Goal: Task Accomplishment & Management: Use online tool/utility

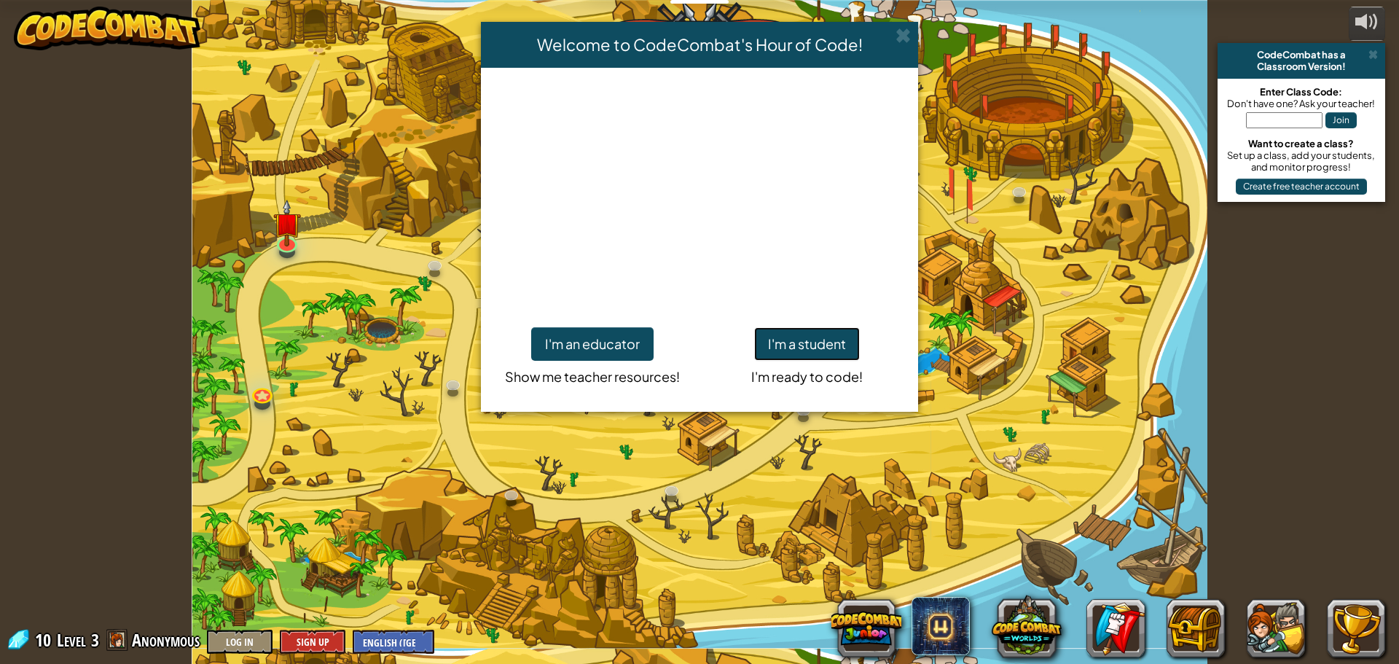
click at [810, 345] on button "I'm a student" at bounding box center [807, 344] width 106 height 34
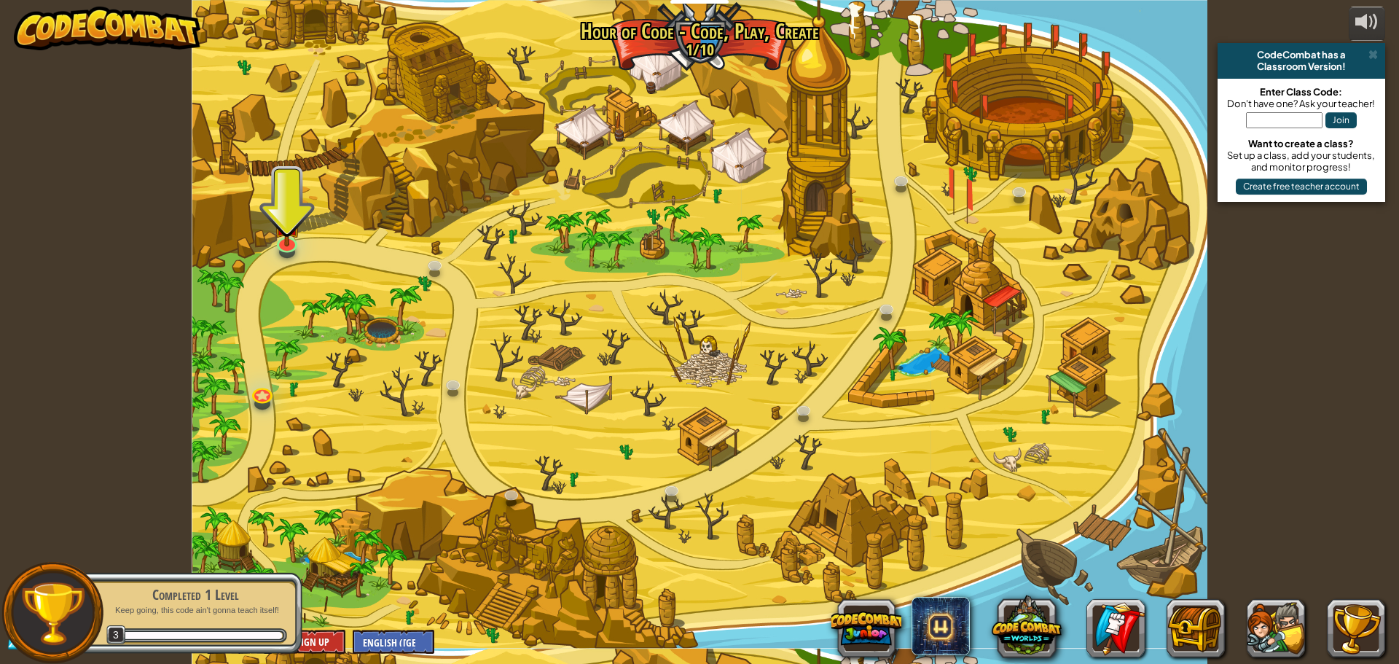
drag, startPoint x: 1271, startPoint y: 350, endPoint x: 1078, endPoint y: 359, distance: 193.4
click at [1271, 350] on div "powered by CodeCombat has a Classroom Version! Enter Class Code: Don't have one…" at bounding box center [699, 332] width 1399 height 664
click at [286, 247] on link at bounding box center [286, 239] width 29 height 29
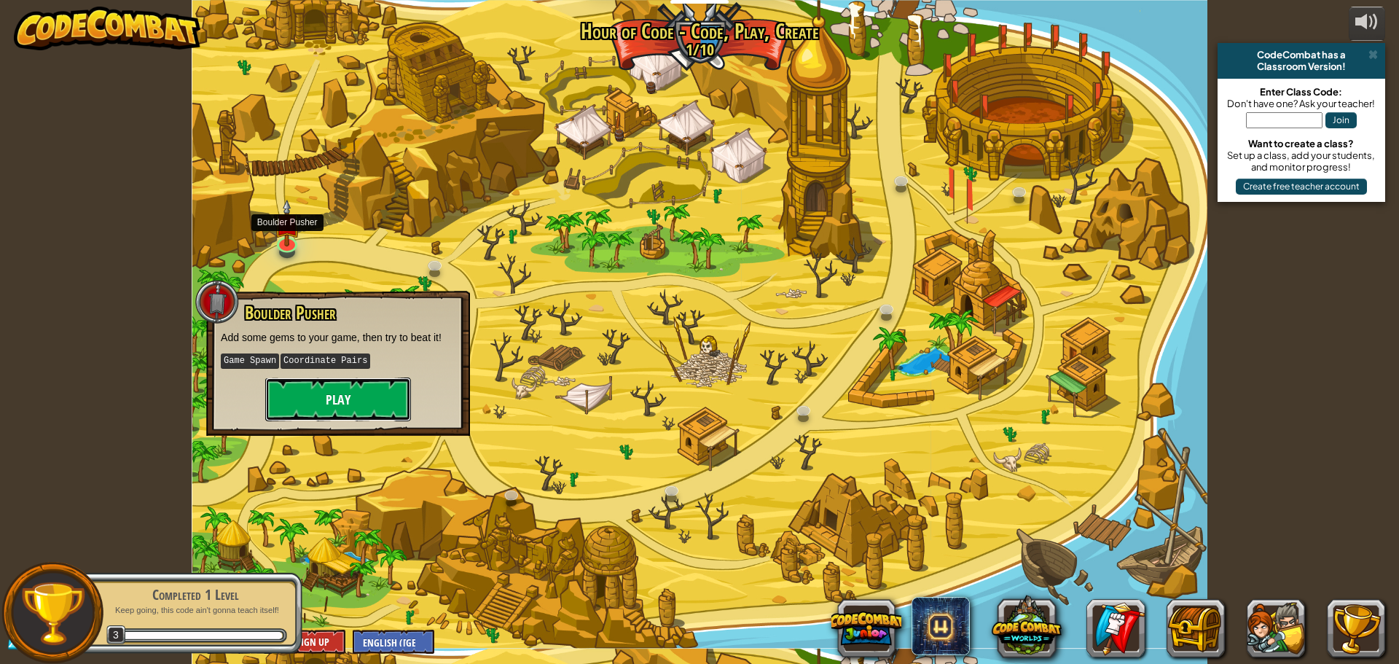
click at [313, 405] on button "Play" at bounding box center [338, 400] width 146 height 44
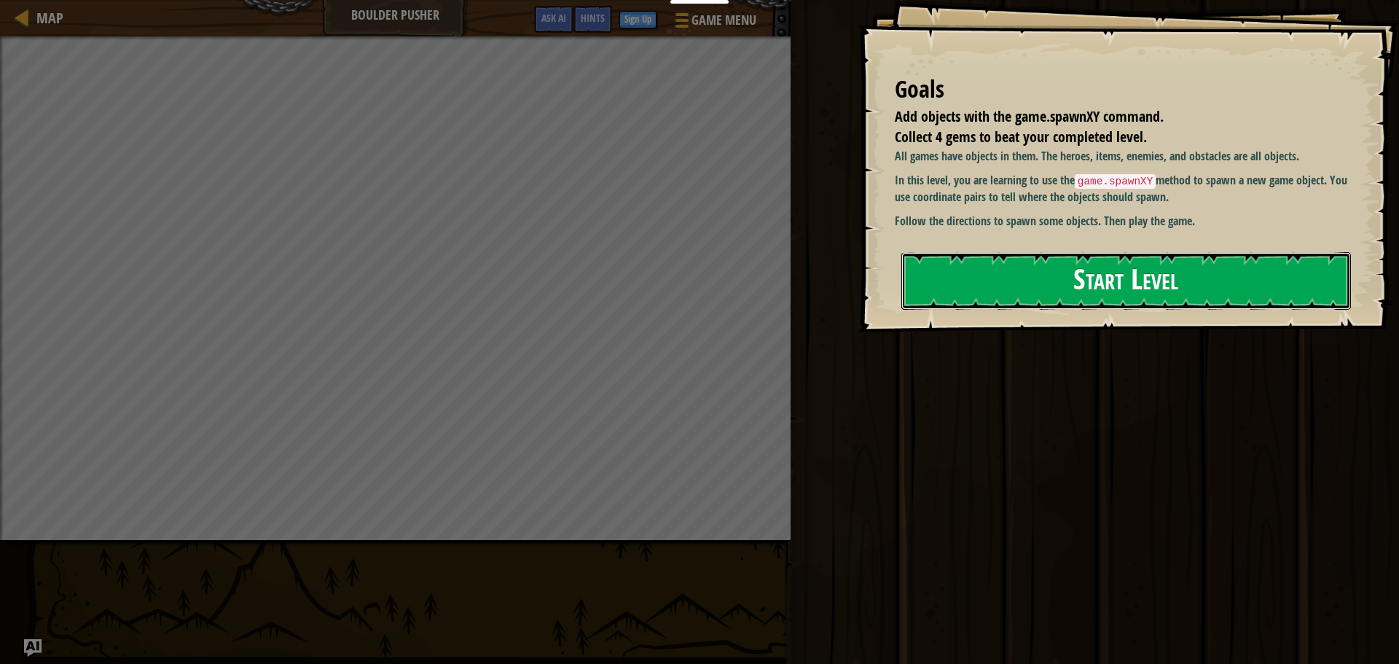
click at [1133, 278] on button "Start Level" at bounding box center [1127, 281] width 450 height 58
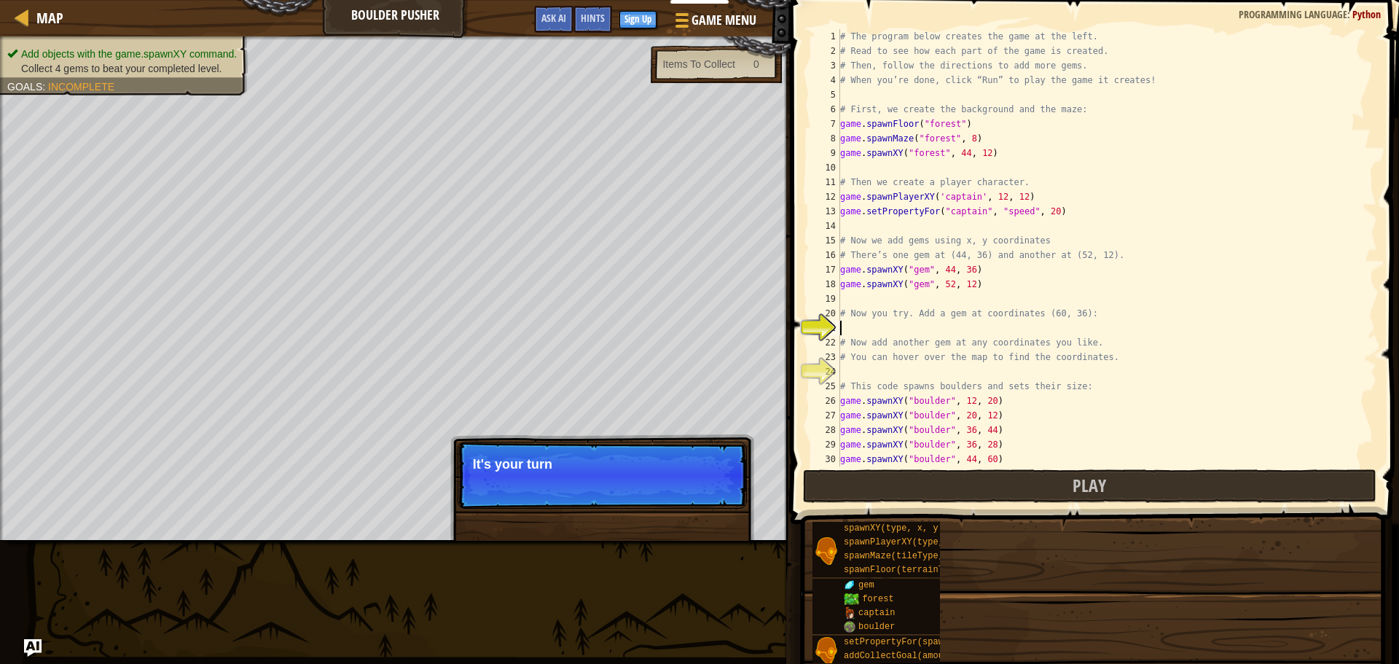
type textarea "w"
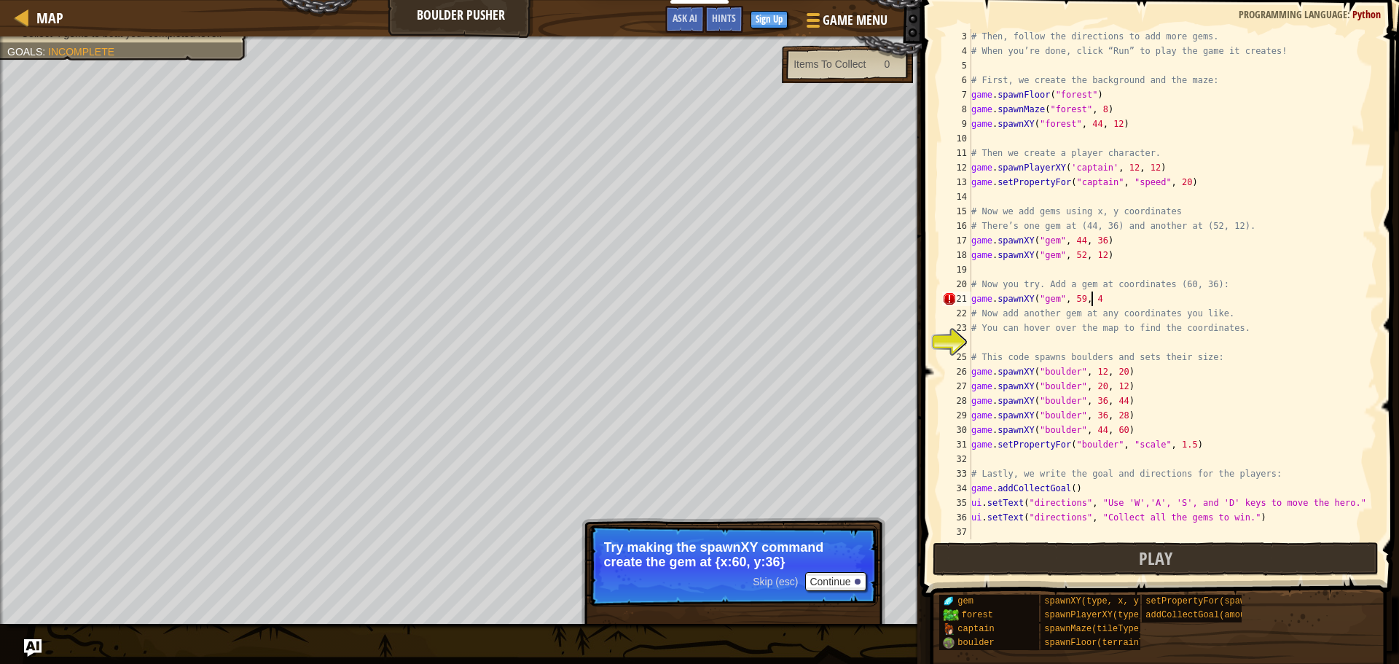
scroll to position [7, 9]
type textarea "game.spawnXY("gem", 59, 45)"
click at [1004, 348] on div "# Then, follow the directions to add more gems. # When you’re done, click “Run”…" at bounding box center [1168, 298] width 398 height 539
drag, startPoint x: 1112, startPoint y: 297, endPoint x: 972, endPoint y: 298, distance: 139.9
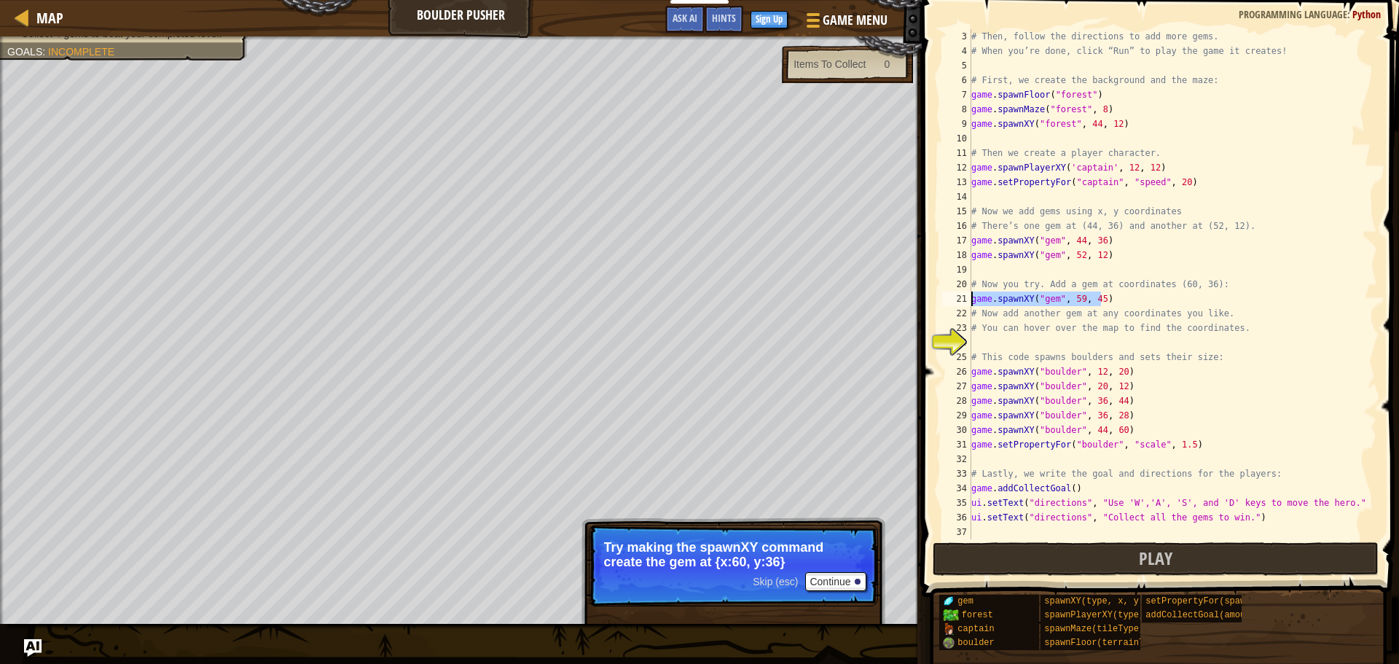
click at [972, 298] on div "# Then, follow the directions to add more gems. # When you’re done, click “Run”…" at bounding box center [1168, 298] width 398 height 539
type textarea "game.spawnXY("gem", 59, 45)"
click at [993, 340] on div "# Then, follow the directions to add more gems. # When you’re done, click “Run”…" at bounding box center [1168, 298] width 398 height 539
click at [1078, 342] on div "# Then, follow the directions to add more gems. # When you’re done, click “Run”…" at bounding box center [1168, 298] width 398 height 539
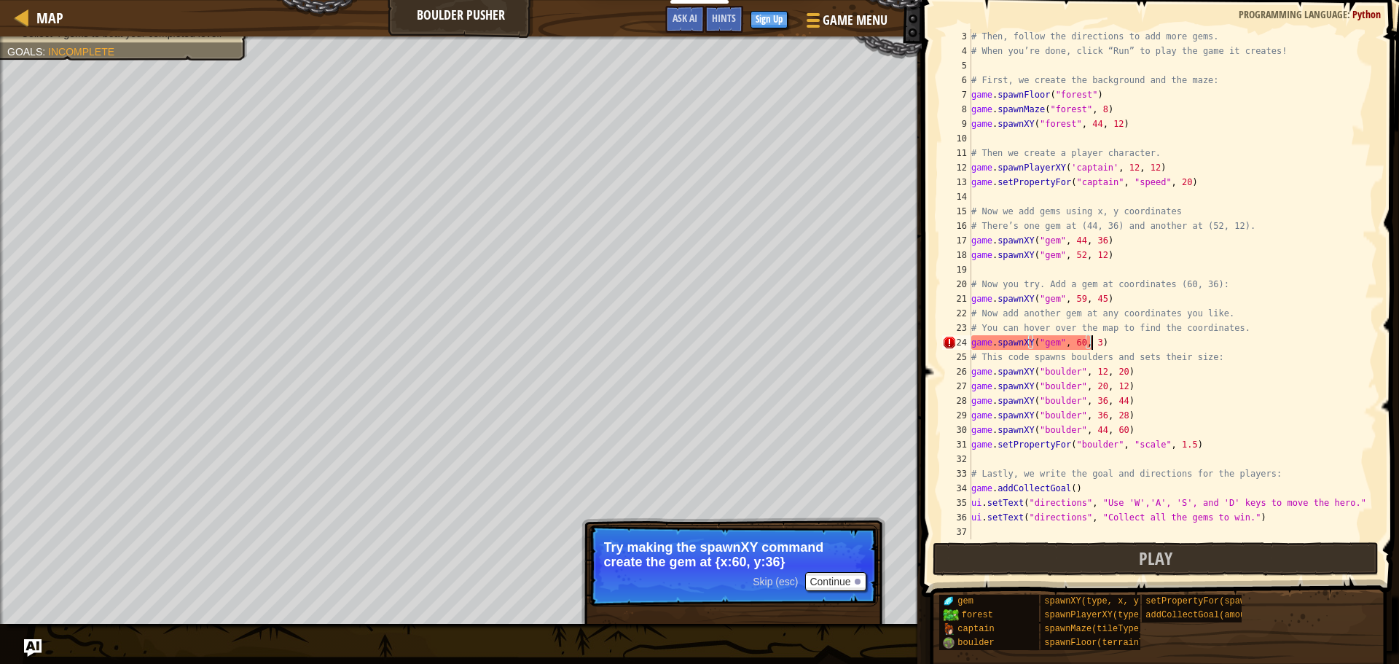
scroll to position [7, 9]
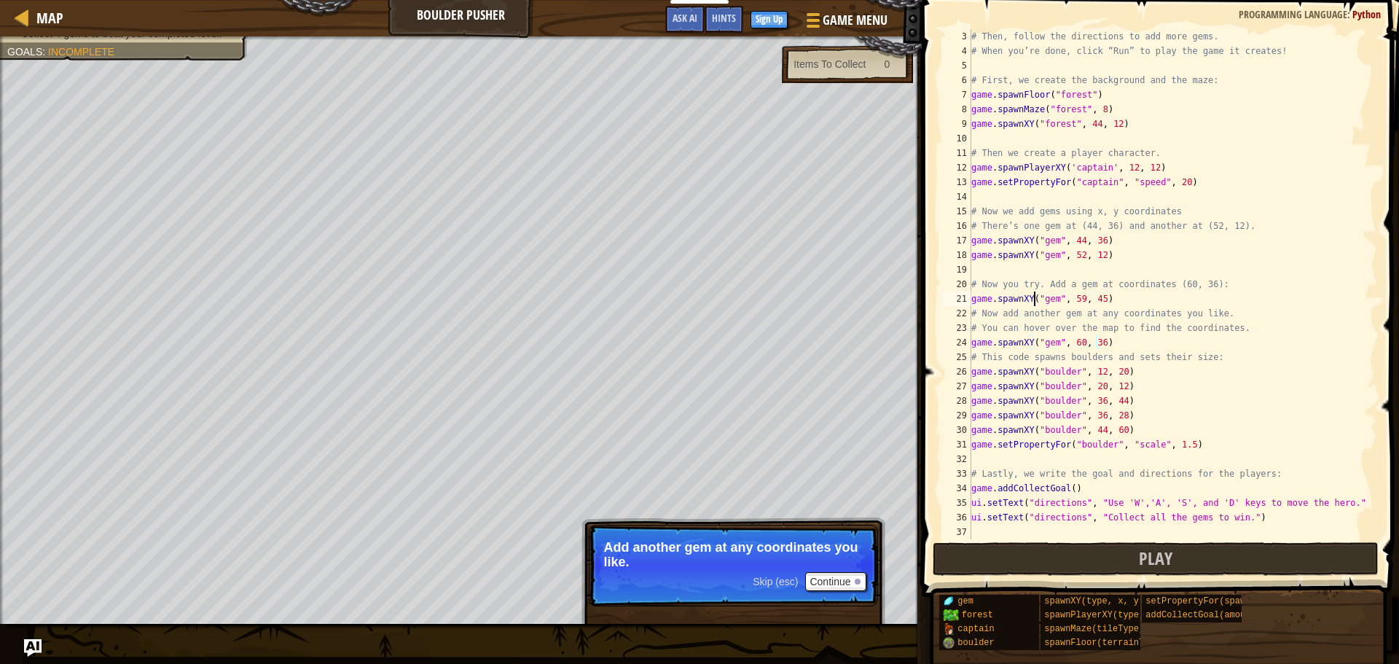
click at [1034, 297] on div "# Then, follow the directions to add more gems. # When you’re done, click “Run”…" at bounding box center [1168, 298] width 398 height 539
type textarea "game.spawnXY("gem", 59, 45)"
click at [821, 581] on button "Continue" at bounding box center [835, 581] width 60 height 19
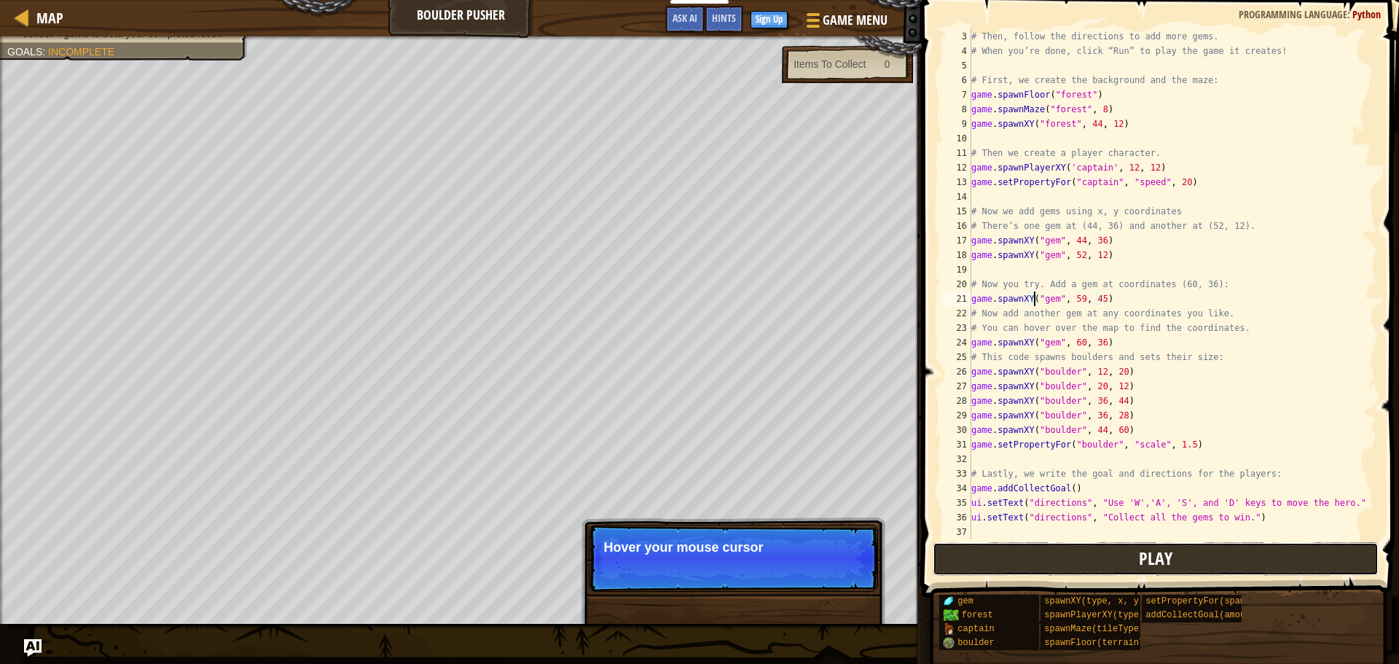
click at [1043, 557] on button "Play" at bounding box center [1156, 559] width 447 height 34
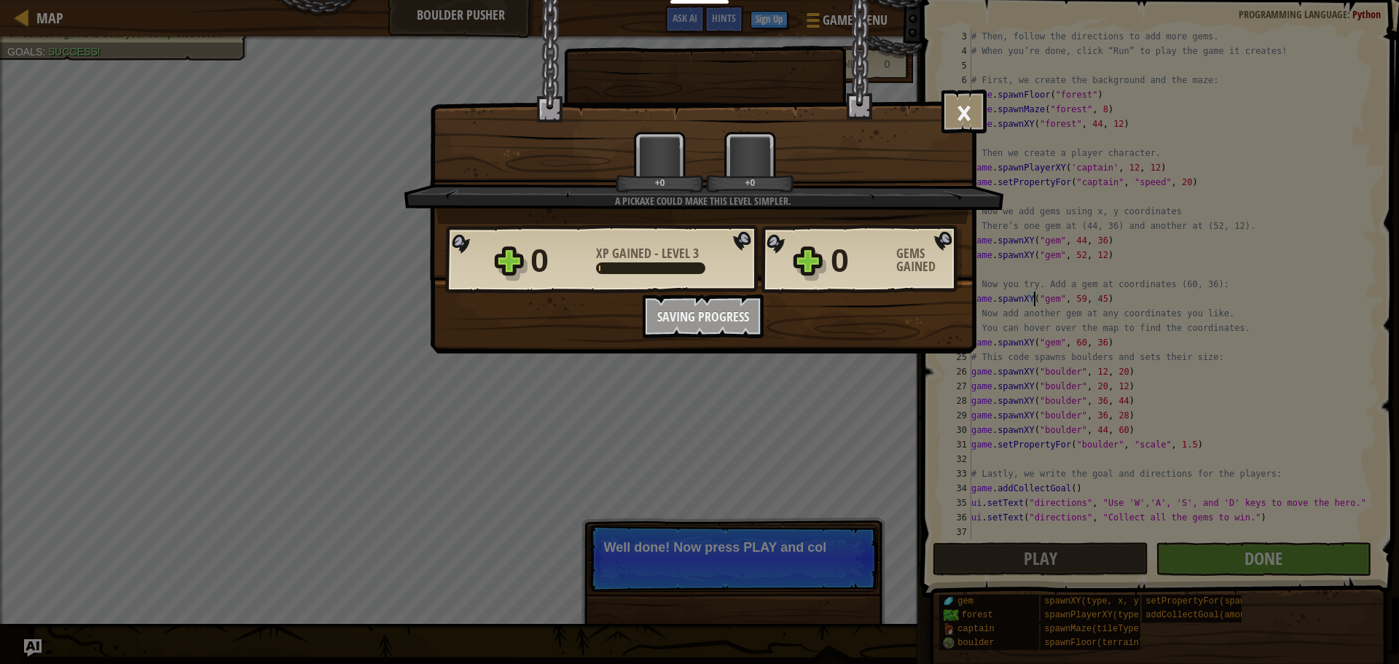
scroll to position [7, 5]
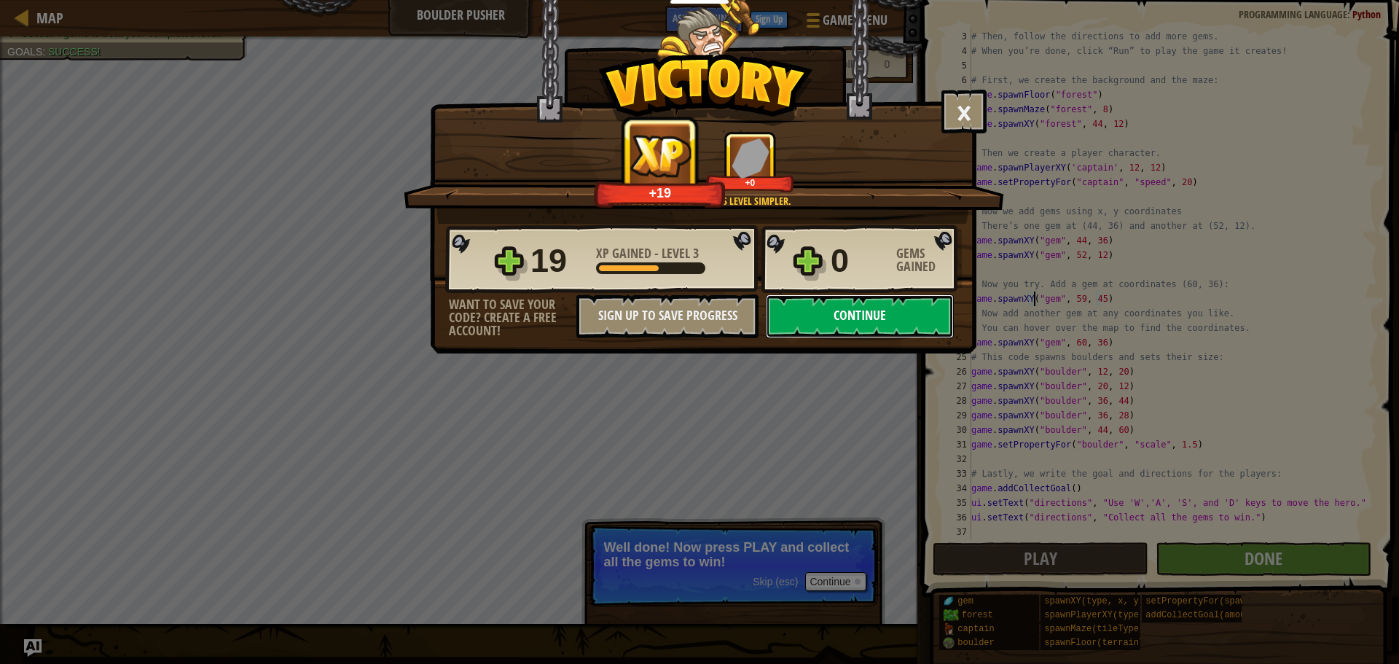
click at [850, 313] on button "Continue" at bounding box center [860, 316] width 188 height 44
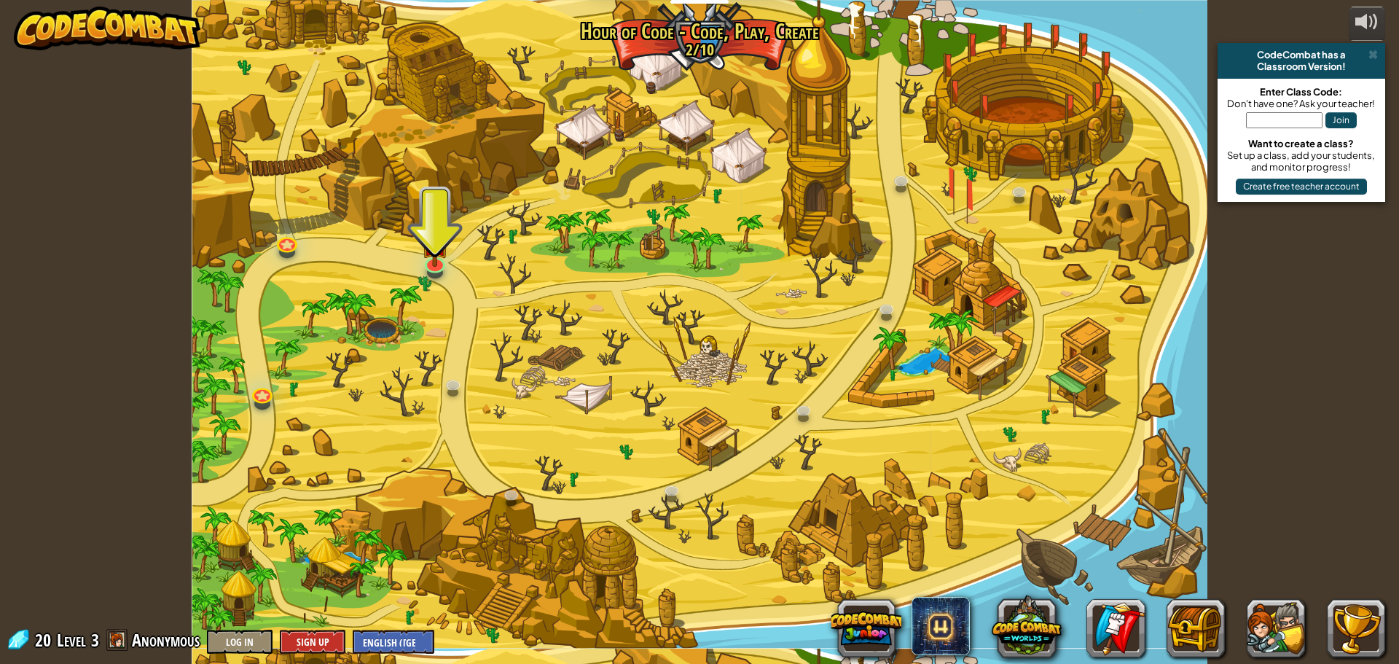
click at [414, 277] on div at bounding box center [700, 332] width 1016 height 664
click at [423, 265] on link at bounding box center [434, 260] width 29 height 29
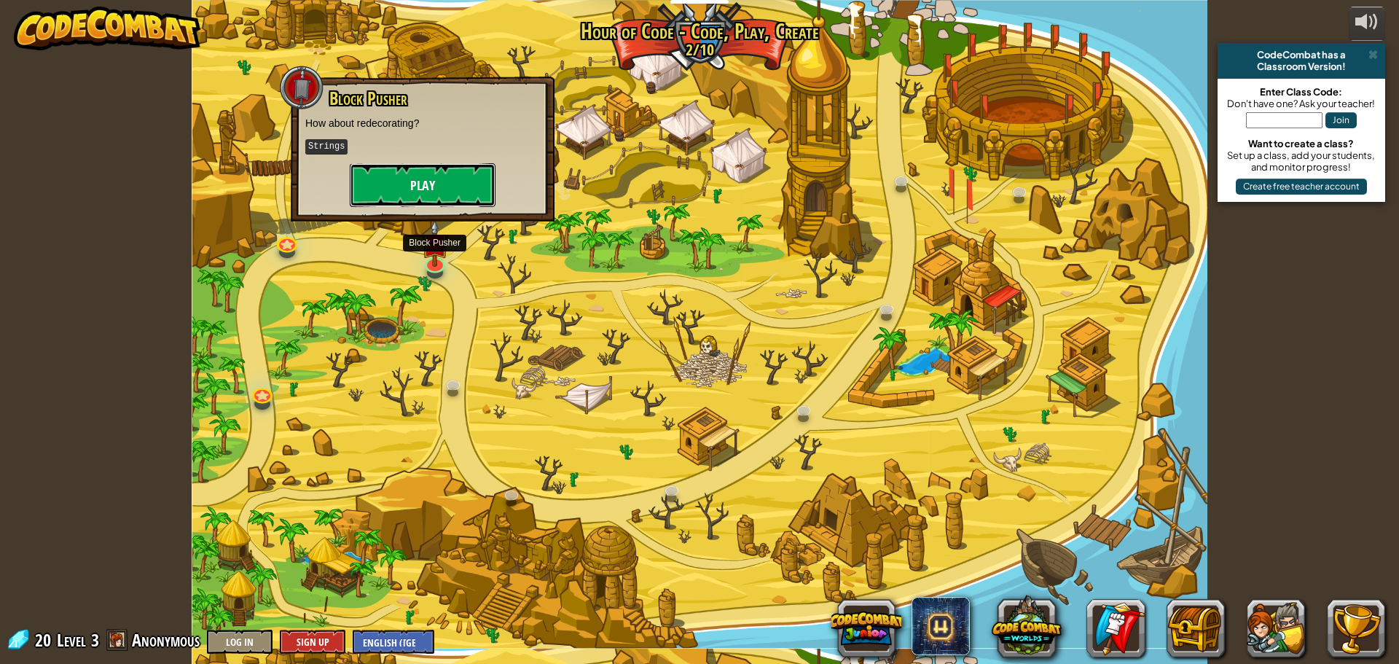
click at [445, 175] on button "Play" at bounding box center [423, 185] width 146 height 44
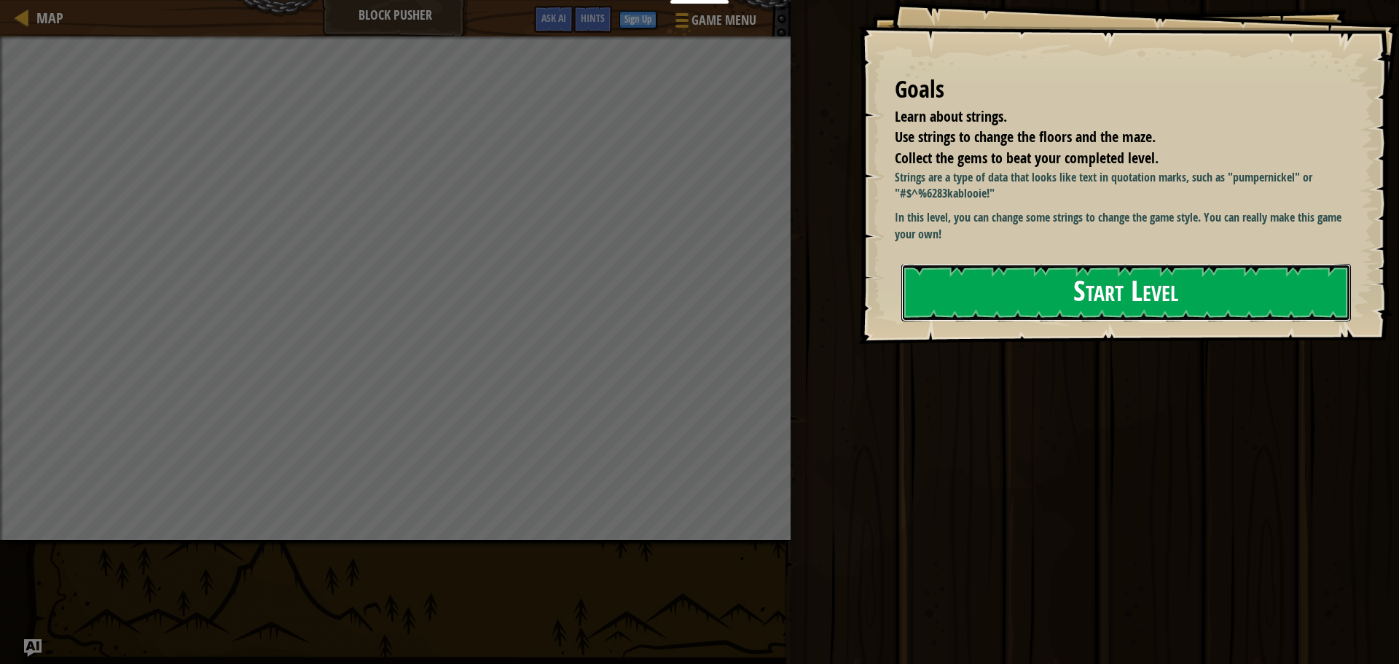
click at [1077, 300] on button "Start Level" at bounding box center [1127, 293] width 450 height 58
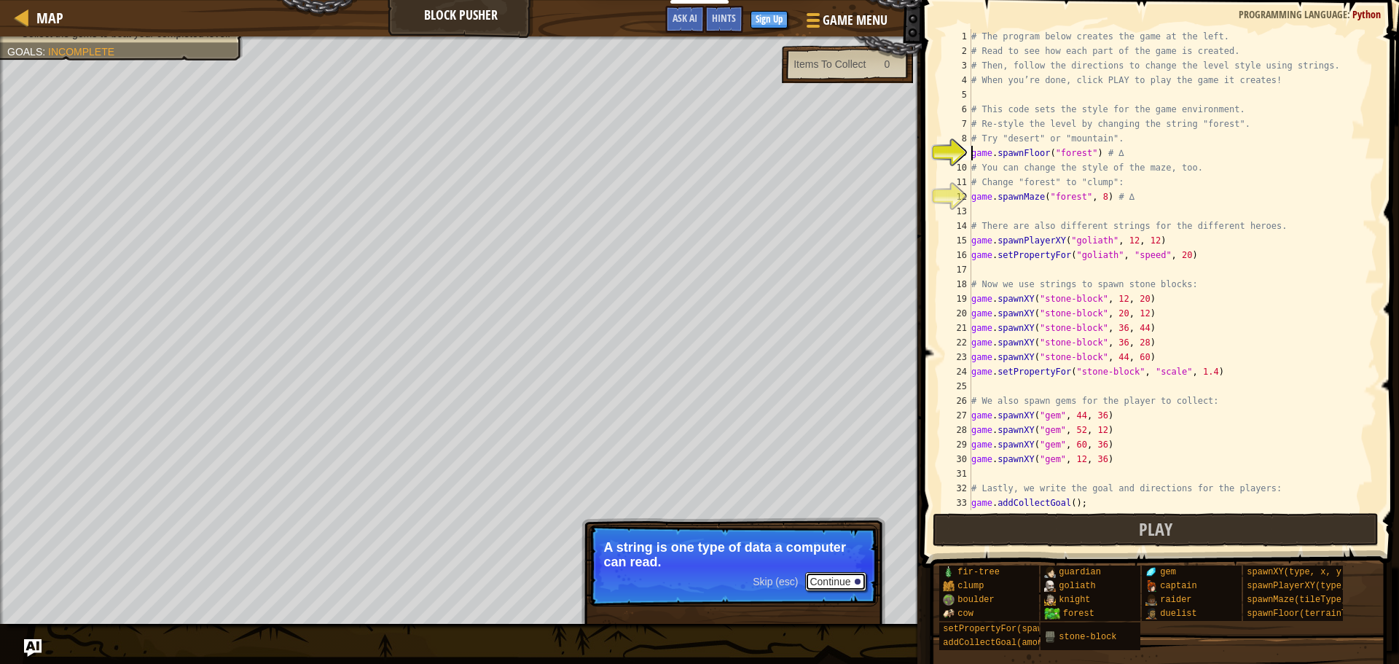
click at [844, 574] on button "Continue" at bounding box center [835, 581] width 60 height 19
click at [844, 574] on p "Skip (esc) Continue Strings are sets of symbols, usually text, between quotatio…" at bounding box center [733, 566] width 289 height 82
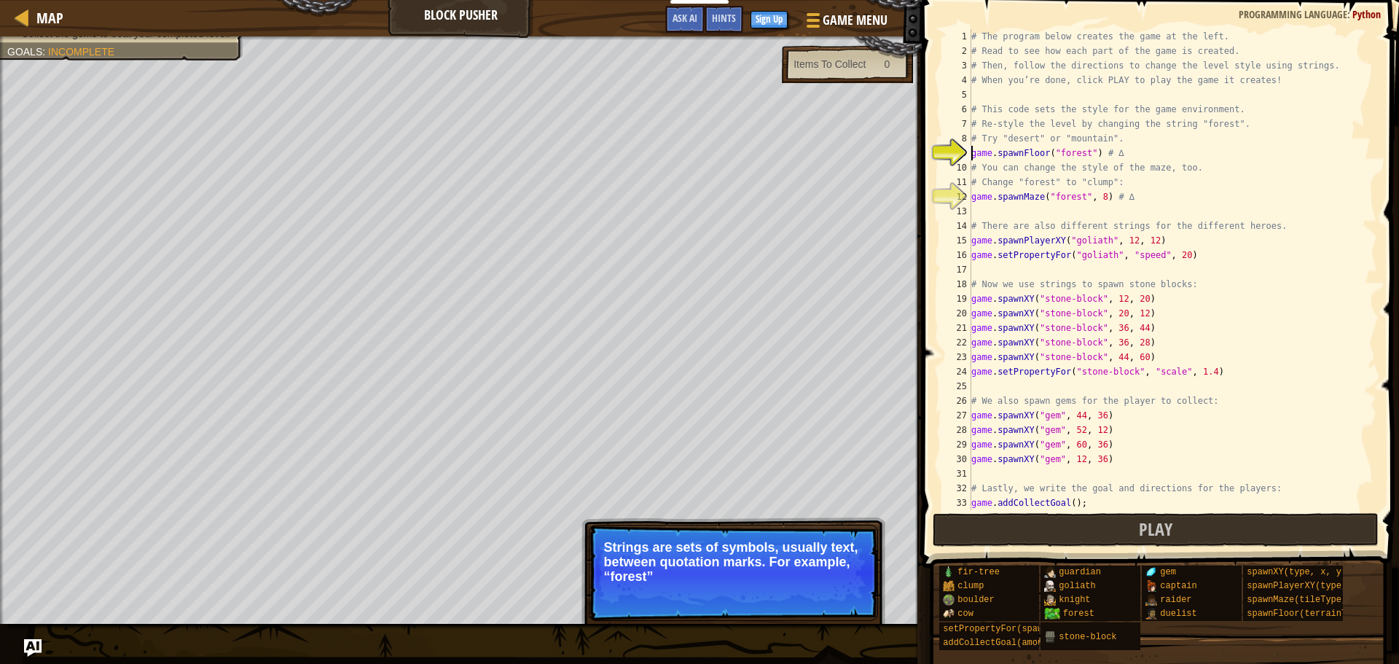
click at [844, 574] on p "Strings are sets of symbols, usually text, between quotation marks. For example…" at bounding box center [733, 562] width 259 height 44
click at [850, 599] on button "Continue" at bounding box center [835, 596] width 60 height 19
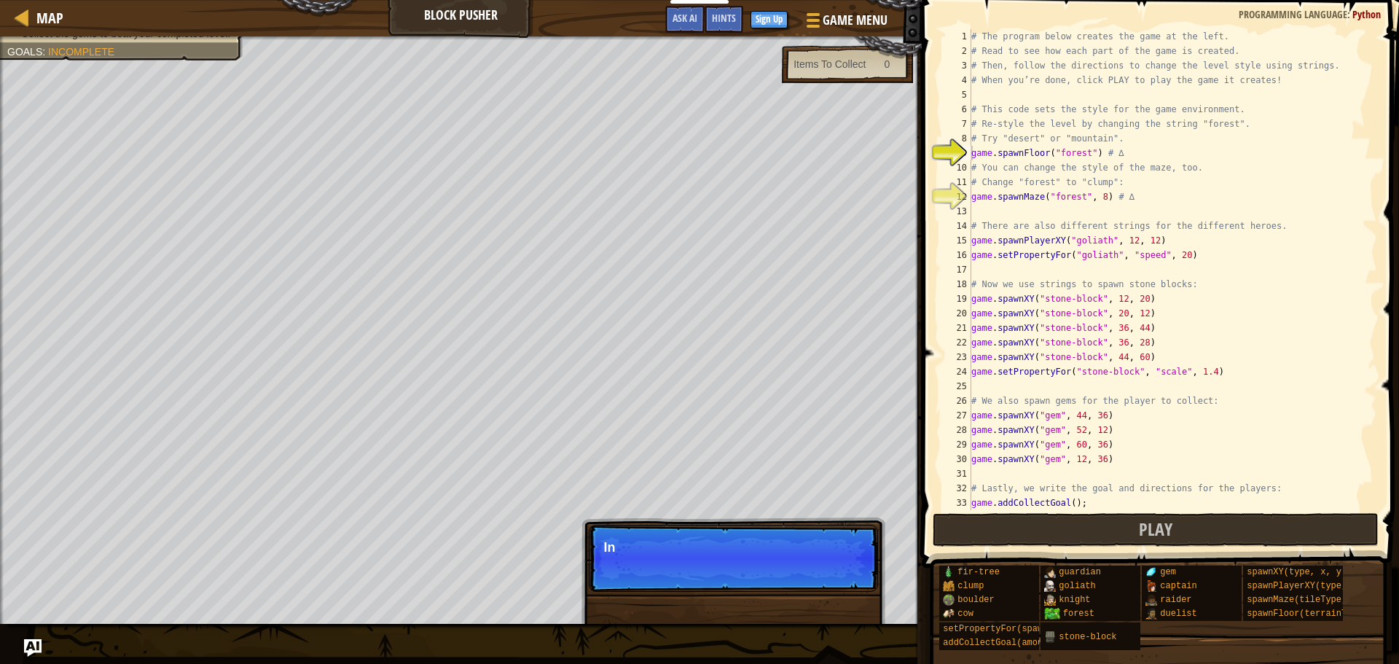
click at [850, 599] on div "Skip (esc) Continue In" at bounding box center [734, 633] width 304 height 216
click at [850, 599] on div "Skip (esc) Continue In this" at bounding box center [734, 633] width 304 height 216
click at [845, 571] on p "Skip (esc) Continue In this level, you ca" at bounding box center [733, 558] width 289 height 67
click at [842, 571] on p "Skip (esc) Continue In this level, you can change" at bounding box center [733, 558] width 289 height 67
click at [842, 571] on p "Skip (esc) Continue In this level, you can change the st" at bounding box center [733, 558] width 289 height 67
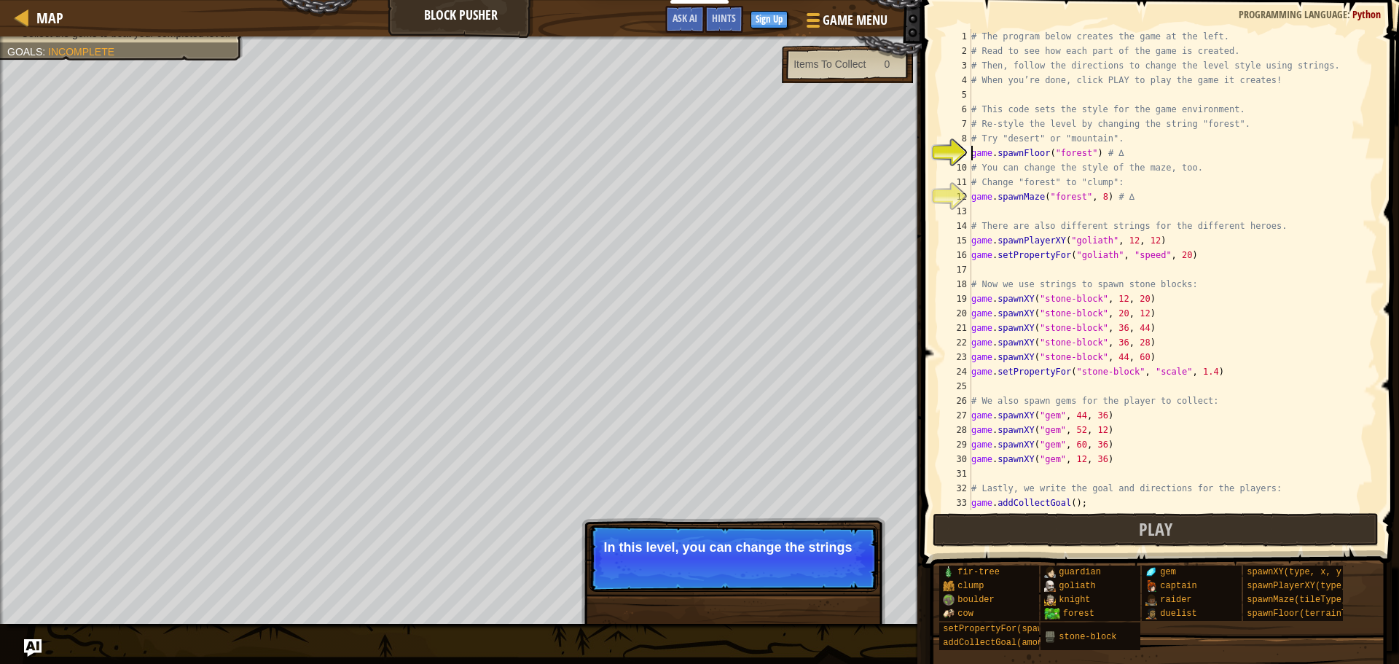
scroll to position [7, 1]
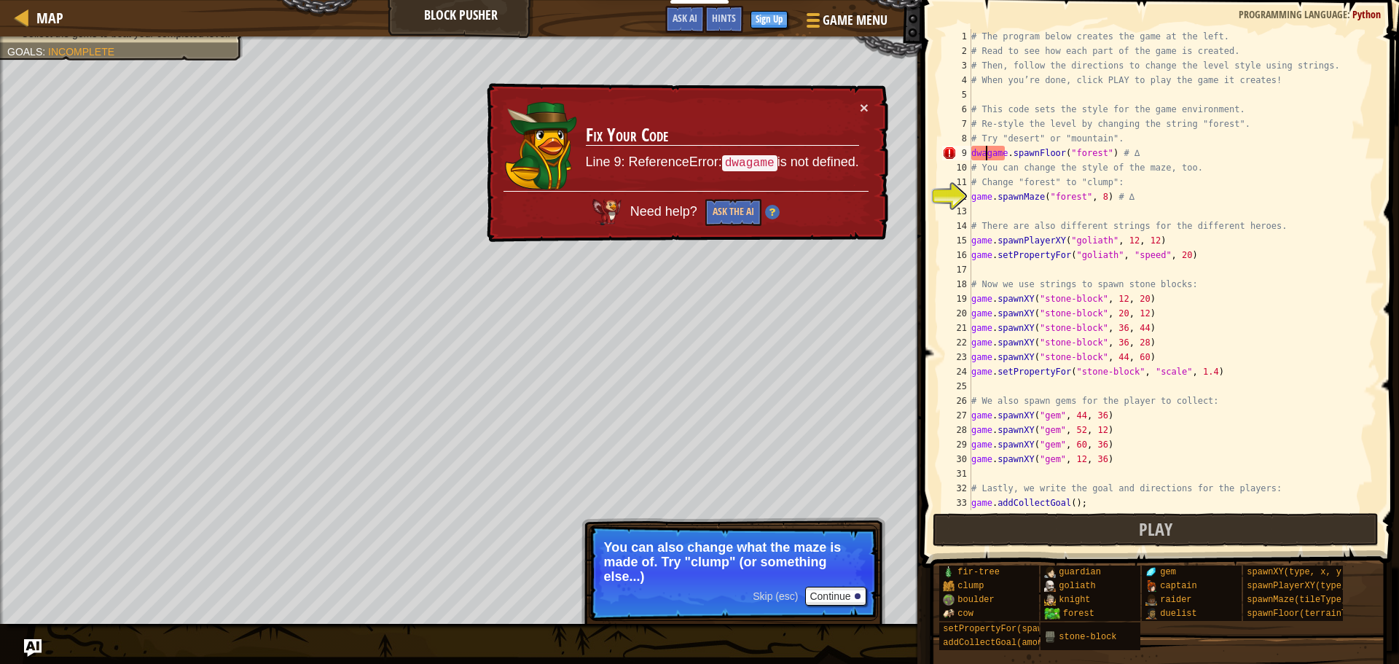
click at [983, 155] on div "# The program below creates the game at the left. # Read to see how each part o…" at bounding box center [1168, 284] width 398 height 510
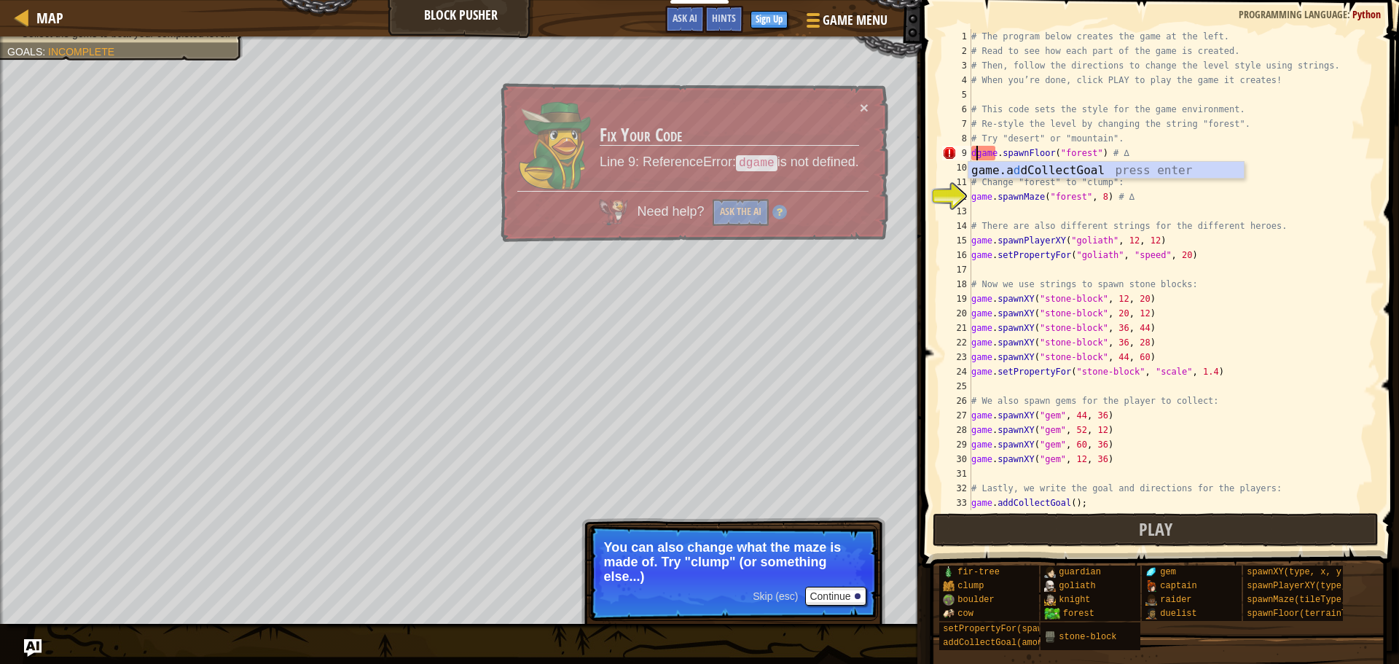
type textarea "game.spawnFloor("forest") # ∆"
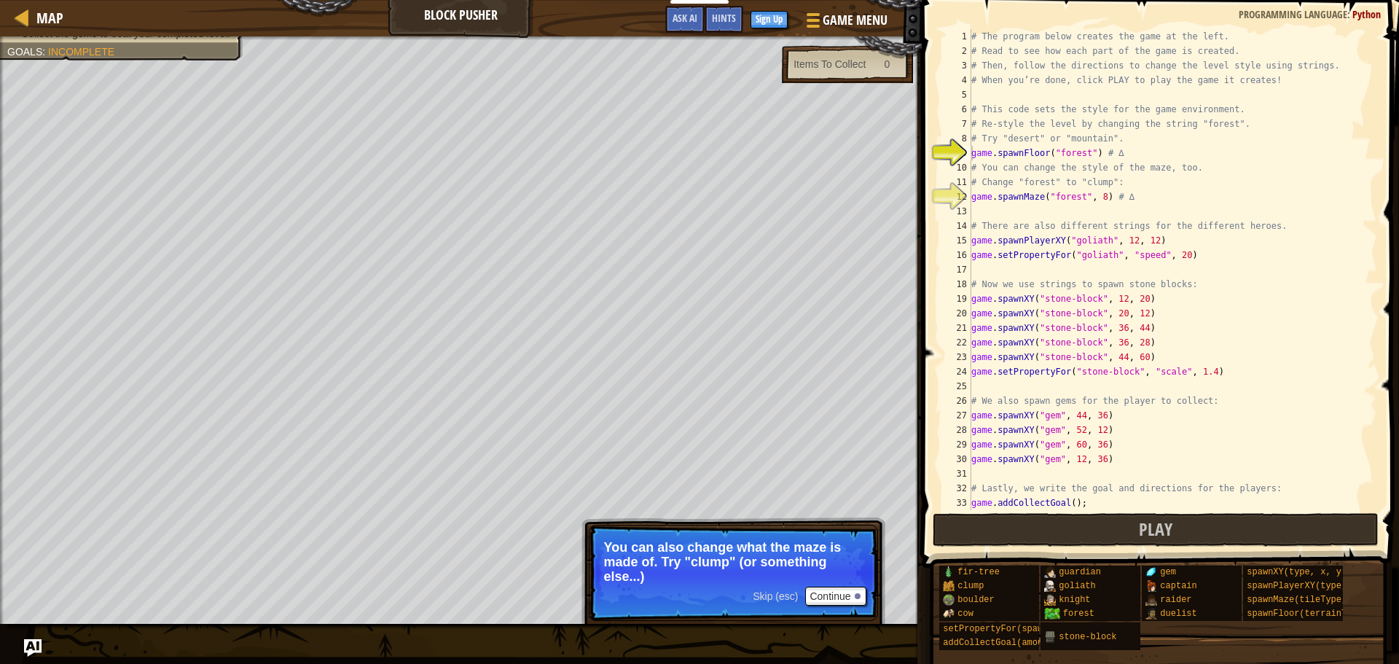
click at [832, 545] on p "You can also change what the maze is made of. Try "clump" (or something else...)" at bounding box center [733, 562] width 259 height 44
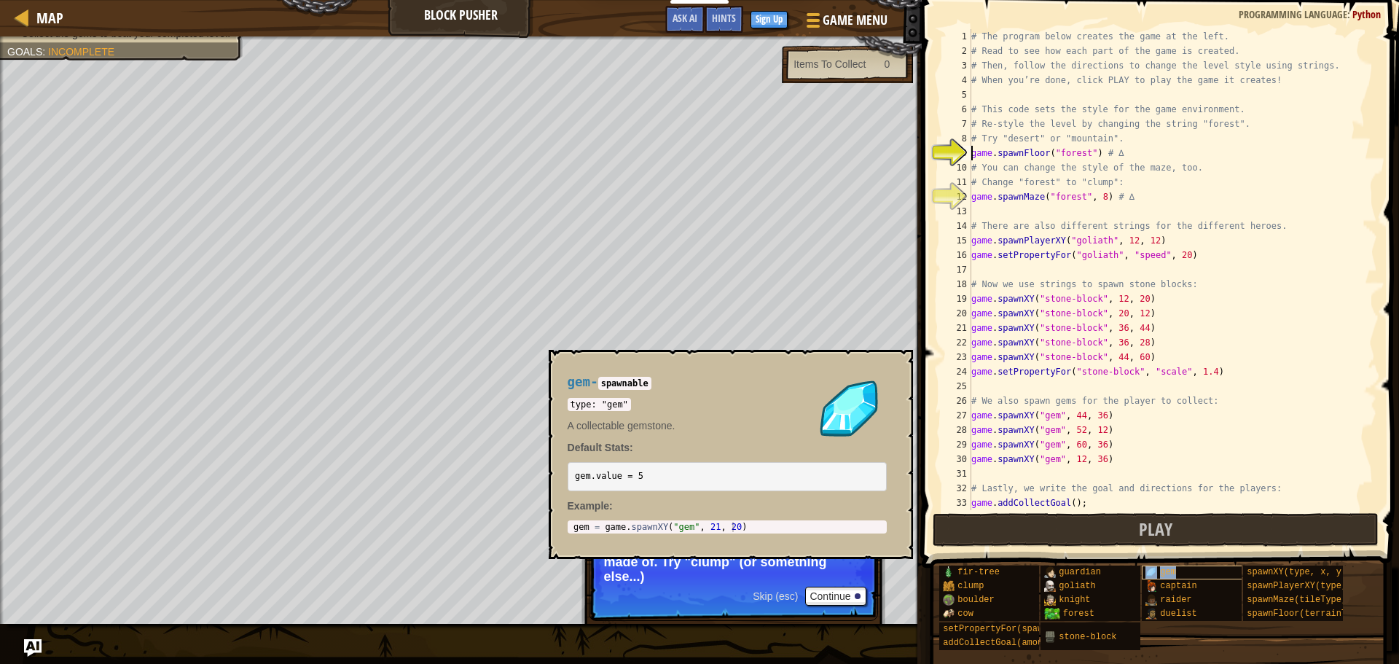
click at [1184, 569] on div "gem" at bounding box center [1212, 573] width 140 height 14
type textarea "gem = game.spawnXY("gem", 21, 20)"
drag, startPoint x: 755, startPoint y: 525, endPoint x: 600, endPoint y: 523, distance: 155.3
click at [600, 523] on div "gem = game . spawnXY ( "gem" , 21 , 20 )" at bounding box center [727, 537] width 313 height 31
click at [1009, 263] on div "# The program below creates the game at the left. # Read to see how each part o…" at bounding box center [1168, 284] width 398 height 510
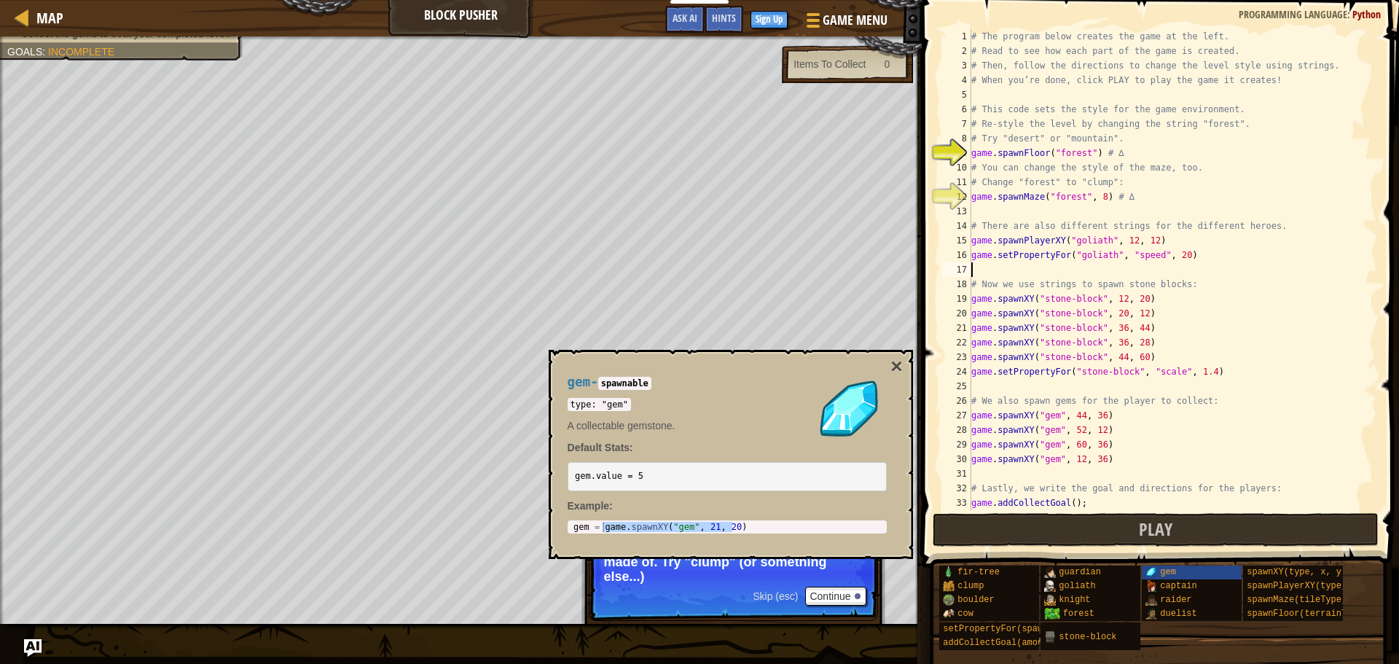
scroll to position [7, 0]
paste textarea "game.spawnXY("gem", 21, 20)"
click at [1074, 265] on div "# The program below creates the game at the left. # Read to see how each part o…" at bounding box center [1168, 284] width 398 height 510
click at [1093, 272] on div "# The program below creates the game at the left. # Read to see how each part o…" at bounding box center [1168, 284] width 398 height 510
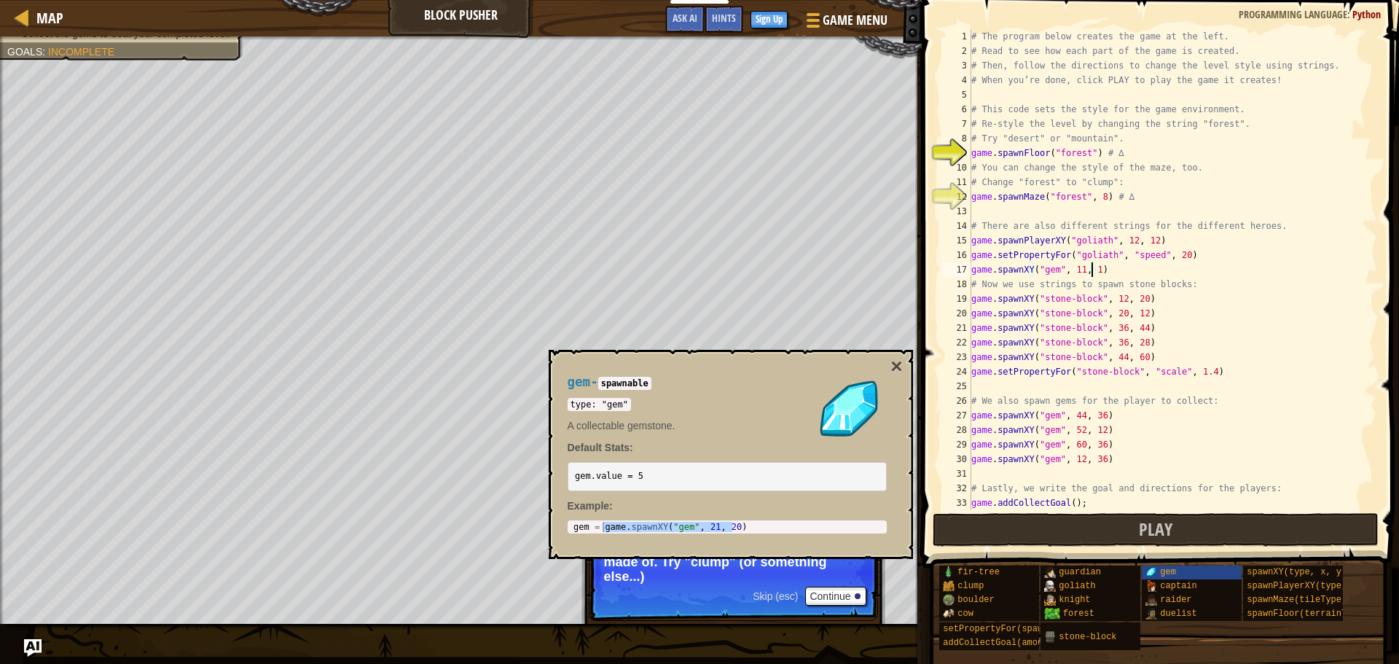
scroll to position [7, 9]
click at [1071, 529] on button "Play" at bounding box center [1156, 530] width 447 height 34
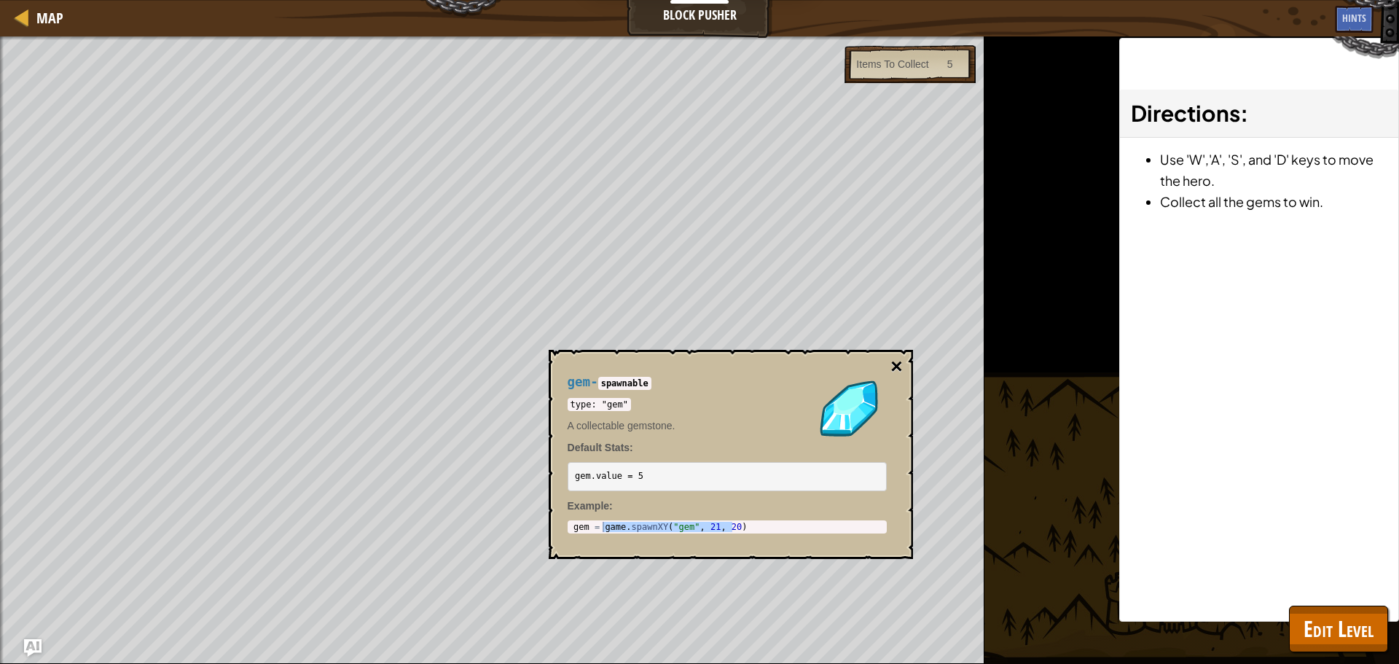
click at [902, 366] on button "×" at bounding box center [897, 366] width 12 height 20
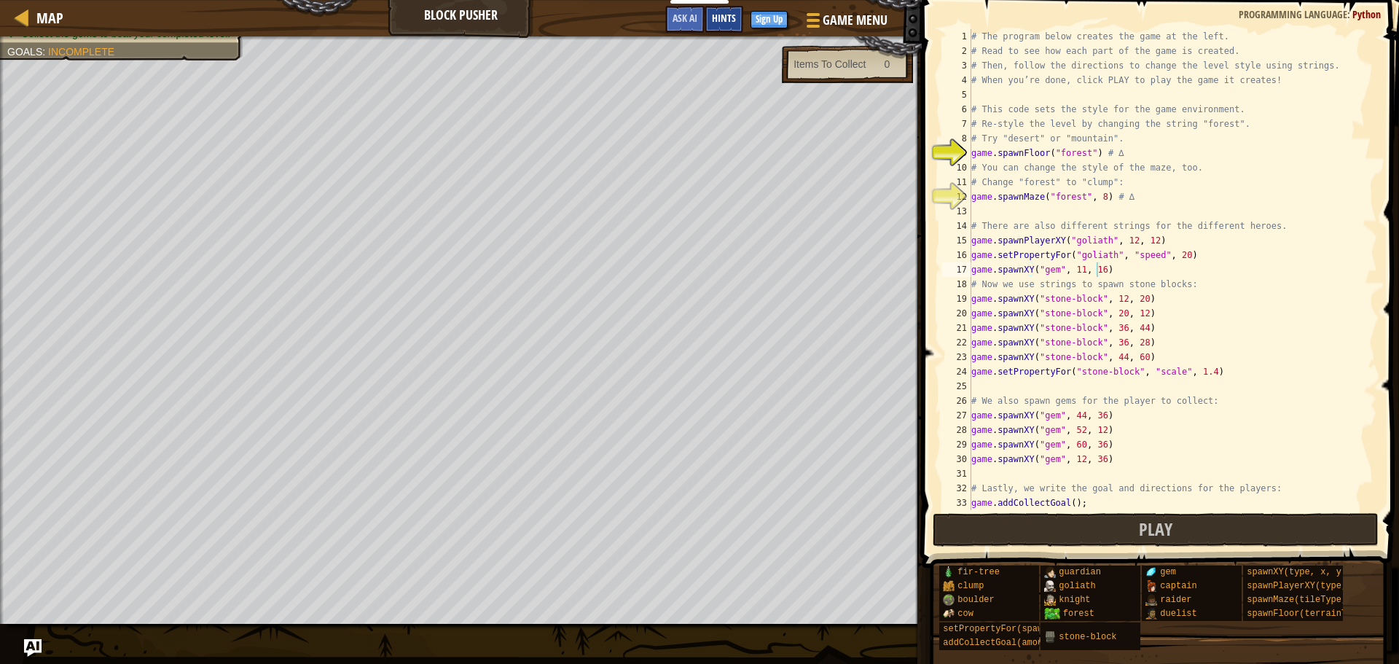
click at [724, 15] on span "Hints" at bounding box center [724, 18] width 24 height 14
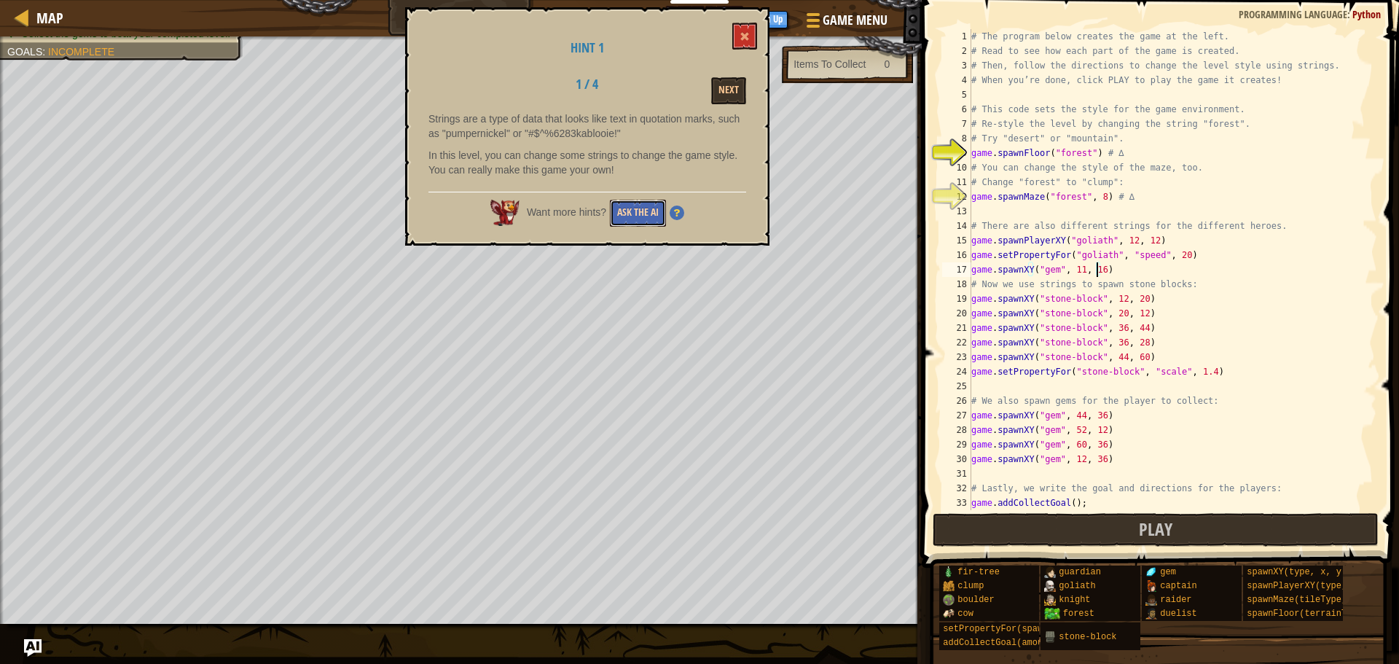
click at [636, 214] on button "Ask the AI" at bounding box center [638, 213] width 56 height 27
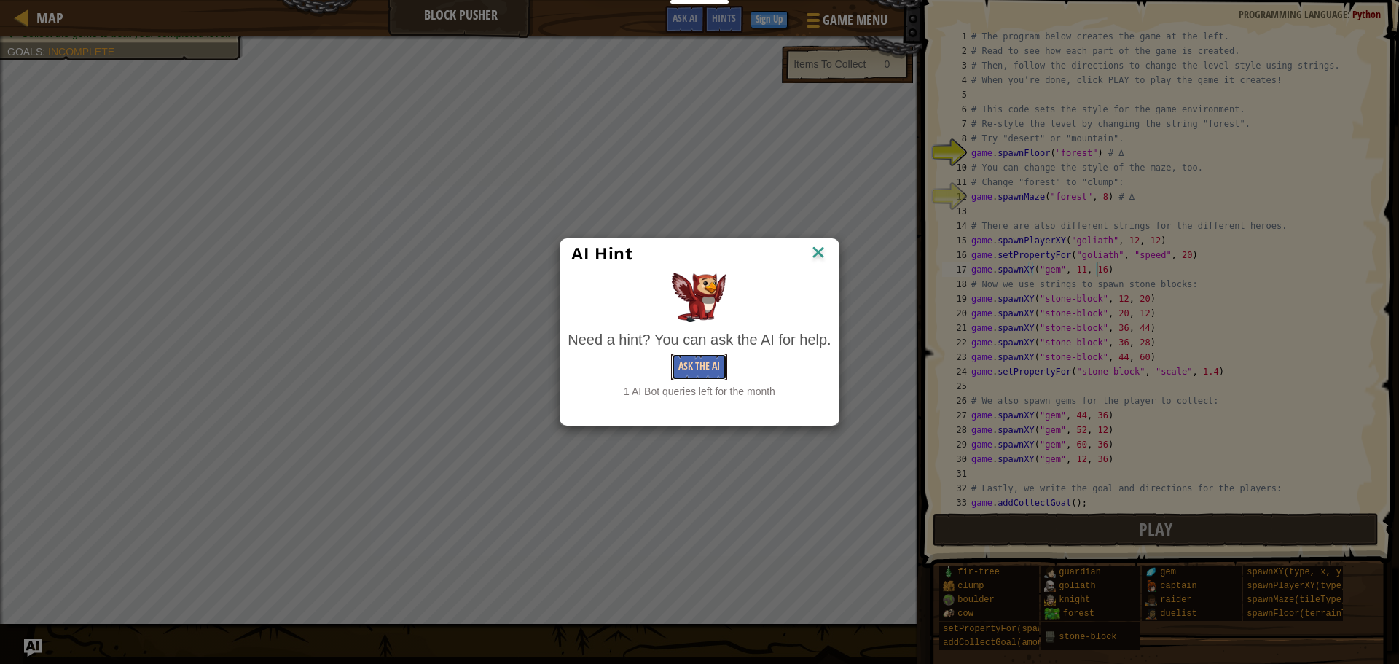
click at [707, 364] on button "Ask the AI" at bounding box center [699, 366] width 56 height 27
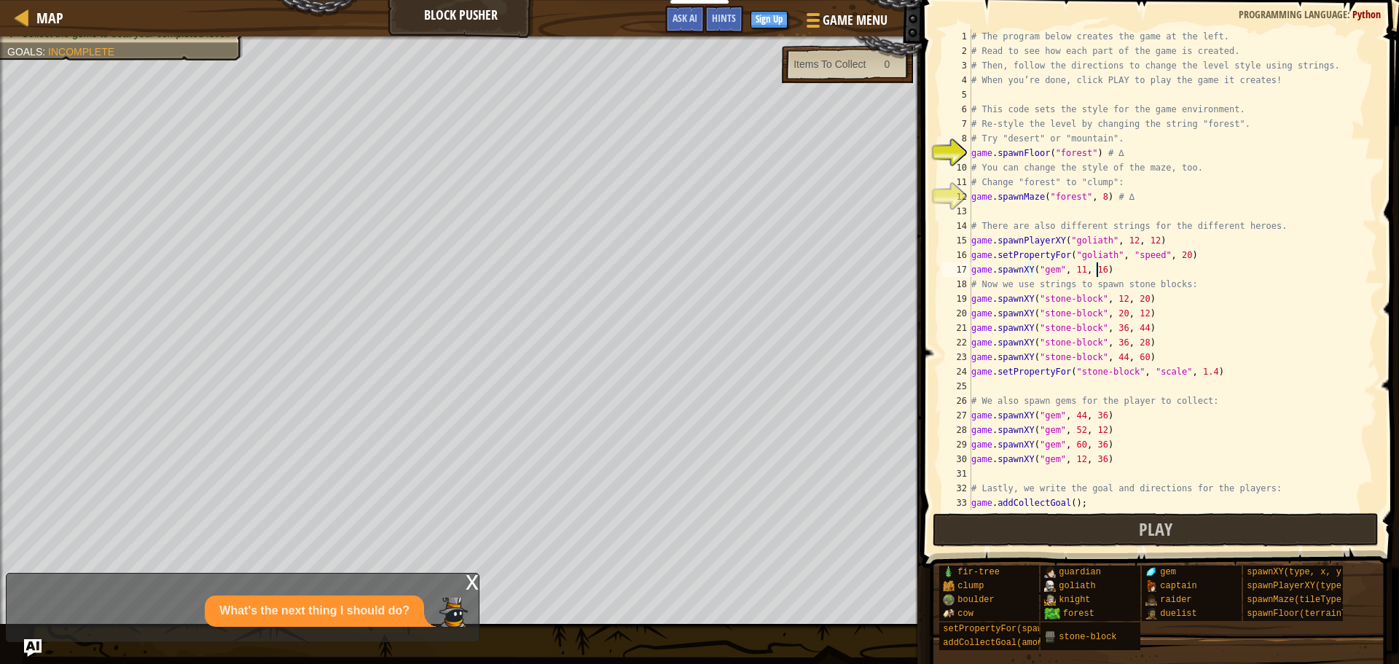
click at [1007, 158] on div "# The program below creates the game at the left. # Read to see how each part o…" at bounding box center [1168, 284] width 398 height 510
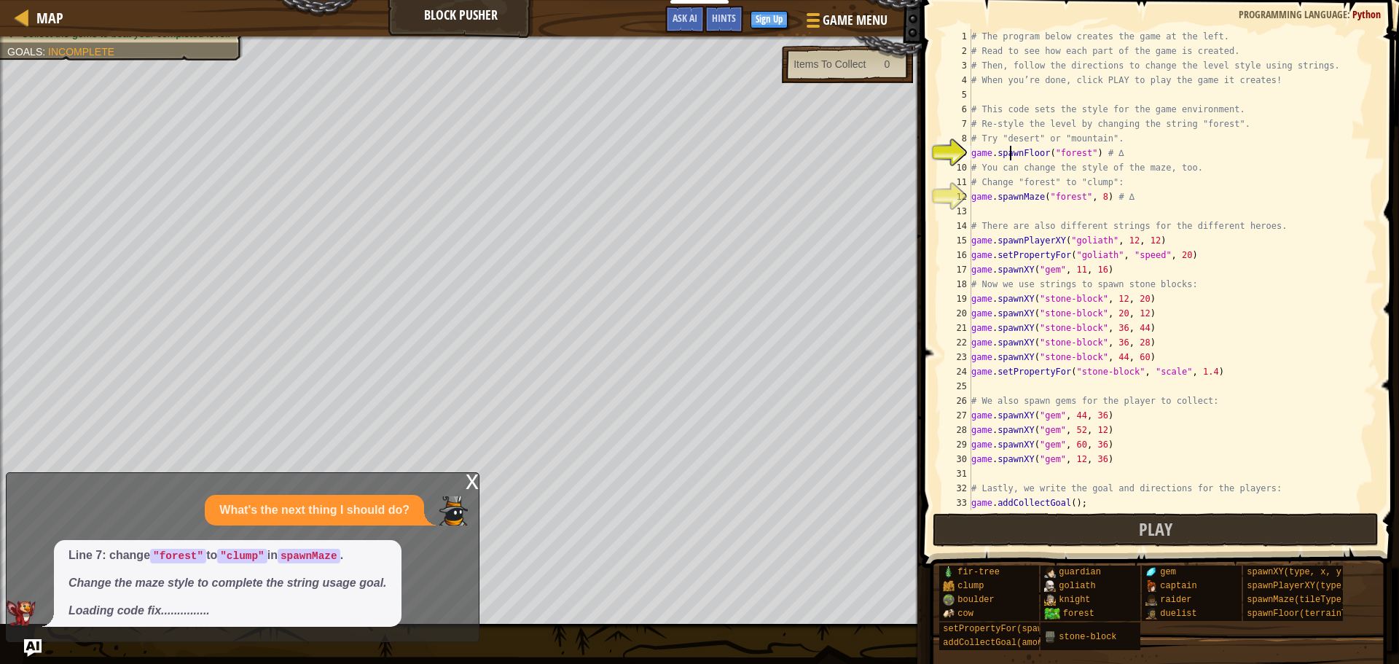
click at [1064, 151] on div "# The program below creates the game at the left. # Read to see how each part o…" at bounding box center [1168, 284] width 398 height 510
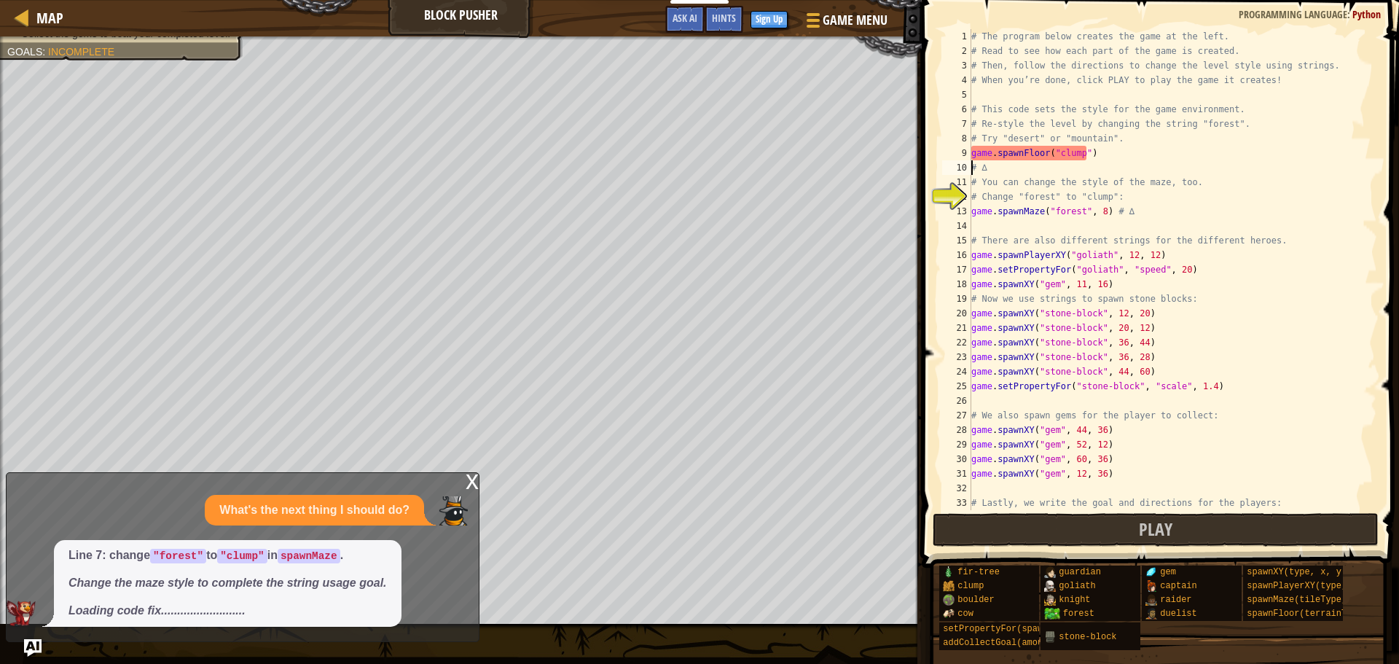
scroll to position [7, 1]
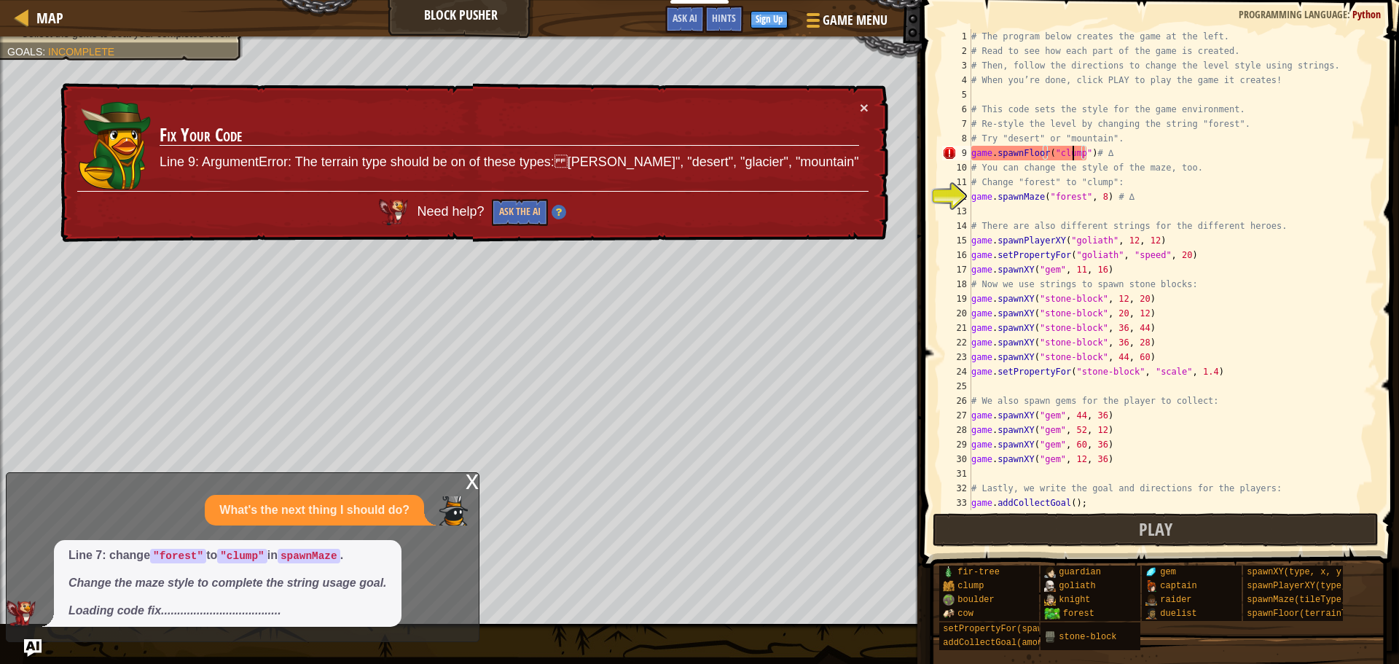
click at [1071, 152] on div "# The program below creates the game at the left. # Read to see how each part o…" at bounding box center [1168, 284] width 398 height 510
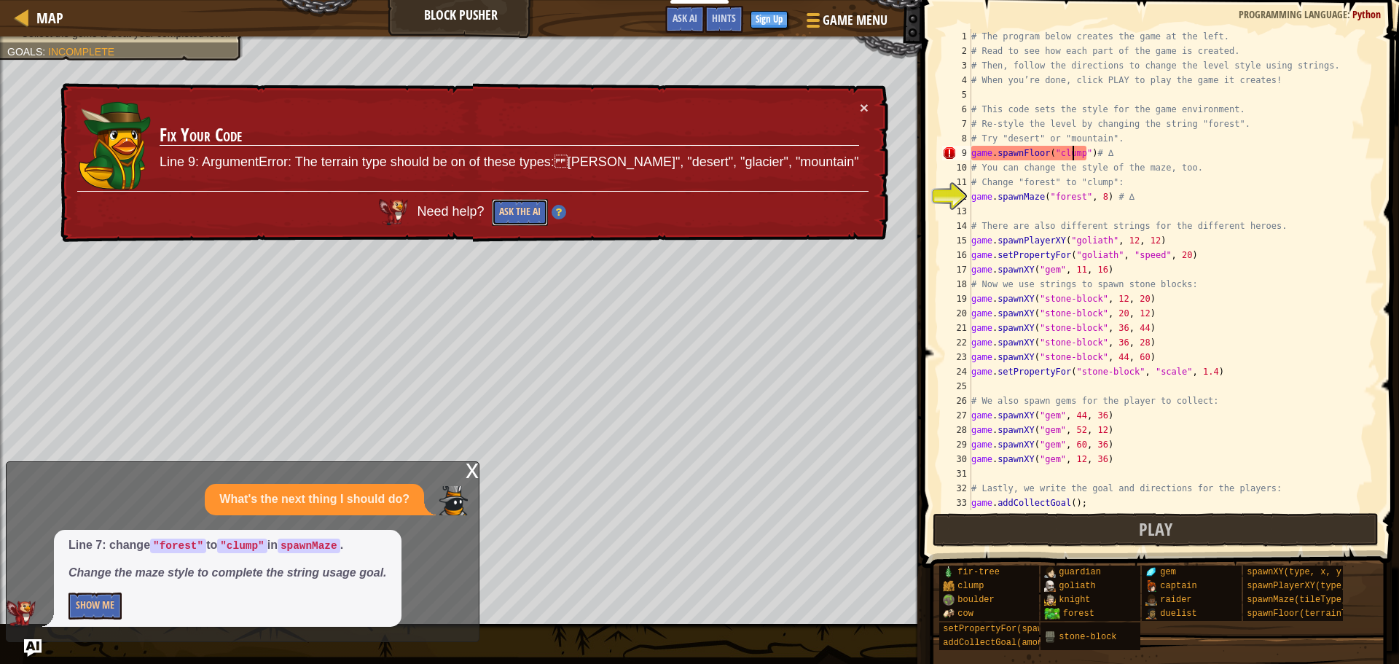
click at [547, 214] on button "Ask the AI" at bounding box center [520, 212] width 56 height 27
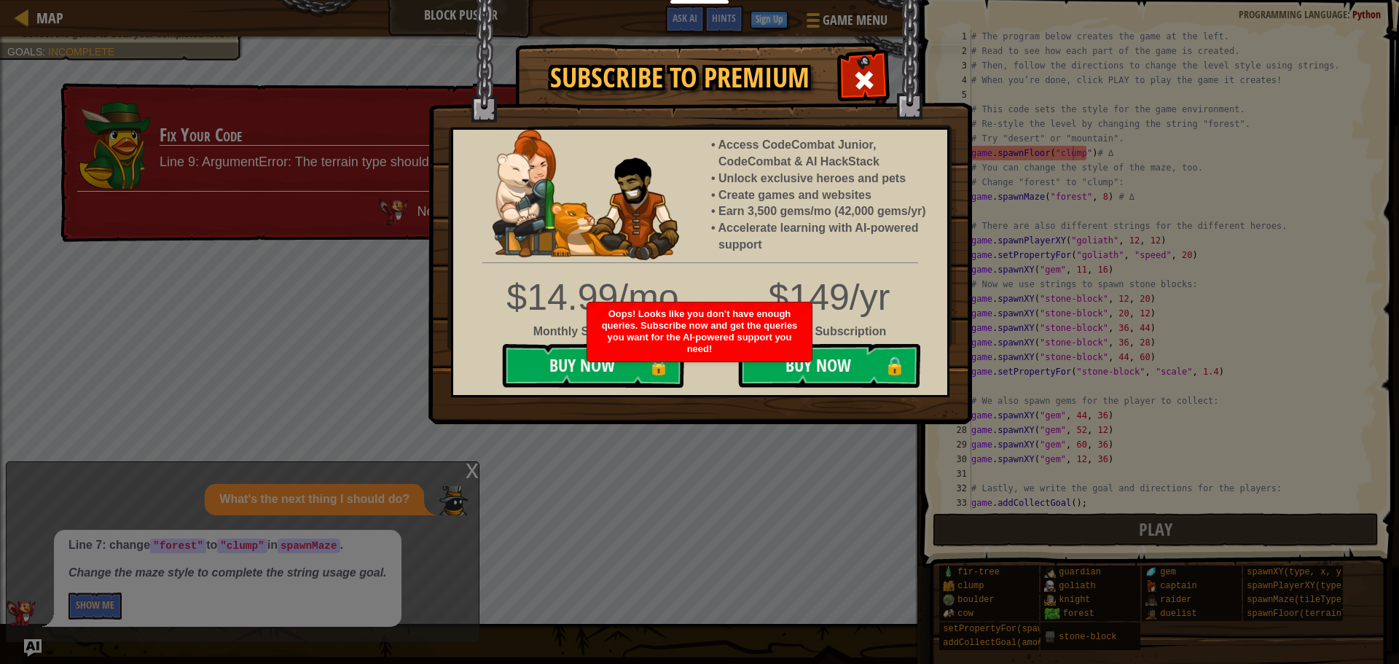
click at [775, 16] on body "Educators Create Free Account School & District Solutions Teacher Toolkit Previ…" at bounding box center [699, 8] width 1399 height 16
click at [899, 179] on li "Unlock exclusive heroes and pets" at bounding box center [826, 179] width 214 height 17
click at [864, 69] on span at bounding box center [864, 80] width 23 height 23
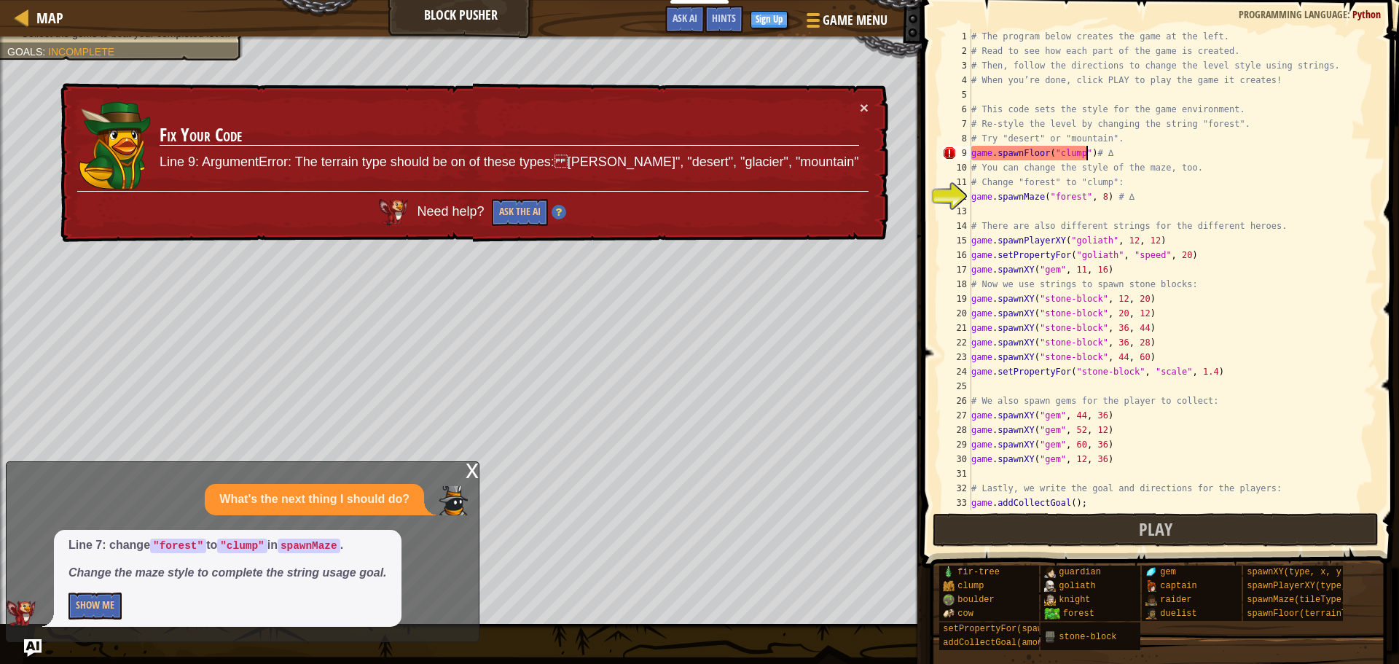
click at [1086, 155] on div "# The program below creates the game at the left. # Read to see how each part o…" at bounding box center [1168, 284] width 398 height 510
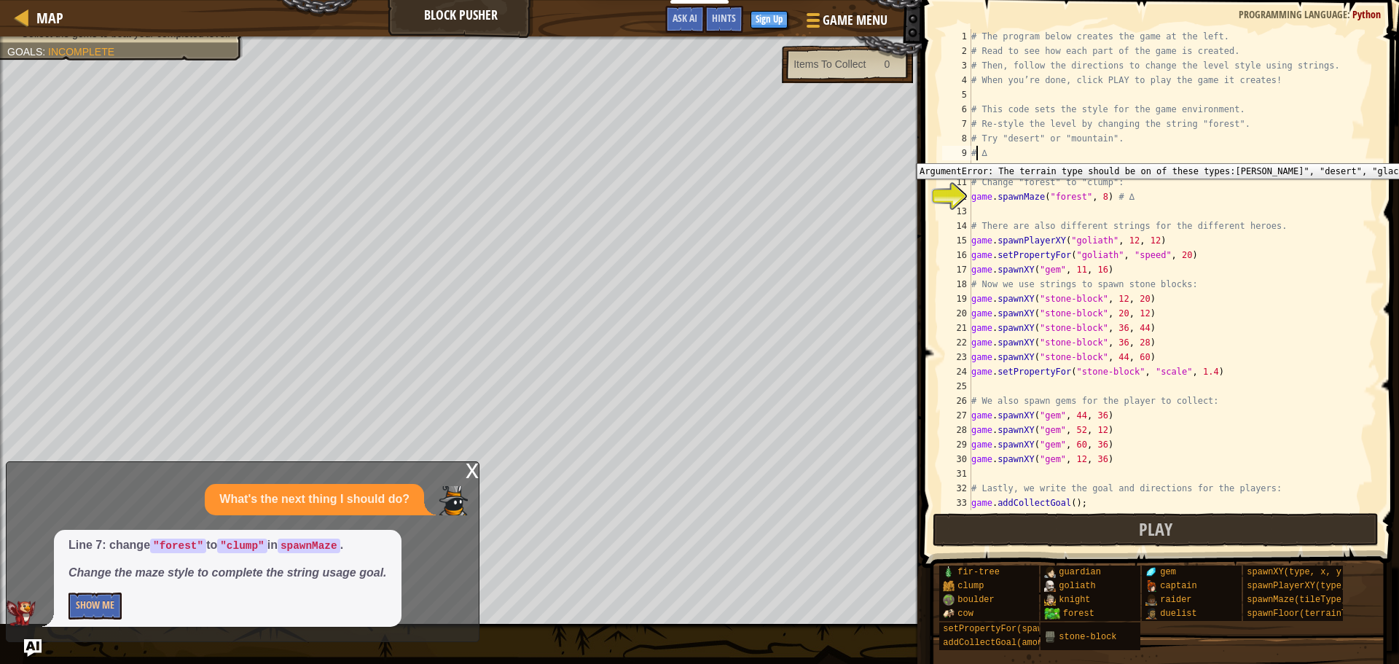
scroll to position [7, 0]
type textarea "# Try "desert" or "mountain". ∆"
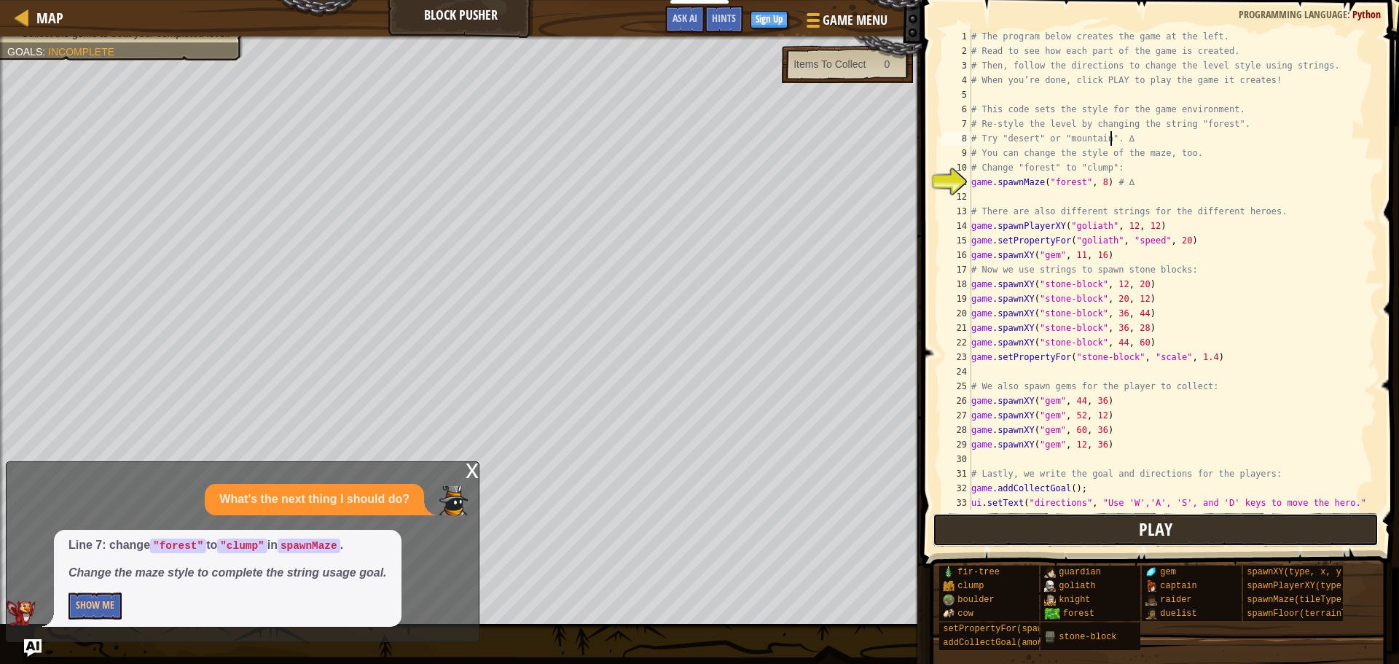
click at [1074, 539] on button "Play" at bounding box center [1156, 530] width 447 height 34
click at [103, 603] on button "Show Me" at bounding box center [95, 606] width 53 height 27
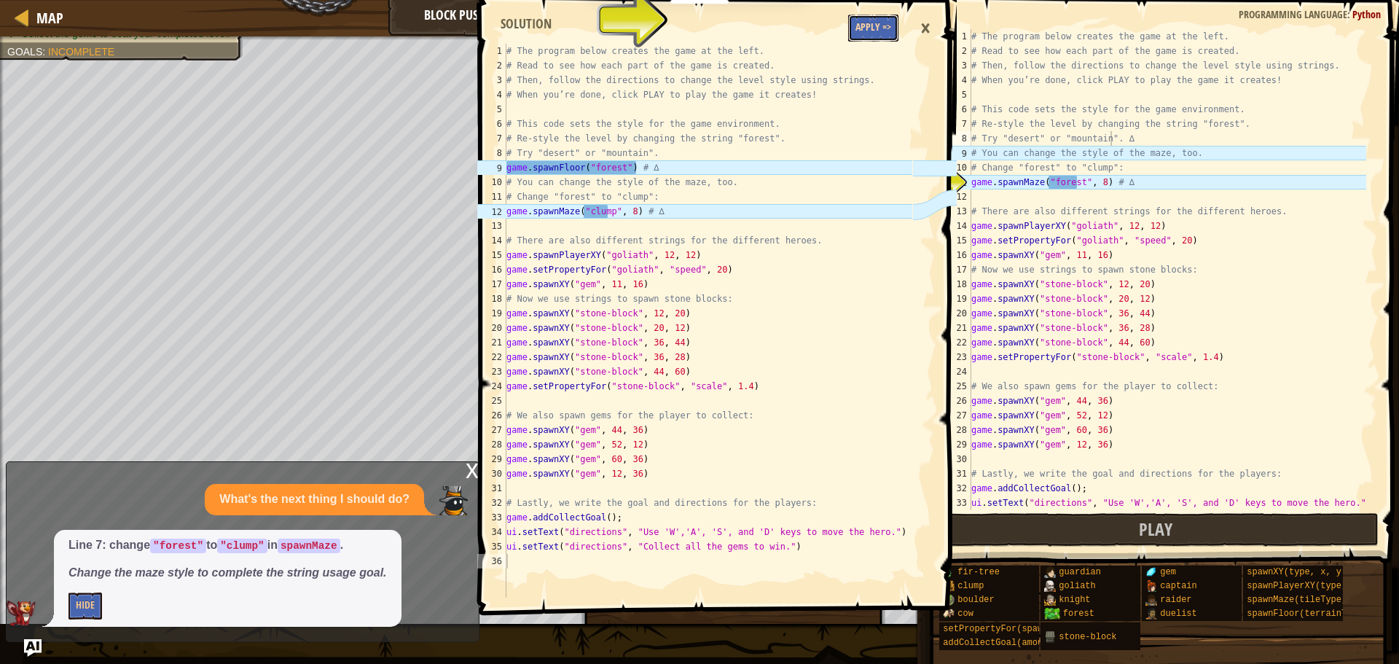
click at [870, 36] on button "Apply =>" at bounding box center [873, 28] width 50 height 27
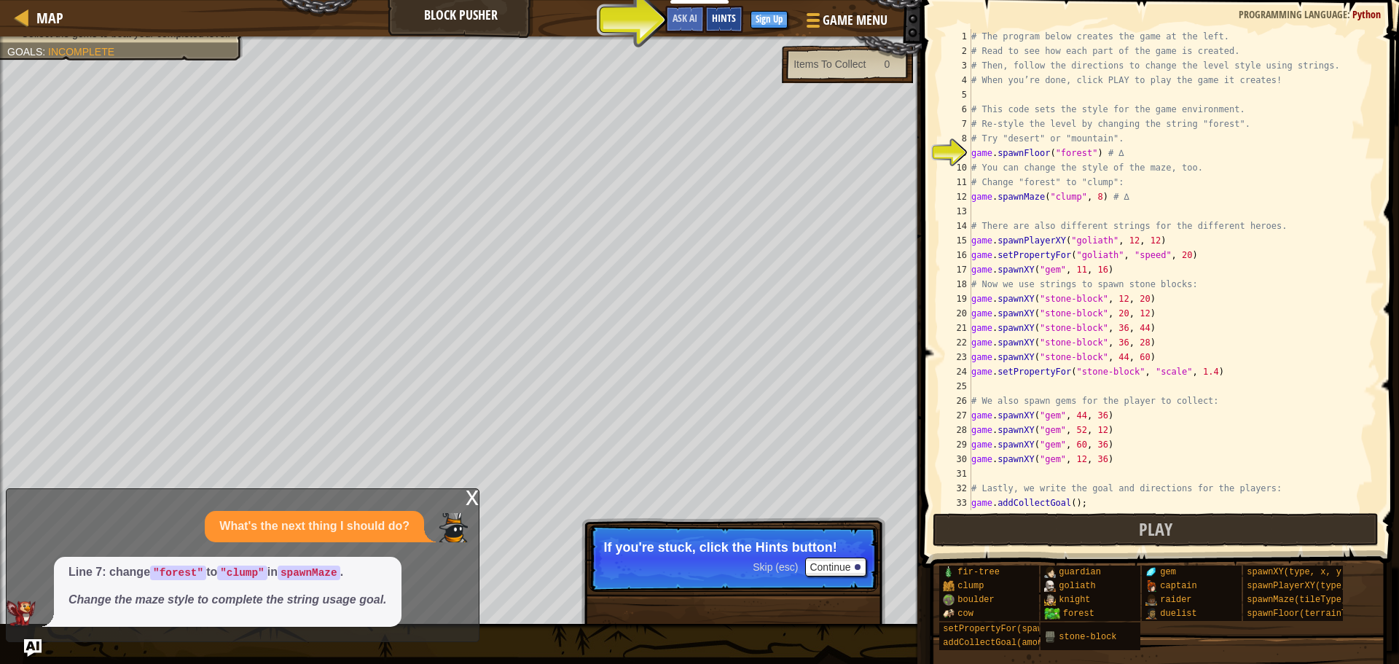
click at [725, 21] on span "Hints" at bounding box center [724, 18] width 24 height 14
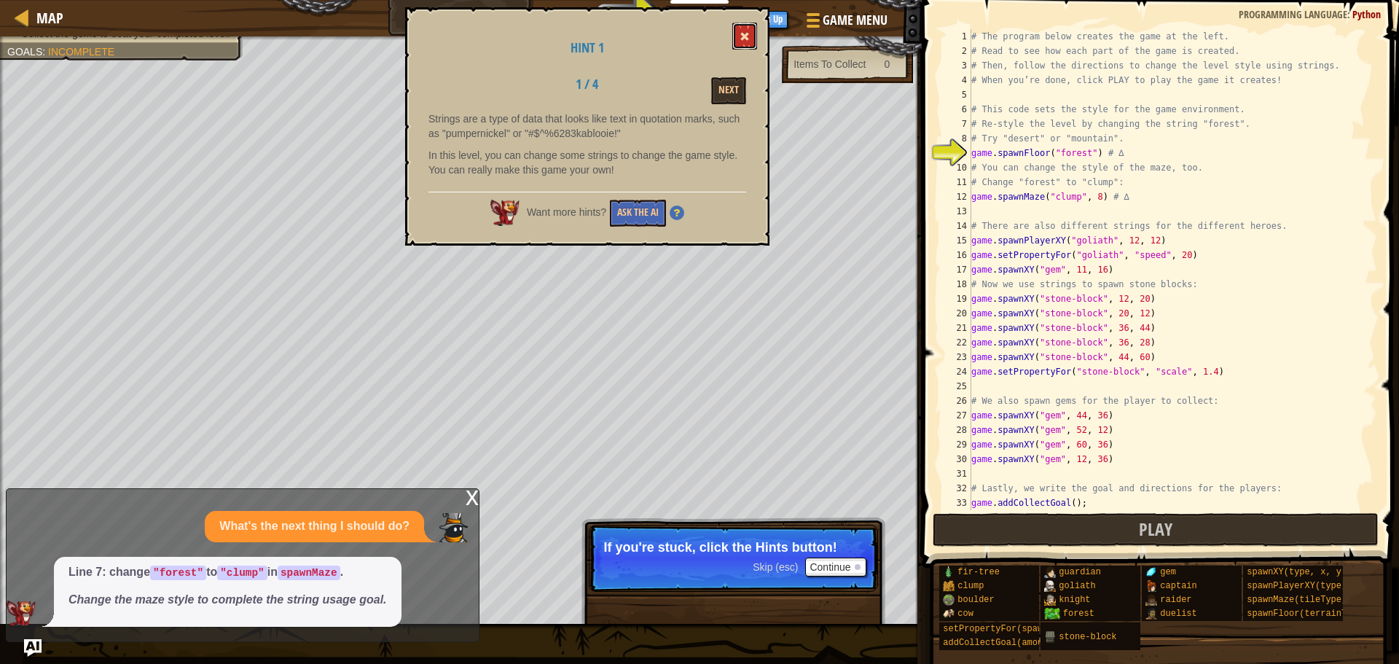
click at [741, 38] on span at bounding box center [745, 36] width 10 height 10
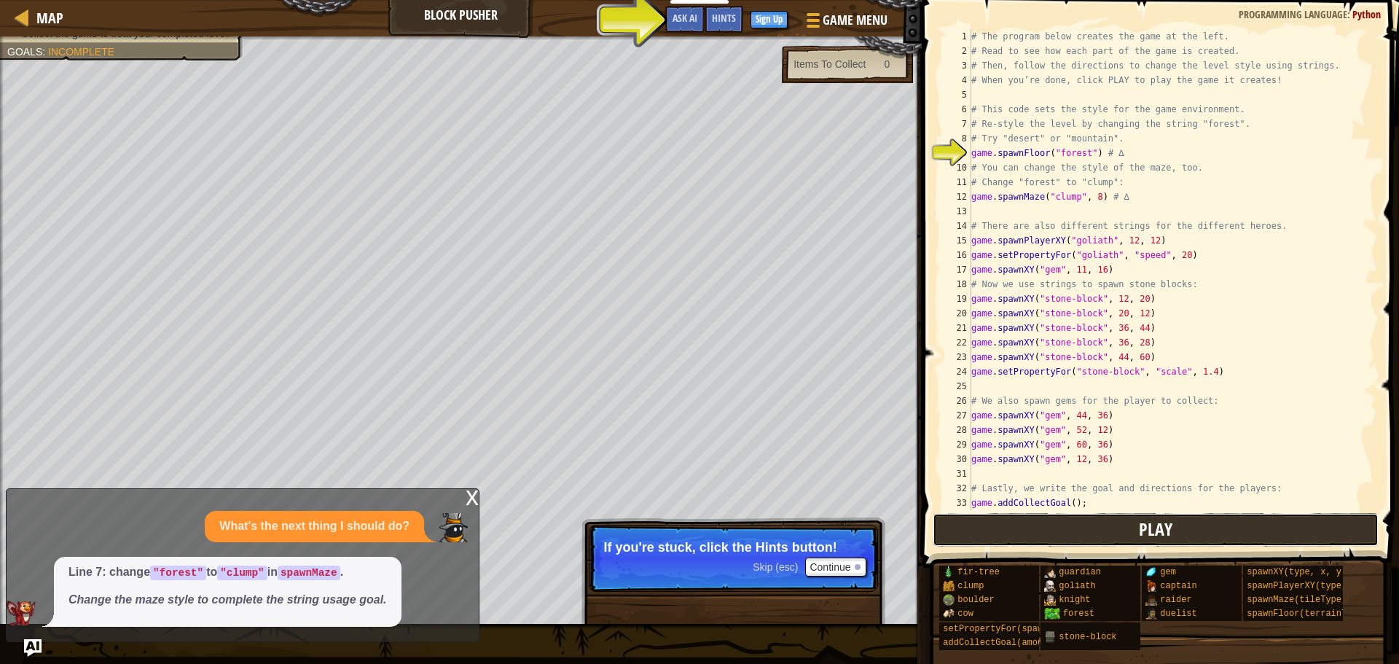
click at [1125, 539] on button "Play" at bounding box center [1156, 530] width 447 height 34
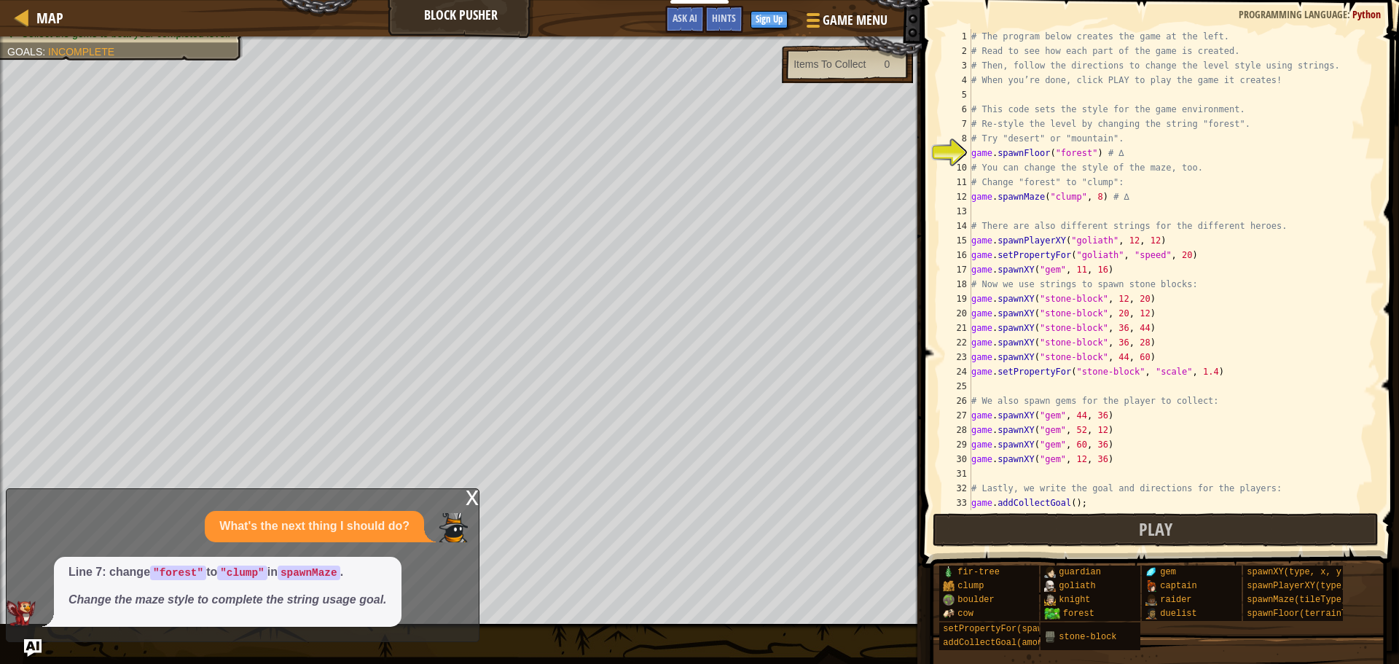
click at [988, 155] on div "# The program below creates the game at the left. # Read to see how each part o…" at bounding box center [1168, 284] width 398 height 510
click at [961, 152] on div "9" at bounding box center [956, 153] width 29 height 15
click at [944, 147] on div "9" at bounding box center [956, 153] width 29 height 15
click at [720, 20] on span "Hints" at bounding box center [724, 18] width 24 height 14
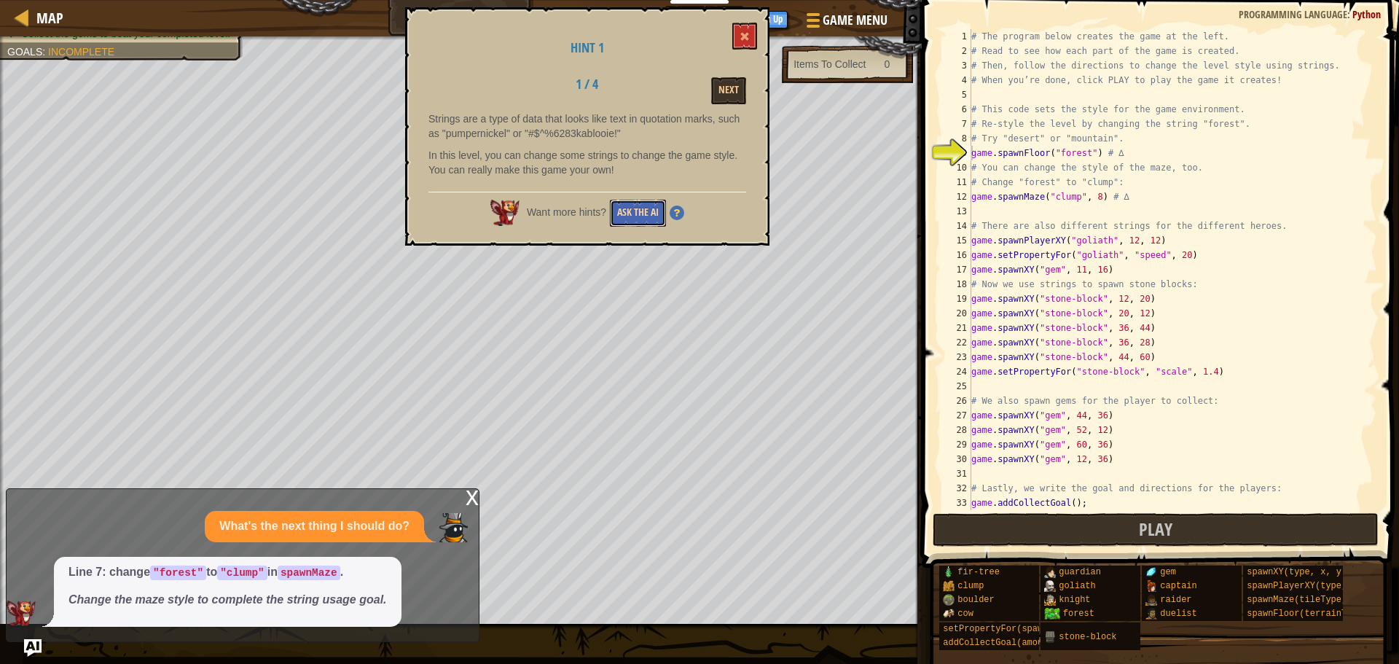
click at [641, 215] on button "Ask the AI" at bounding box center [638, 213] width 56 height 27
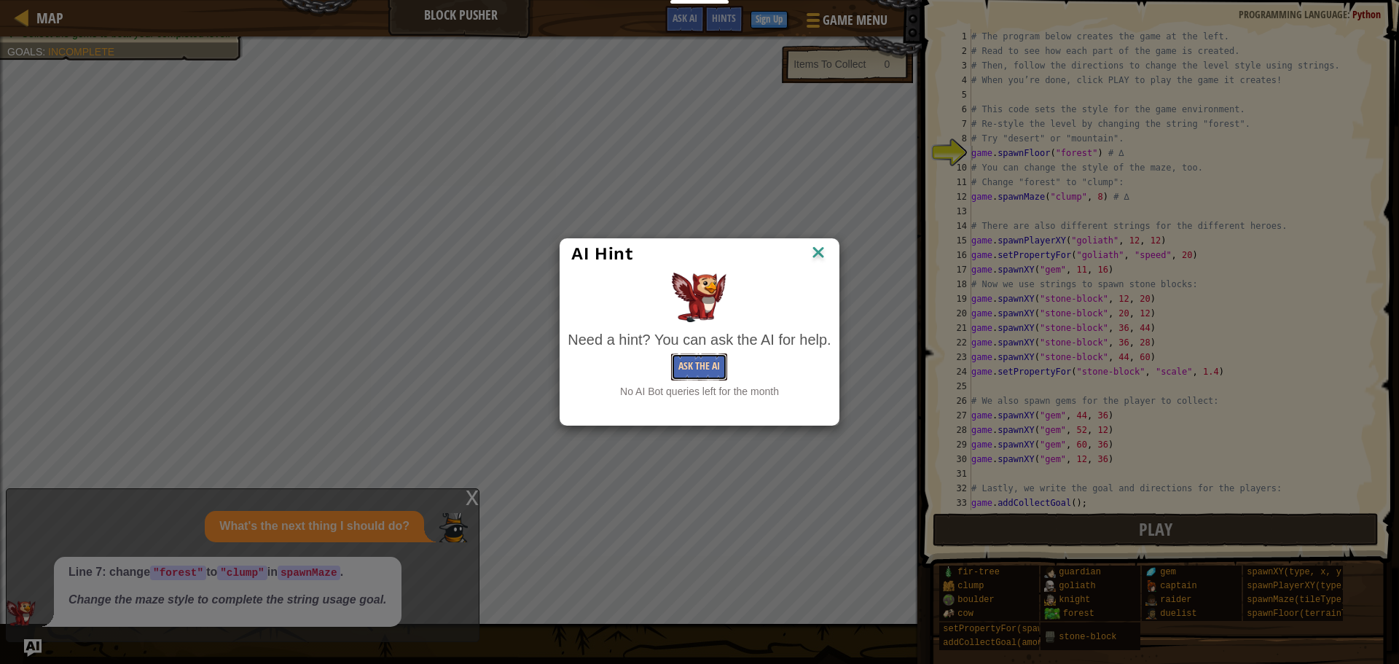
click at [718, 364] on button "Ask the AI" at bounding box center [699, 366] width 56 height 27
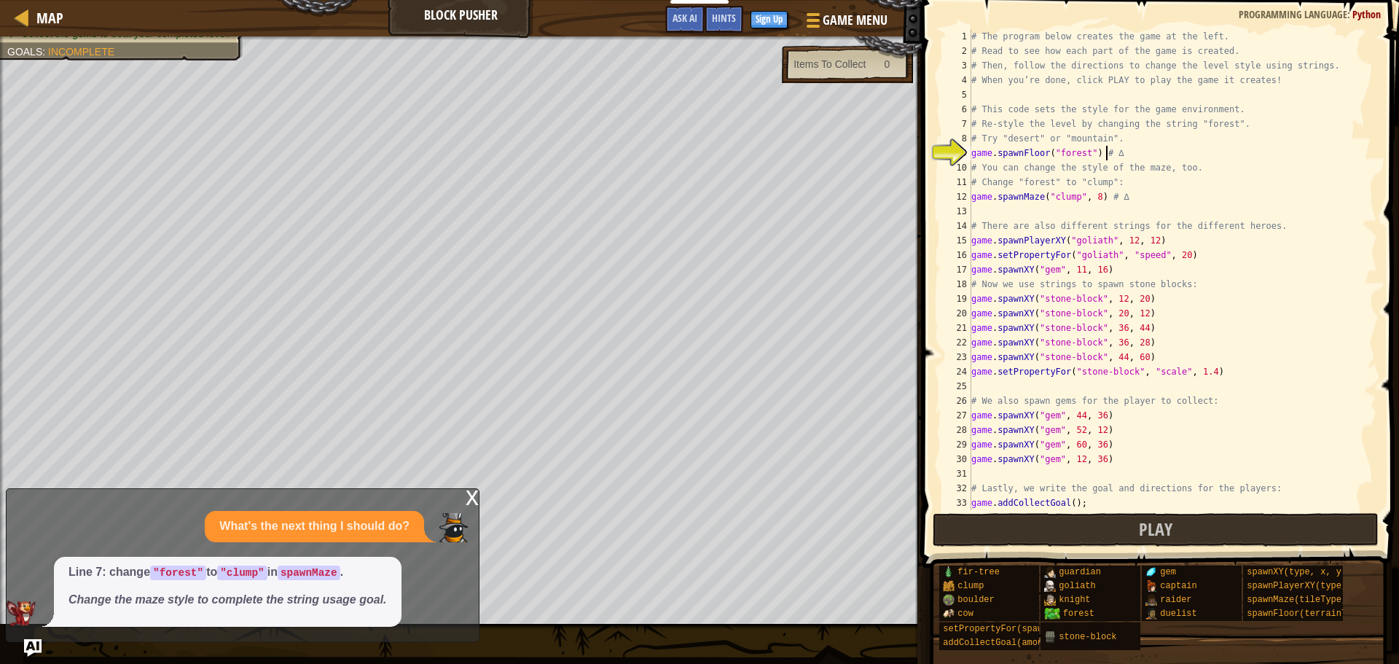
click at [1108, 150] on div "# The program below creates the game at the left. # Read to see how each part o…" at bounding box center [1168, 284] width 398 height 510
click at [1063, 162] on div "# The program below creates the game at the left. # Read to see how each part o…" at bounding box center [1168, 284] width 398 height 510
click at [1074, 154] on div "# The program below creates the game at the left. # Read to see how each part o…" at bounding box center [1168, 284] width 398 height 510
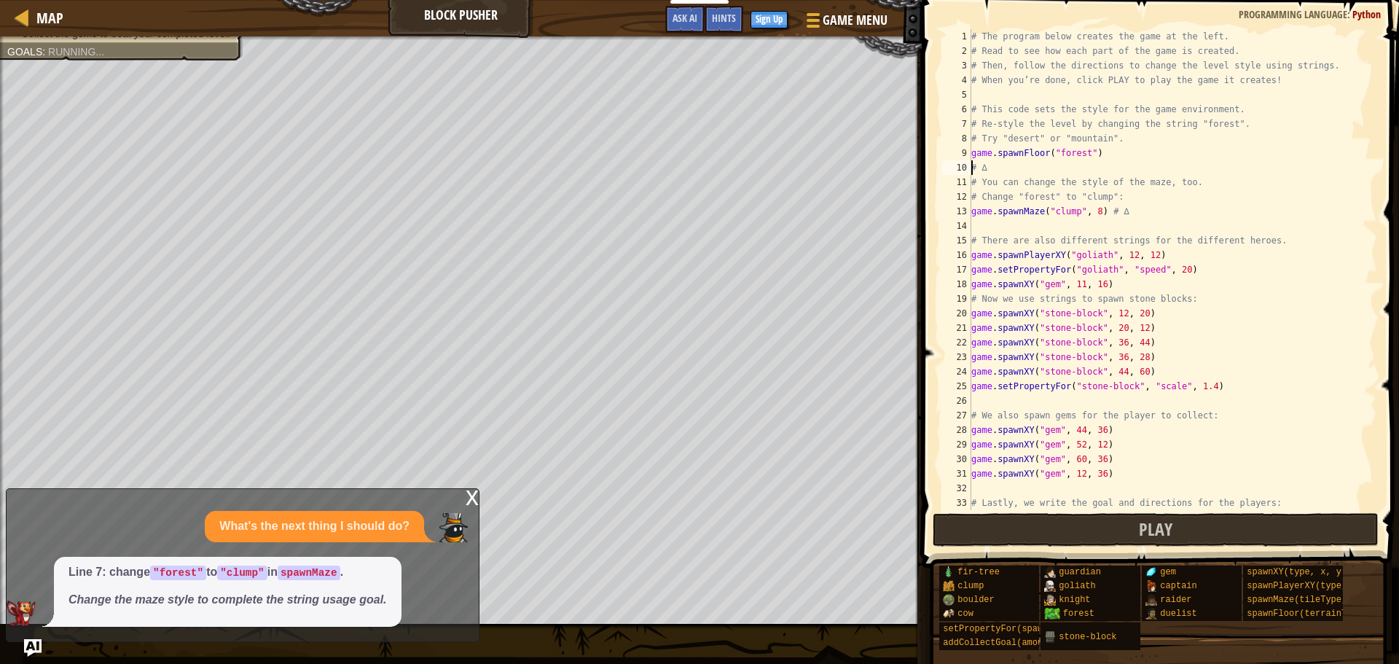
scroll to position [7, 1]
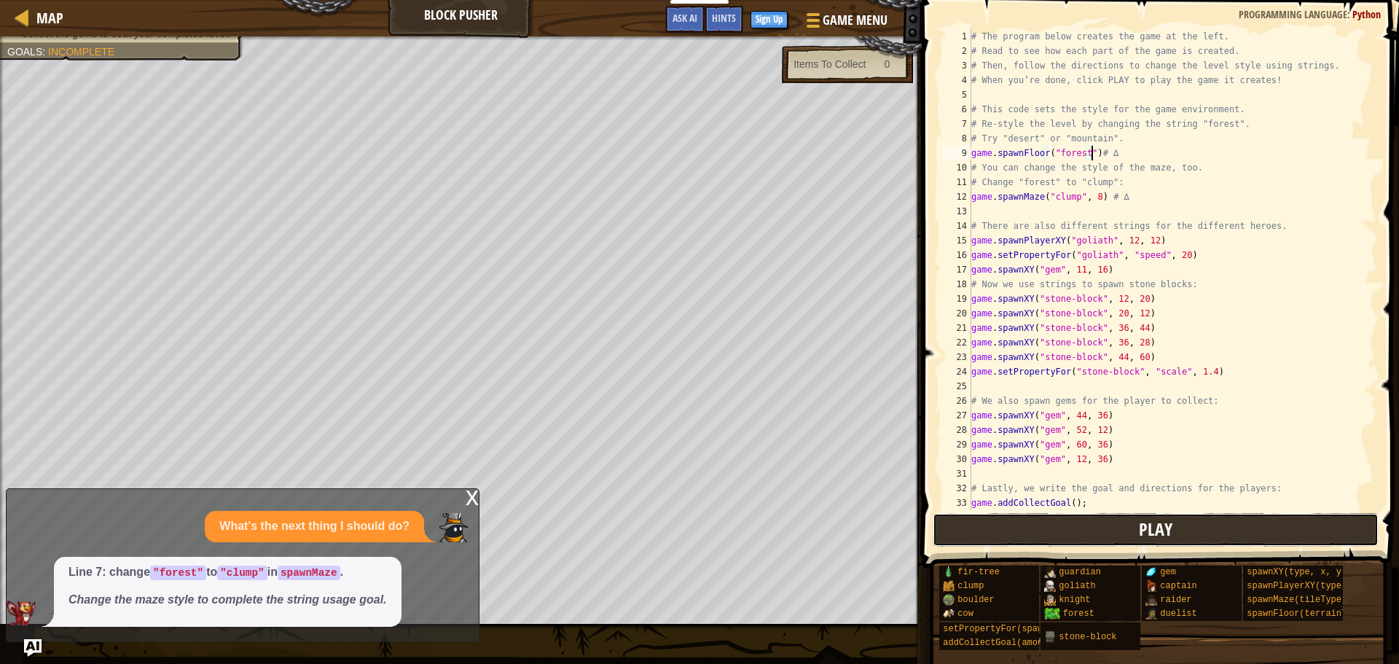
click at [1062, 519] on button "Play" at bounding box center [1156, 530] width 447 height 34
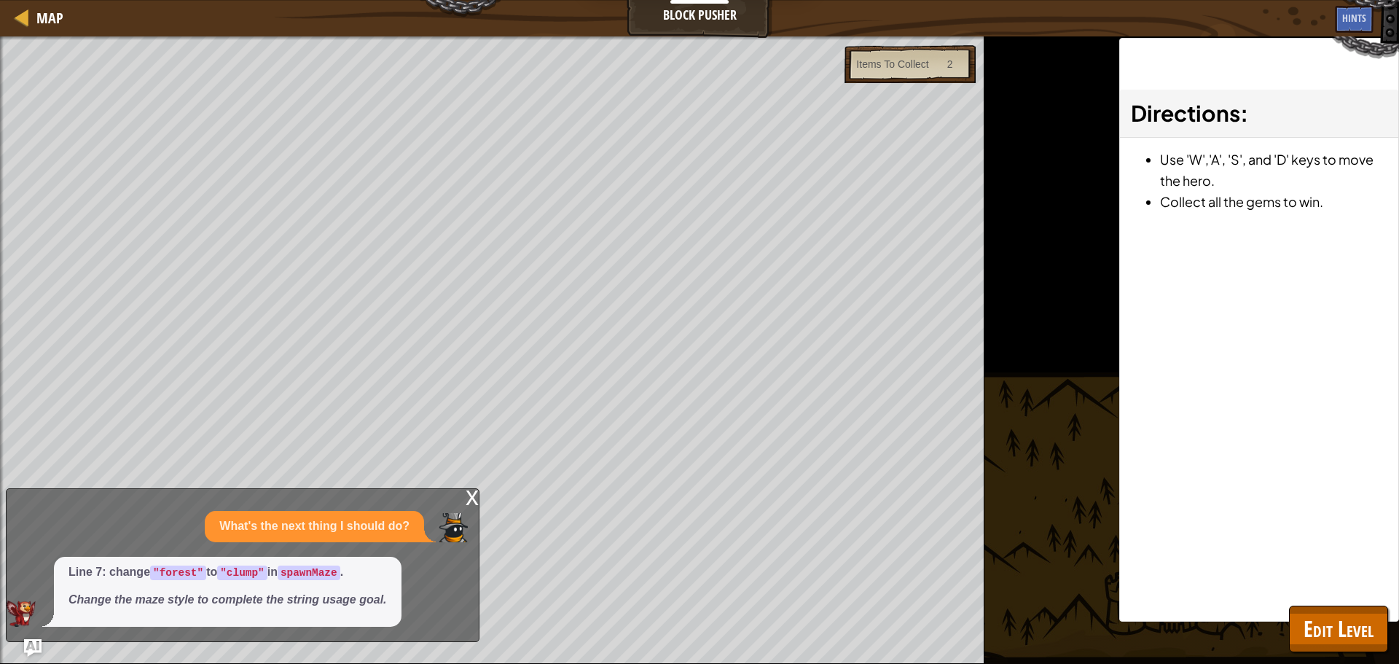
click at [466, 497] on div "x" at bounding box center [472, 496] width 13 height 15
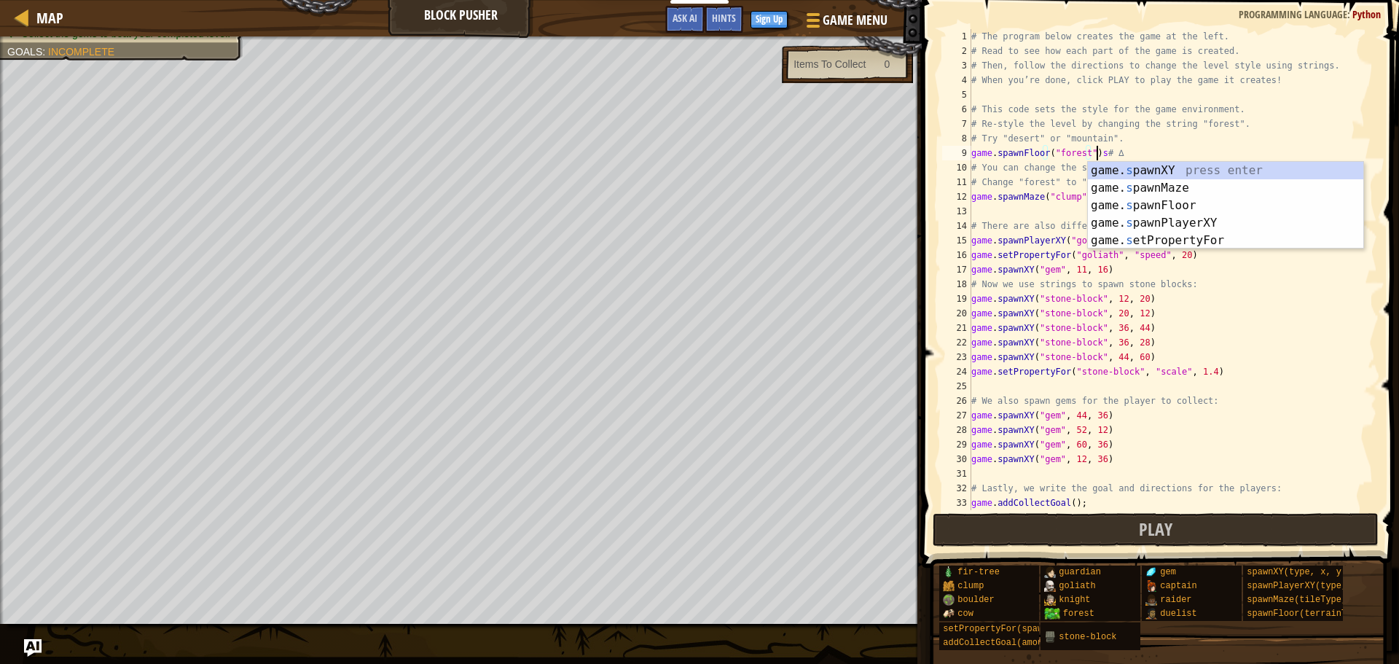
scroll to position [7, 10]
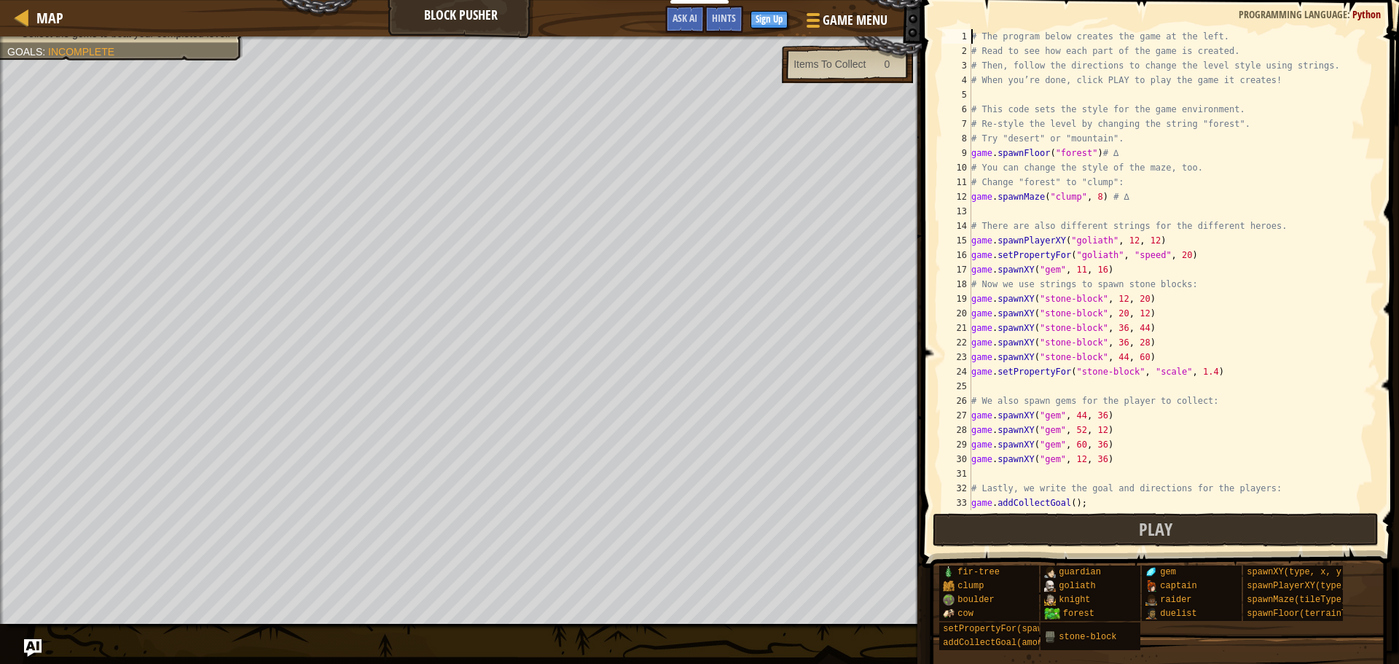
click at [1117, 149] on div "# The program below creates the game at the left. # Read to see how each part o…" at bounding box center [1168, 284] width 398 height 510
click at [689, 15] on span "Ask AI" at bounding box center [685, 18] width 25 height 14
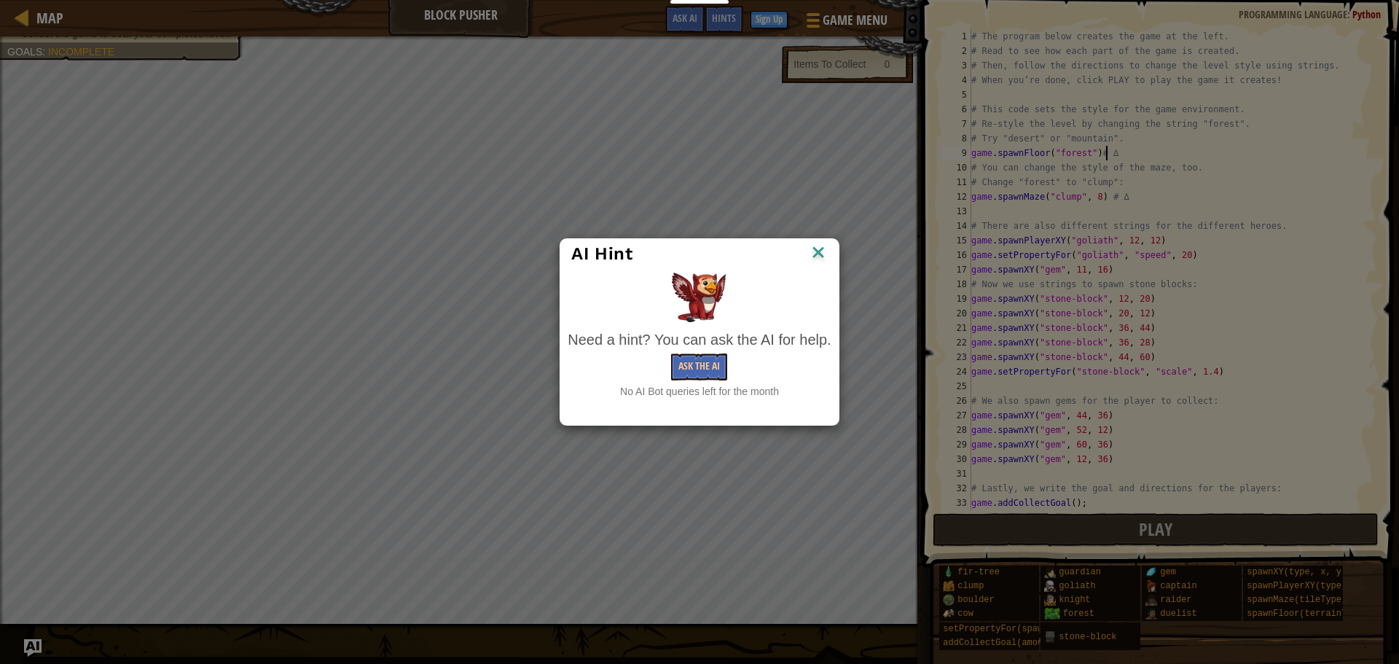
click at [699, 350] on div "Need a hint? You can ask the AI for help." at bounding box center [699, 339] width 263 height 21
click at [703, 364] on button "Ask the AI" at bounding box center [699, 366] width 56 height 27
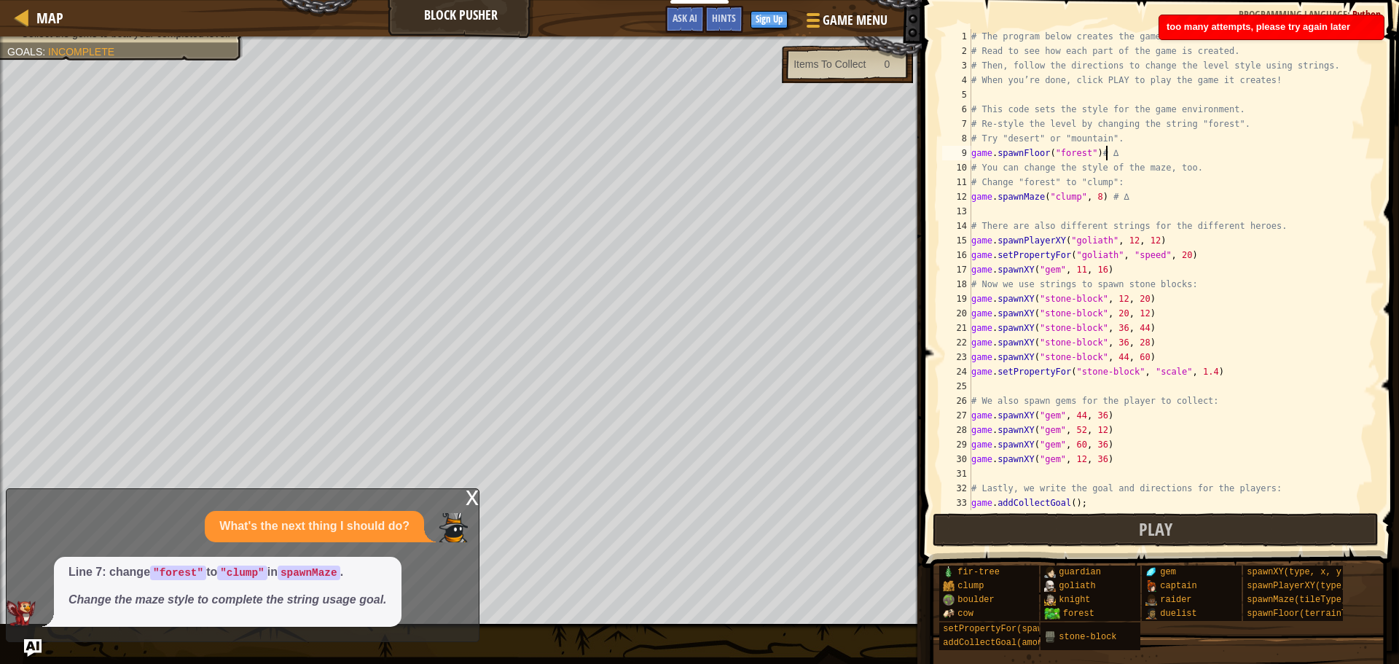
click at [179, 566] on code ""forest"" at bounding box center [178, 573] width 56 height 15
click at [1203, 121] on div "# The program below creates the game at the left. # Read to see how each part o…" at bounding box center [1168, 284] width 398 height 510
click at [474, 494] on div "x" at bounding box center [472, 496] width 13 height 15
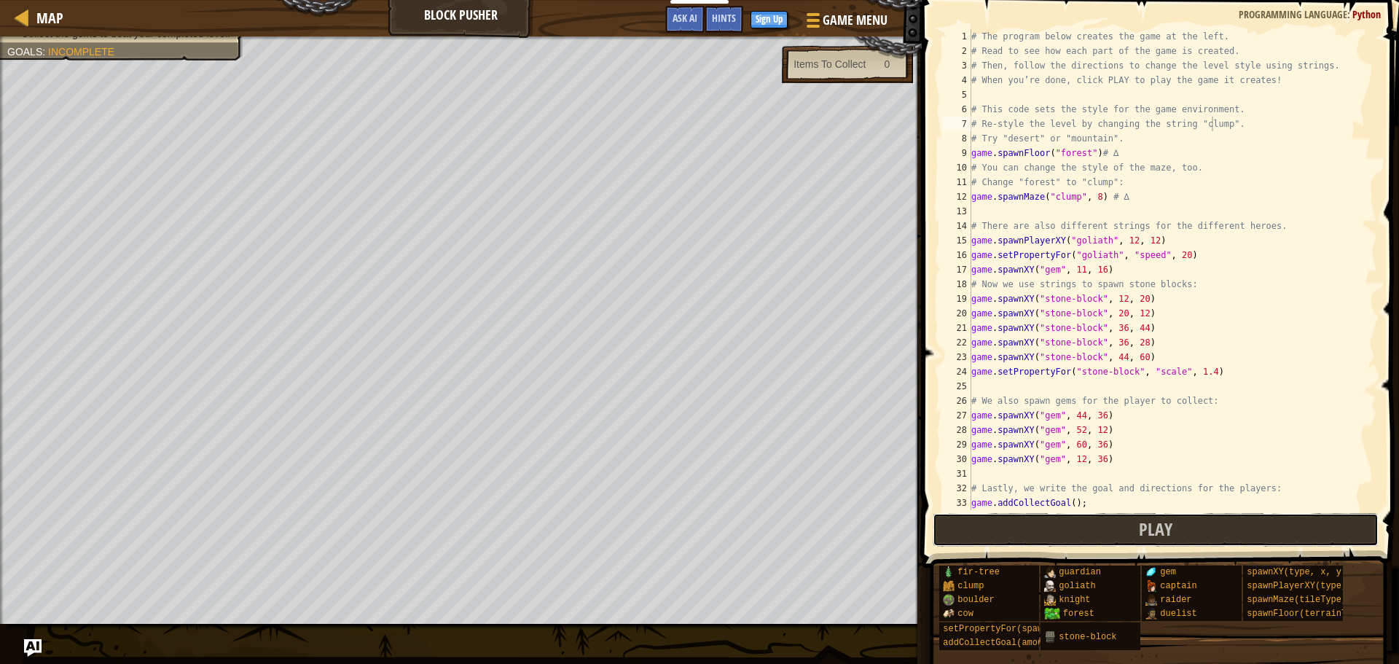
click at [1031, 516] on button "Play" at bounding box center [1156, 530] width 447 height 34
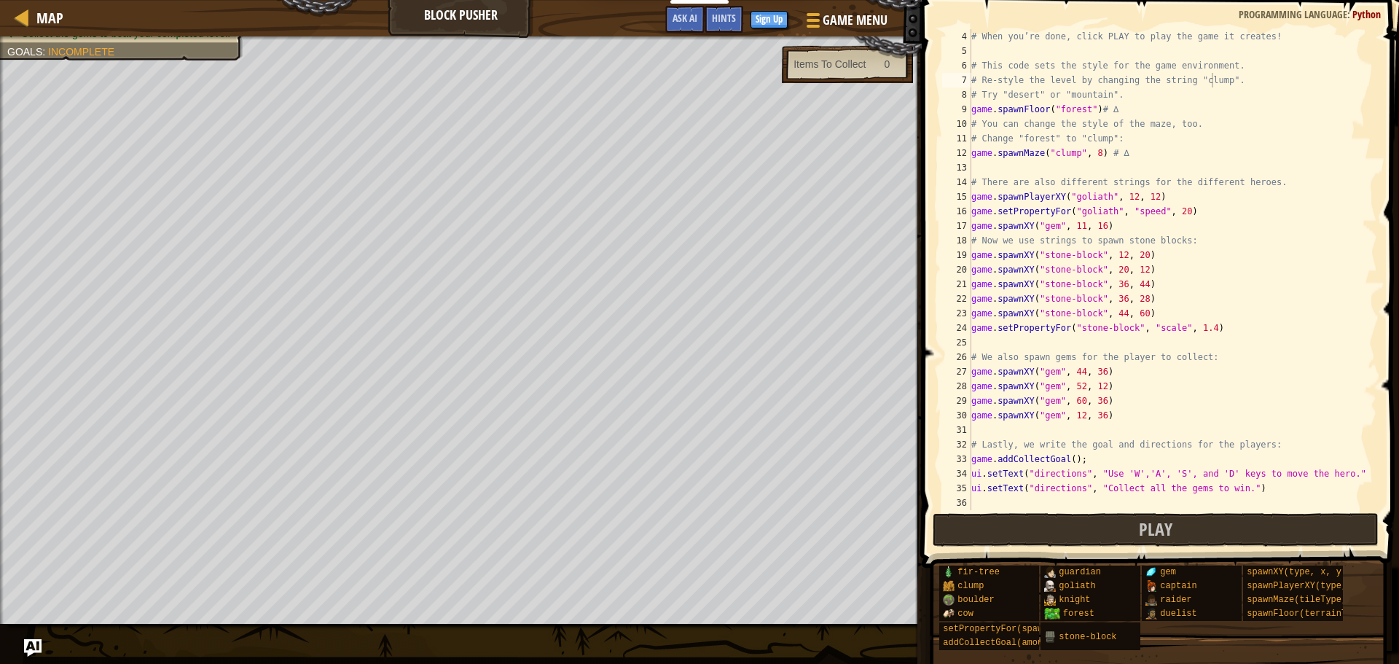
scroll to position [0, 0]
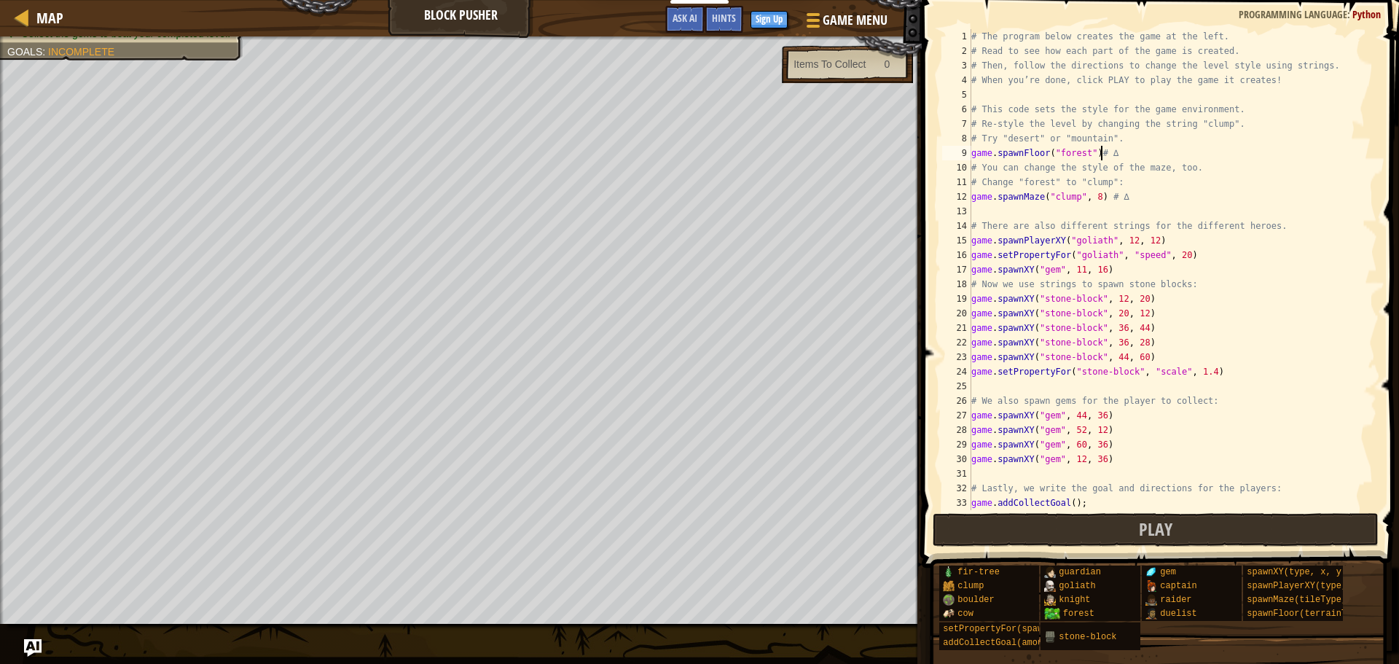
click at [1103, 150] on div "# The program below creates the game at the left. # Read to see how each part o…" at bounding box center [1168, 284] width 398 height 510
click at [1109, 152] on div "# The program below creates the game at the left. # Read to see how each part o…" at bounding box center [1168, 269] width 398 height 481
click at [1127, 197] on div "# The program below creates the game at the left. # Read to see how each part o…" at bounding box center [1168, 284] width 398 height 510
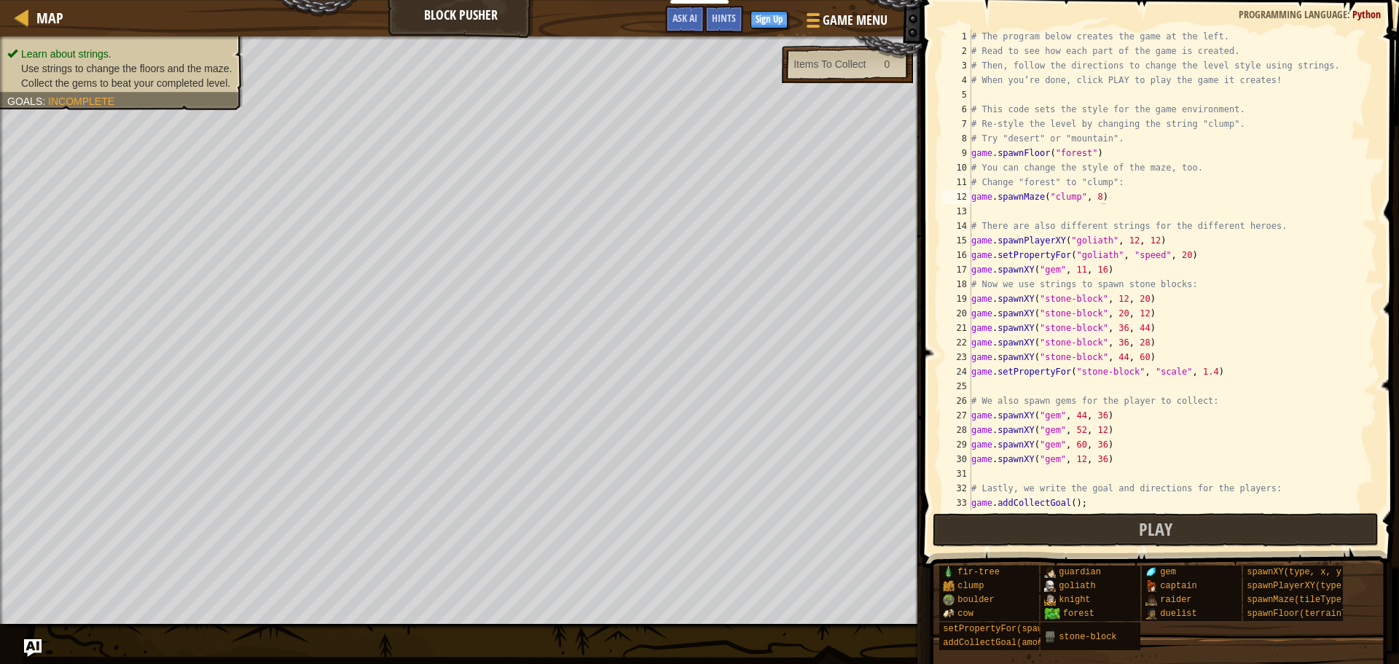
click at [112, 76] on li "Collect the gems to beat your completed level." at bounding box center [119, 83] width 225 height 15
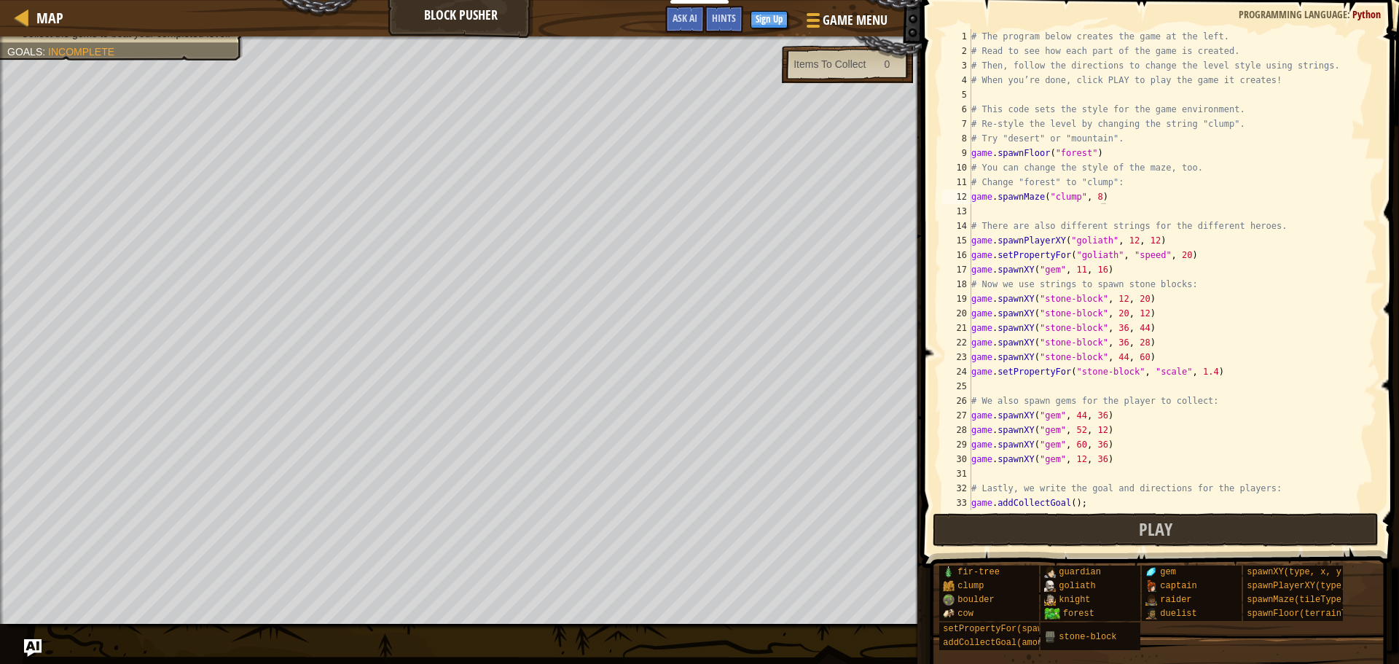
click at [71, 39] on div at bounding box center [461, 38] width 922 height 4
click at [1068, 146] on div "# The program below creates the game at the left. # Read to see how each part o…" at bounding box center [1168, 284] width 398 height 510
type textarea "game.spawnFloor("desert")"
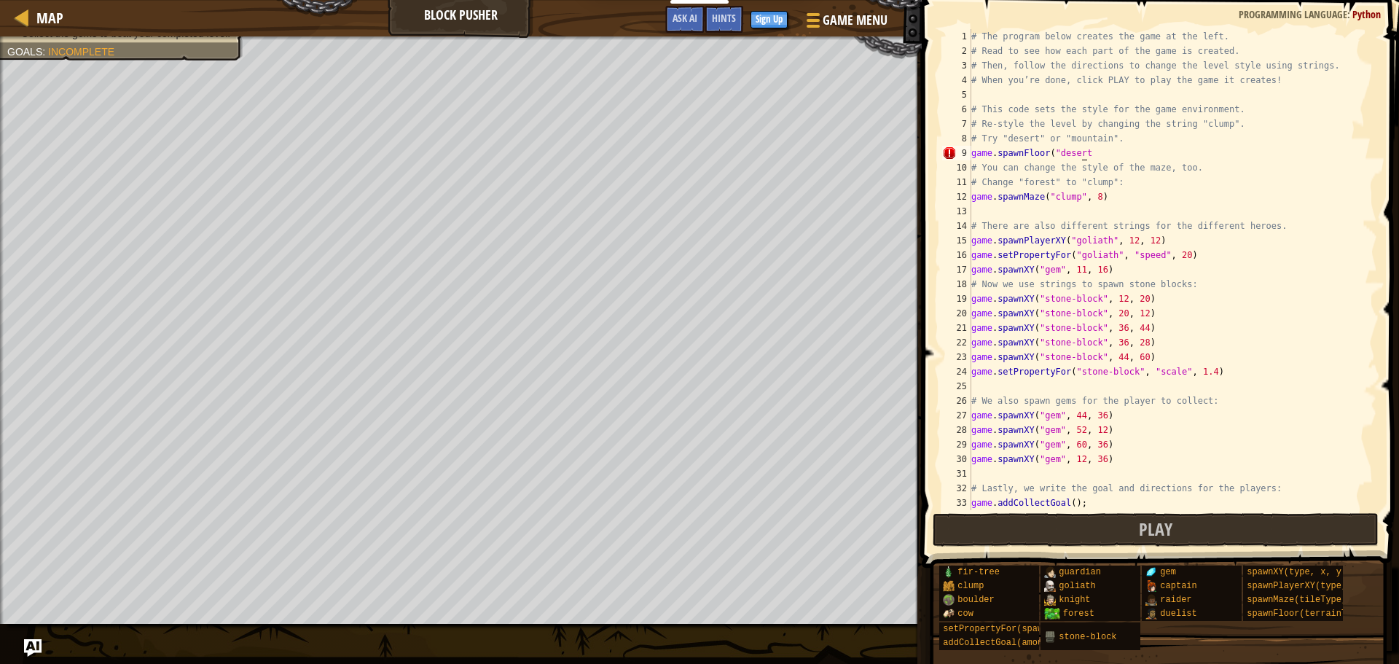
scroll to position [7, 0]
click at [1156, 528] on span "Play" at bounding box center [1156, 528] width 34 height 23
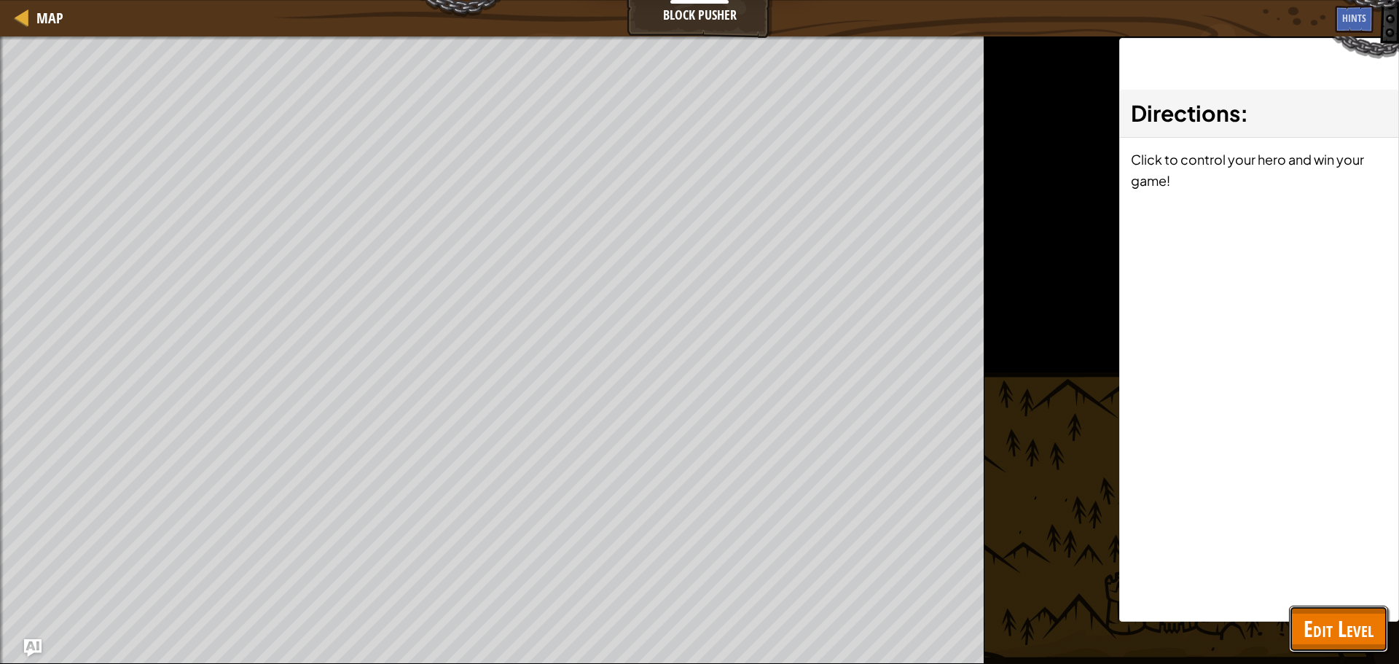
click at [1359, 625] on span "Edit Level" at bounding box center [1339, 629] width 70 height 30
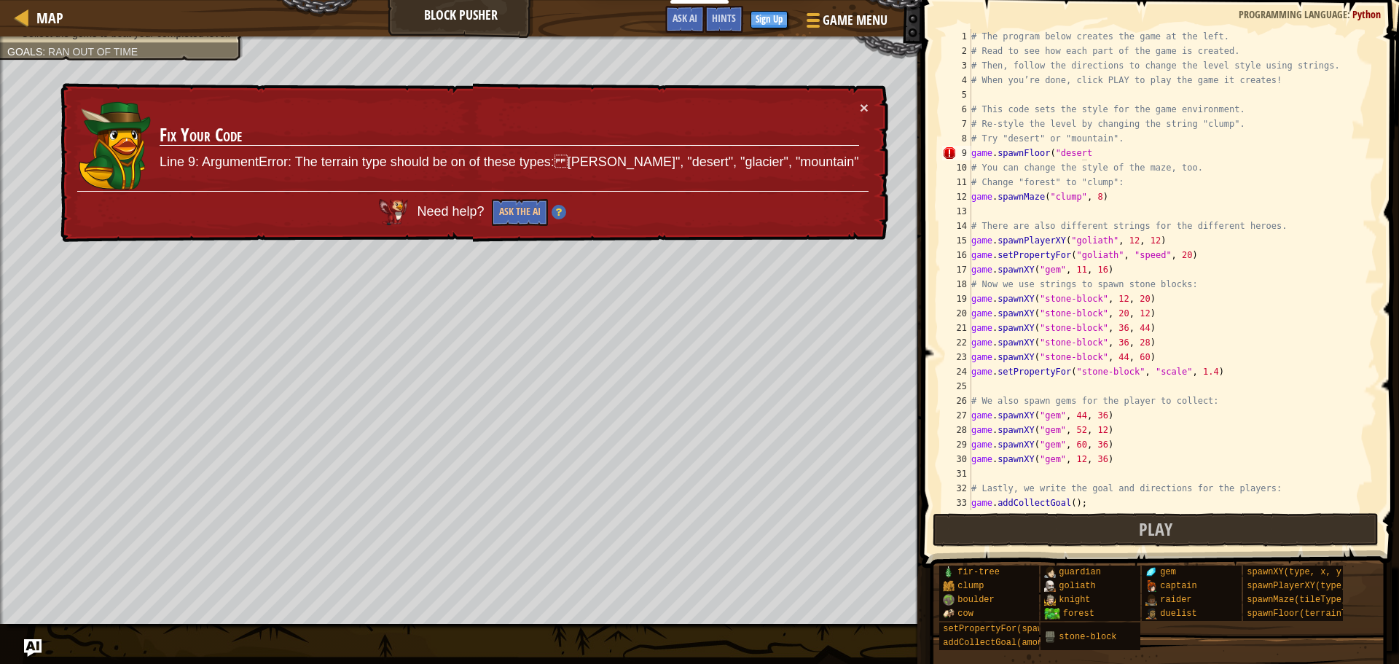
click at [1077, 154] on div "# The program below creates the game at the left. # Read to see how each part o…" at bounding box center [1168, 284] width 398 height 510
click at [1086, 149] on div "# The program below creates the game at the left. # Read to see how each part o…" at bounding box center [1168, 284] width 398 height 510
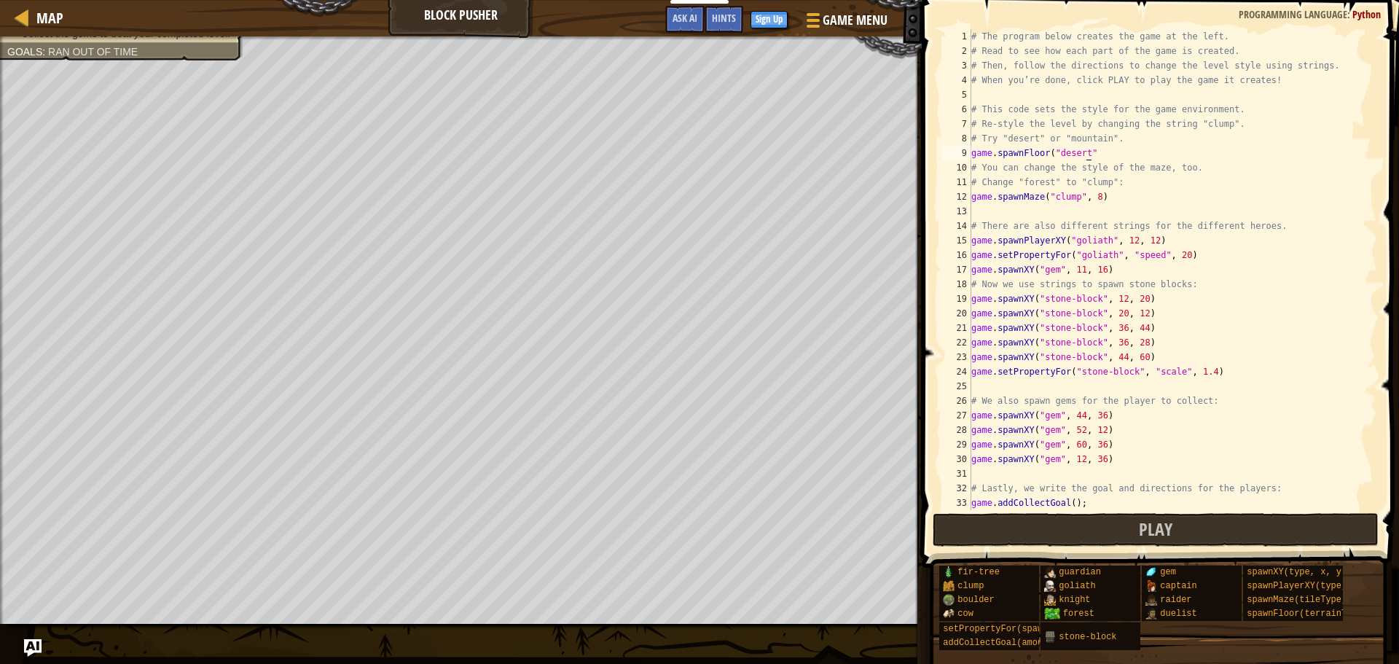
scroll to position [7, 9]
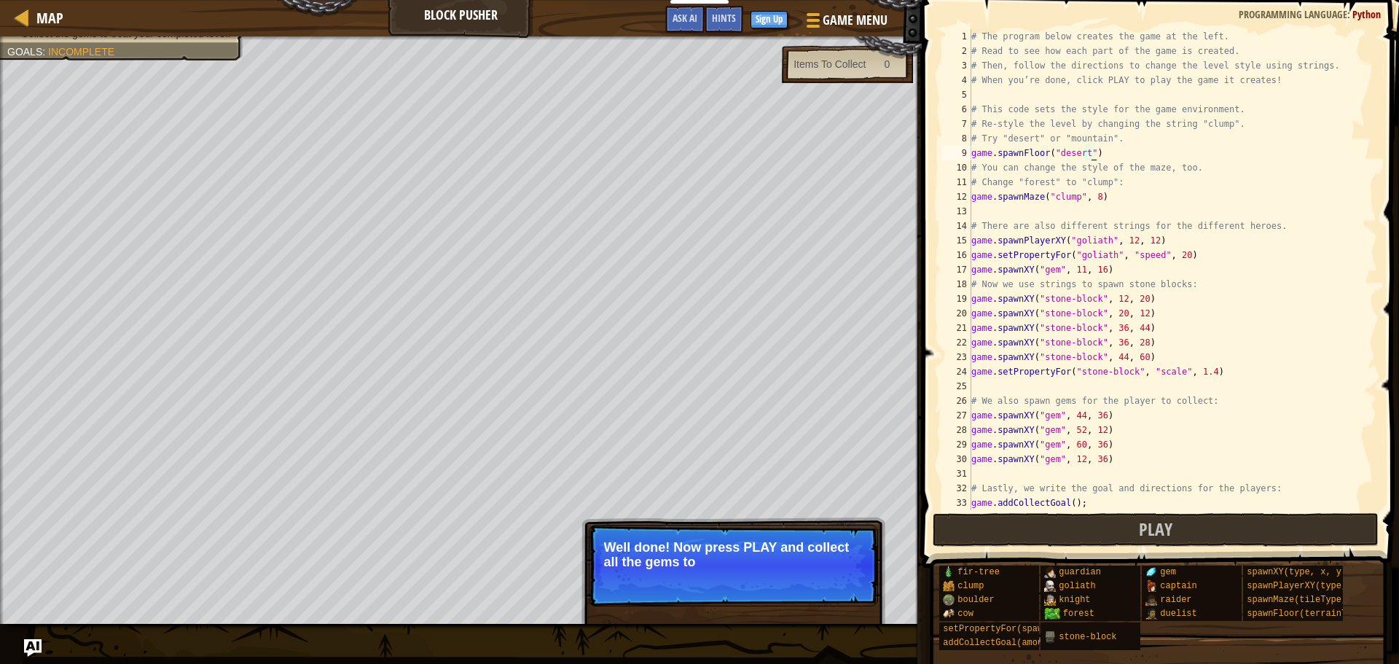
type textarea "game.spawnFloor("desert")"
click at [1084, 519] on button "Play" at bounding box center [1156, 530] width 447 height 34
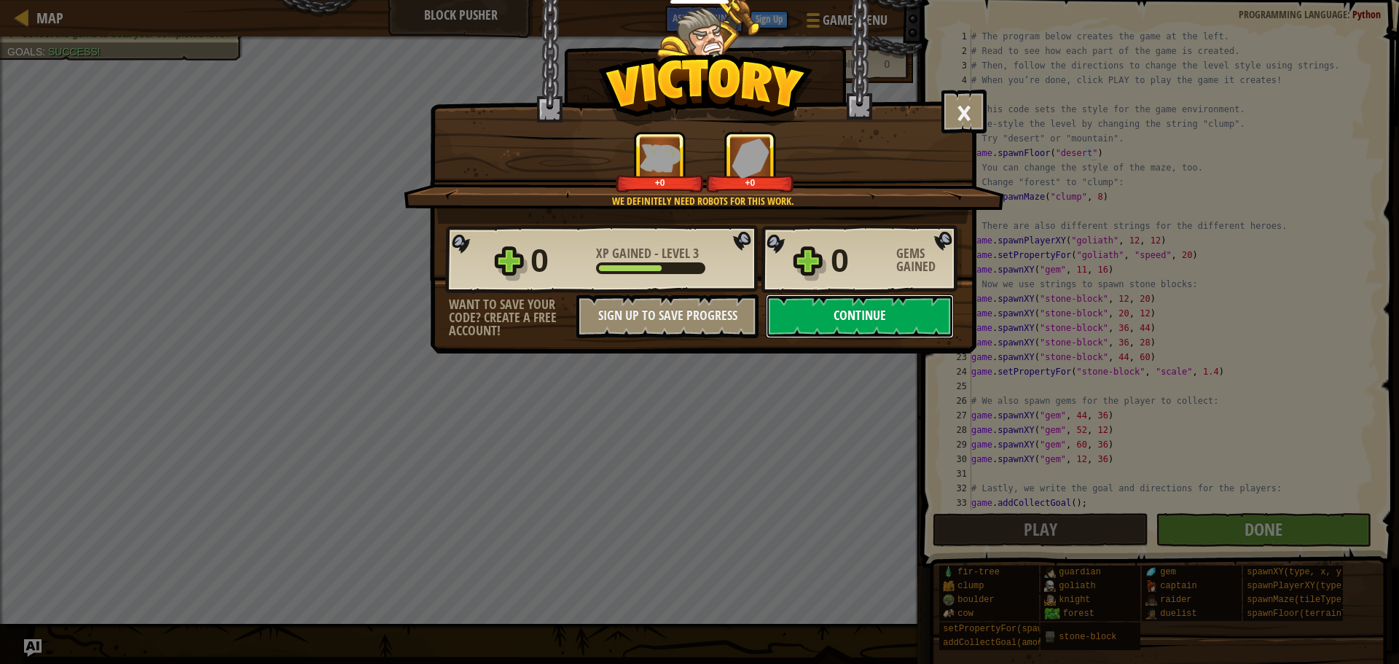
click at [840, 297] on button "Continue" at bounding box center [860, 316] width 188 height 44
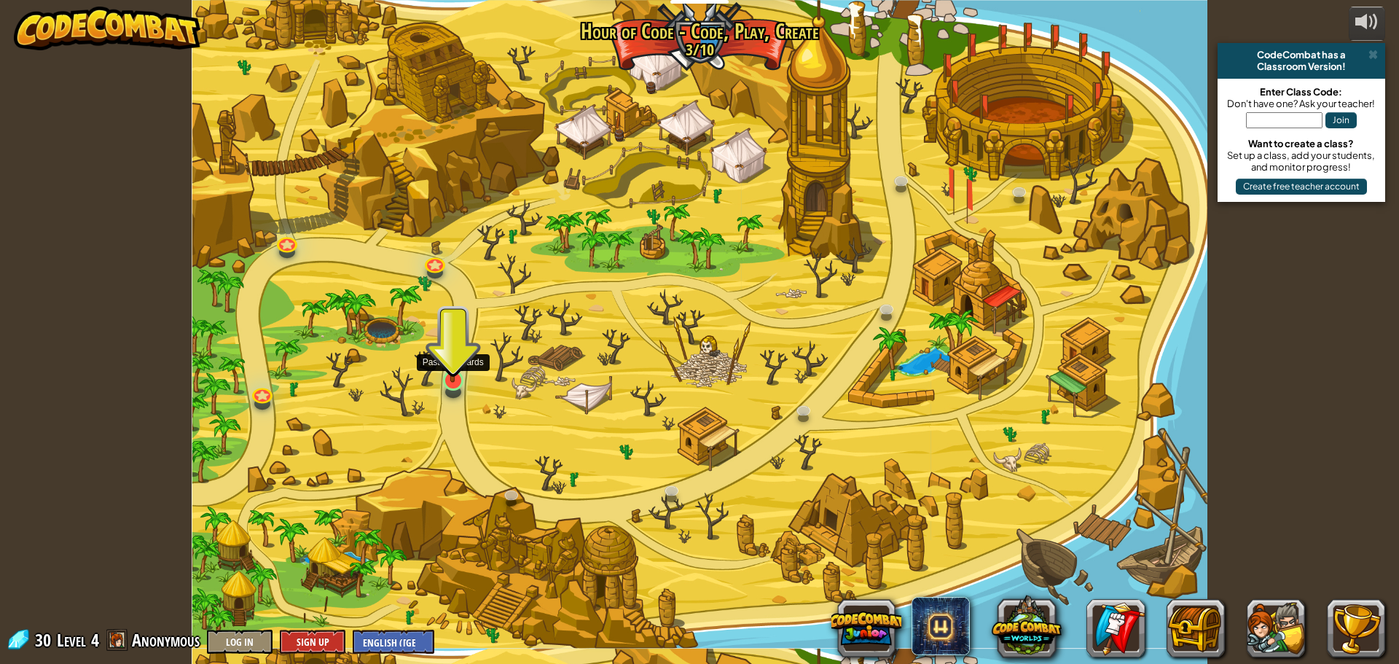
click at [458, 367] on img at bounding box center [452, 352] width 27 height 62
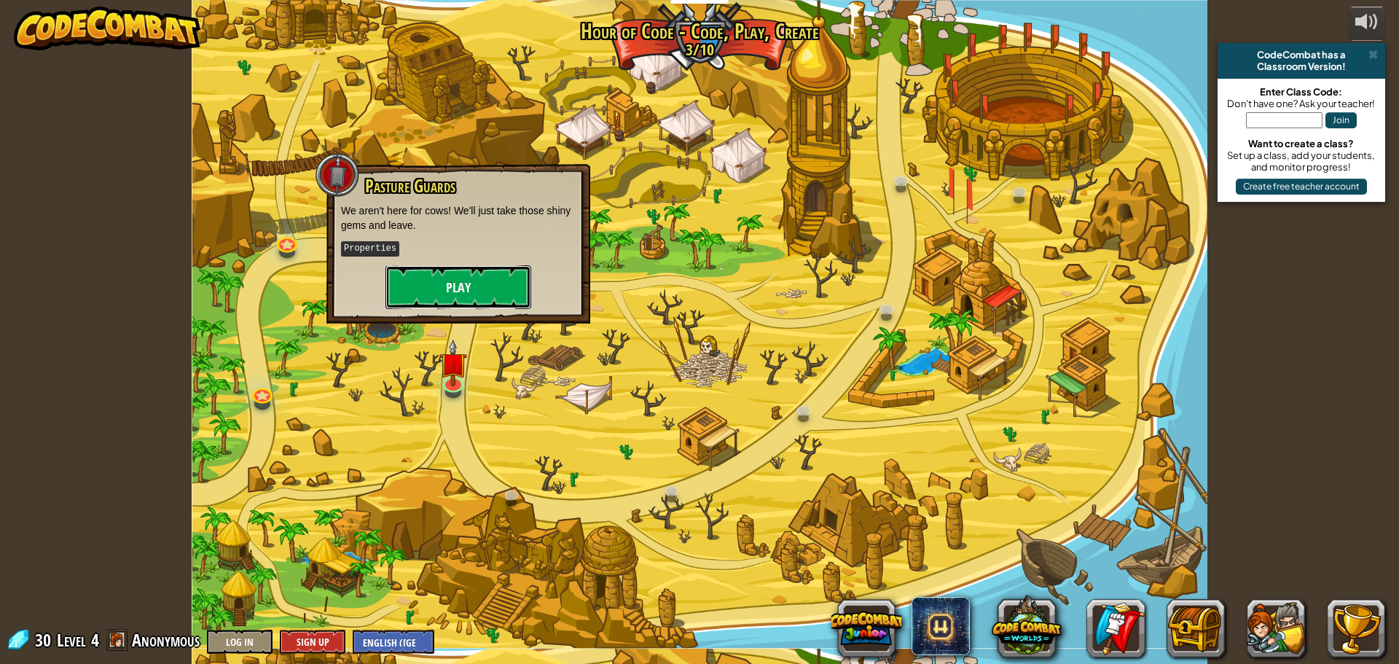
click at [484, 282] on button "Play" at bounding box center [459, 287] width 146 height 44
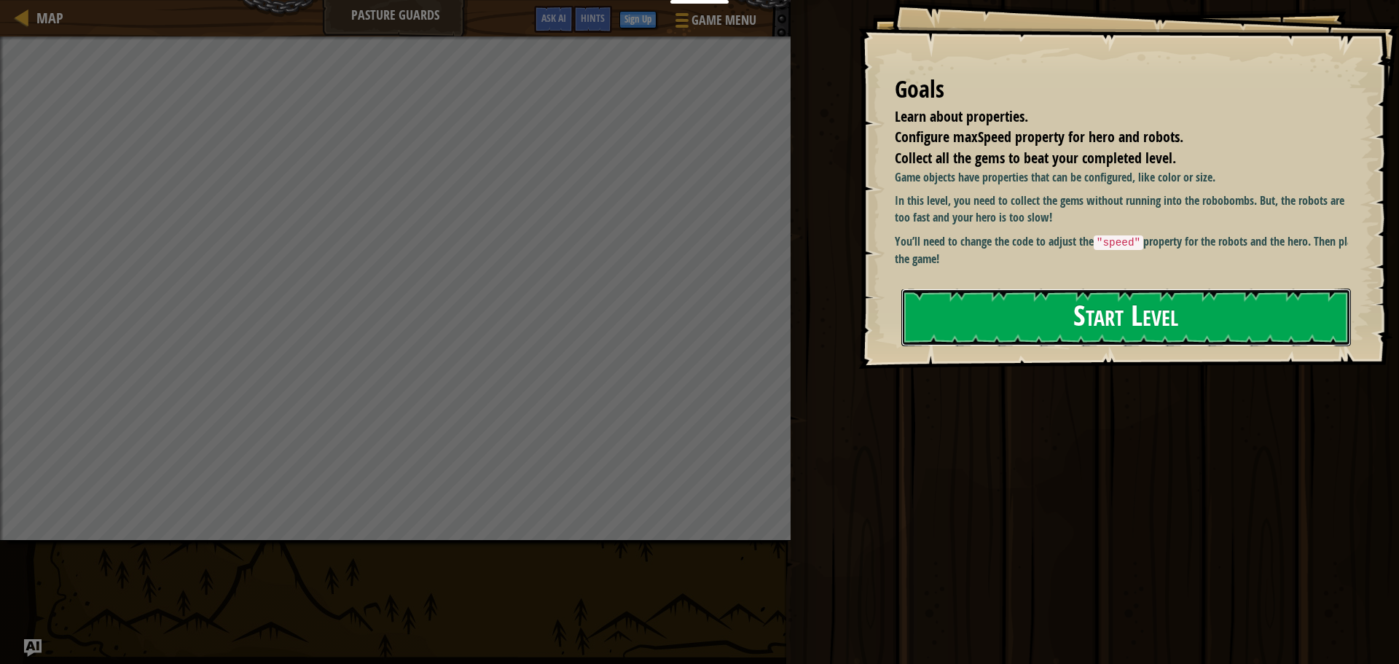
click at [969, 303] on button "Start Level" at bounding box center [1127, 318] width 450 height 58
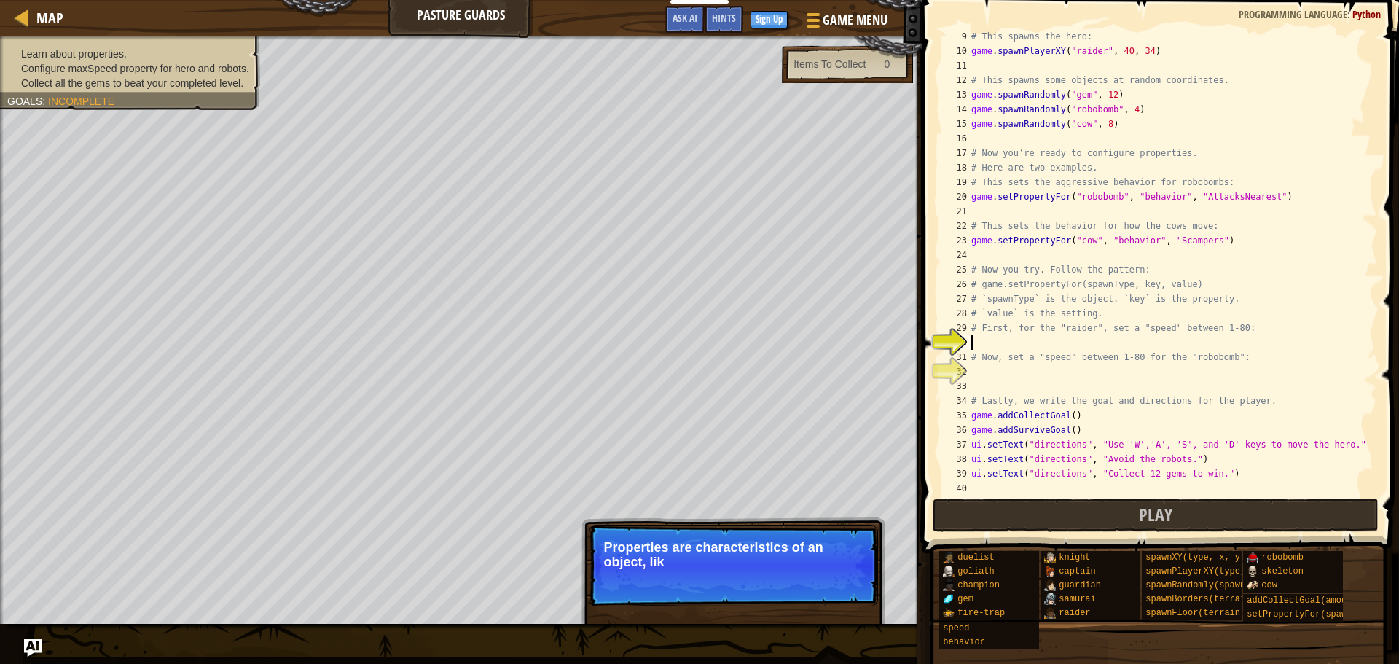
scroll to position [117, 0]
click at [773, 564] on p "Properties are characteristics of an object, like its size." at bounding box center [733, 554] width 259 height 29
click at [808, 564] on p "Properties are characteristics of an object, like its size." at bounding box center [733, 554] width 259 height 29
drag, startPoint x: 808, startPoint y: 564, endPoint x: 799, endPoint y: 569, distance: 10.4
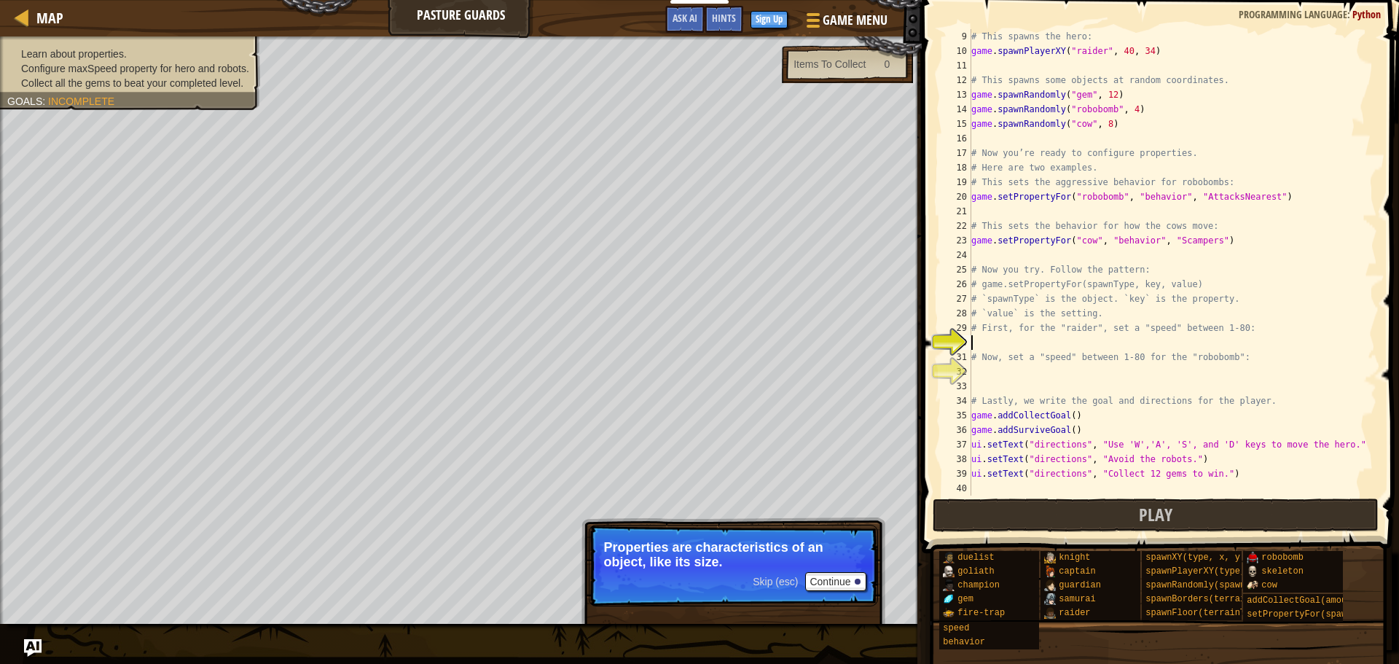
click at [805, 566] on p "Properties are characteristics of an object, like its size." at bounding box center [733, 554] width 259 height 29
click at [842, 582] on button "Continue" at bounding box center [835, 581] width 60 height 19
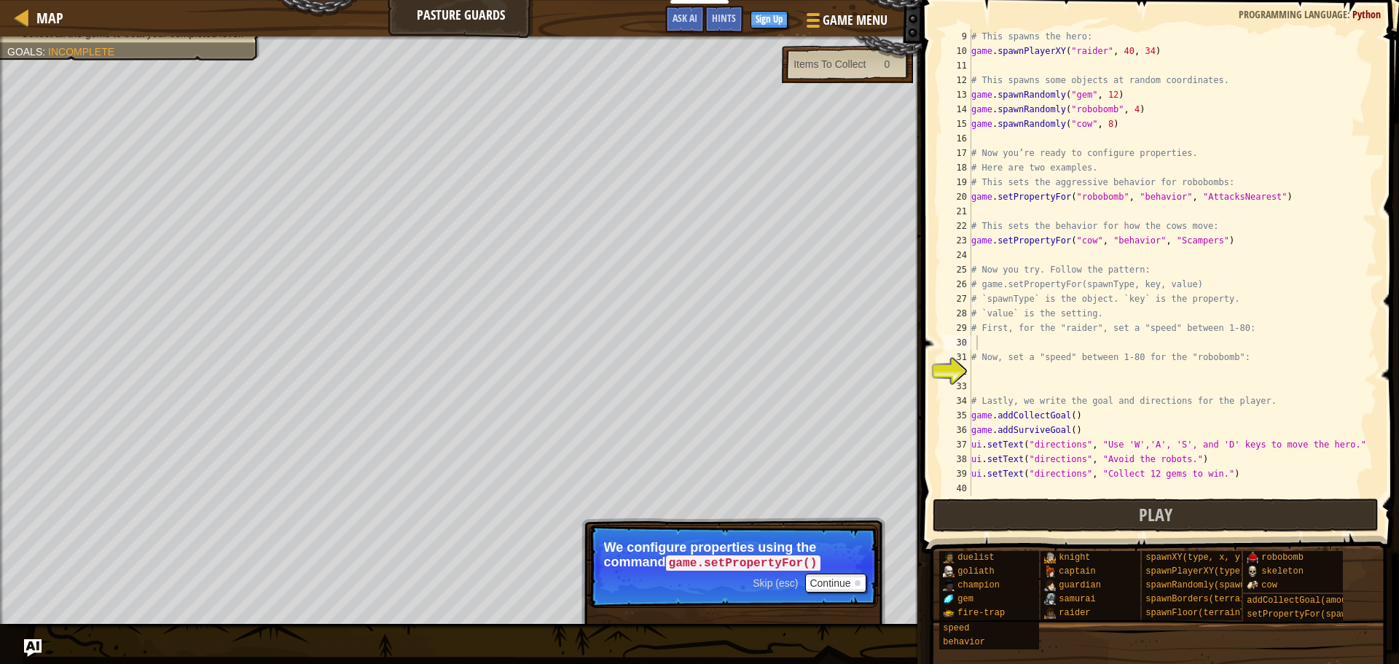
click at [774, 579] on span "Skip (esc)" at bounding box center [775, 583] width 45 height 12
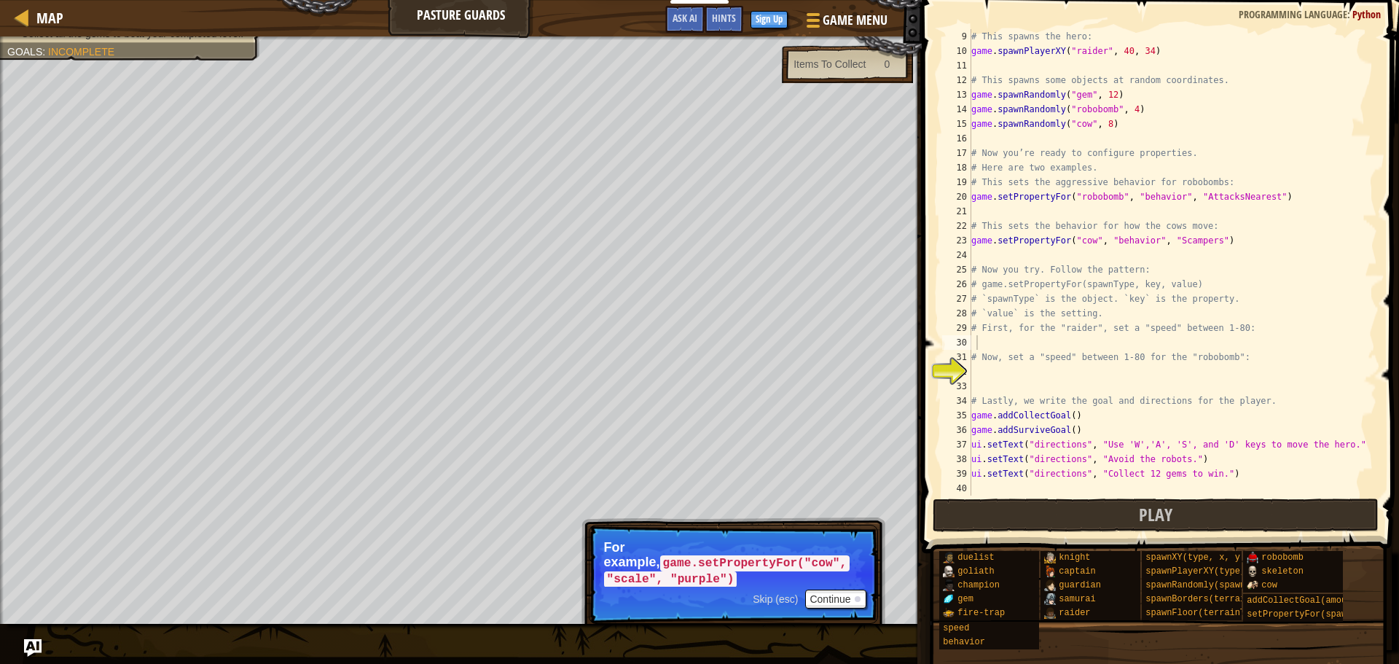
drag, startPoint x: 744, startPoint y: 571, endPoint x: 700, endPoint y: 558, distance: 46.4
click at [667, 558] on p "For example, game.setPropertyFor("cow", "scale", "purple")" at bounding box center [733, 563] width 259 height 47
click at [773, 587] on p "Skip (esc) Continue For example, game.setPropertyFor("cow", "scale", "purple")" at bounding box center [733, 574] width 289 height 99
click at [821, 590] on button "Continue" at bounding box center [835, 599] width 60 height 19
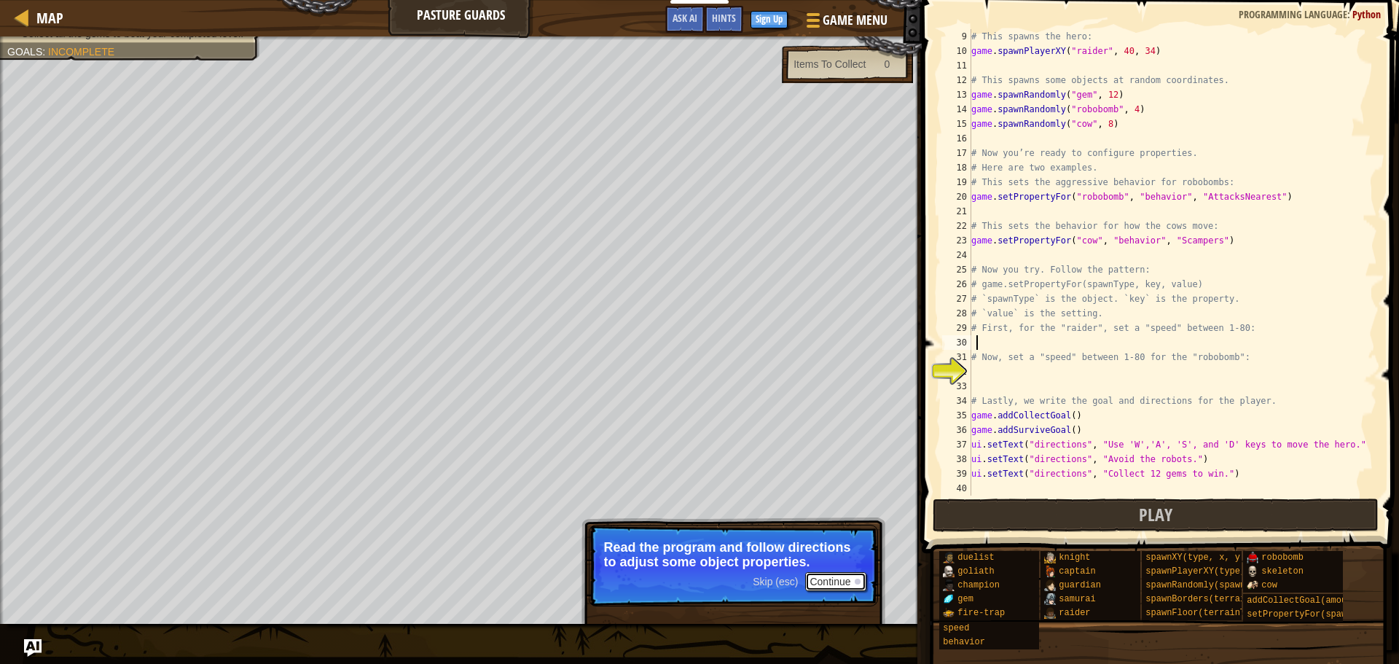
click at [829, 574] on button "Continue" at bounding box center [835, 581] width 60 height 19
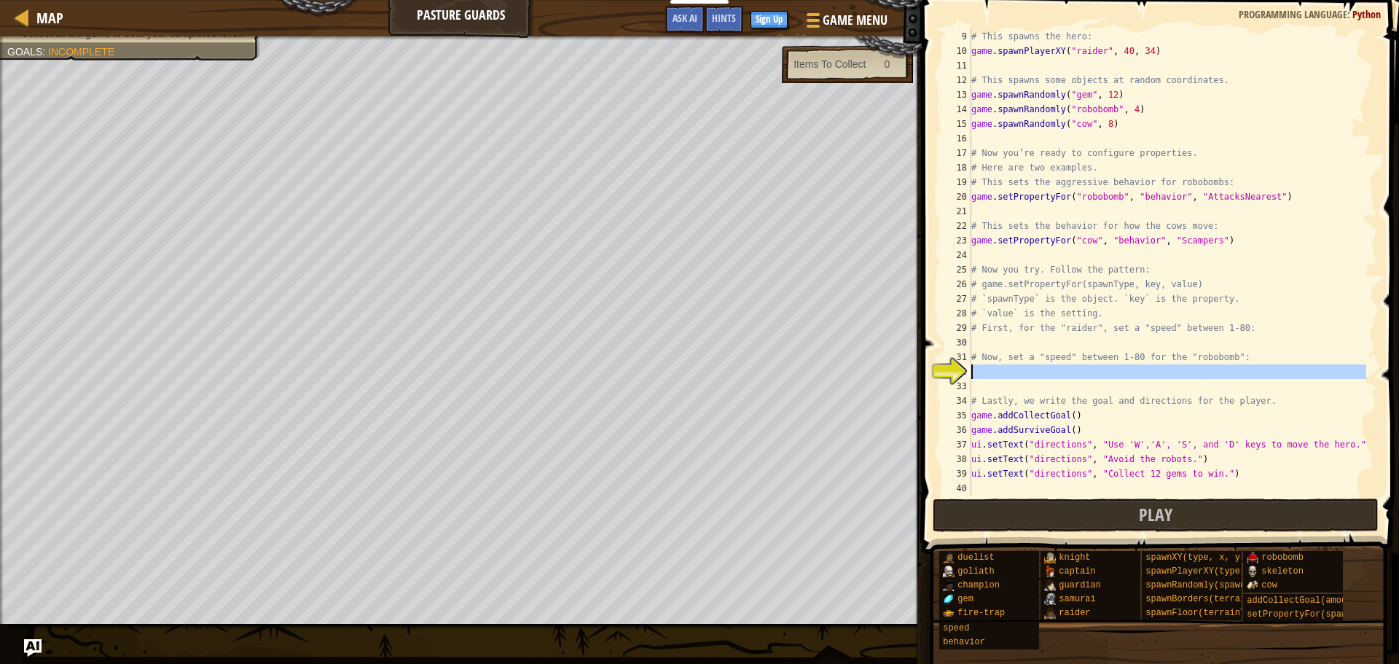
click at [966, 373] on div "32" at bounding box center [956, 371] width 29 height 15
click at [977, 367] on div "# This spawns the hero: game . spawnPlayerXY ( "raider" , 40 , 34 ) # This spaw…" at bounding box center [1168, 277] width 398 height 496
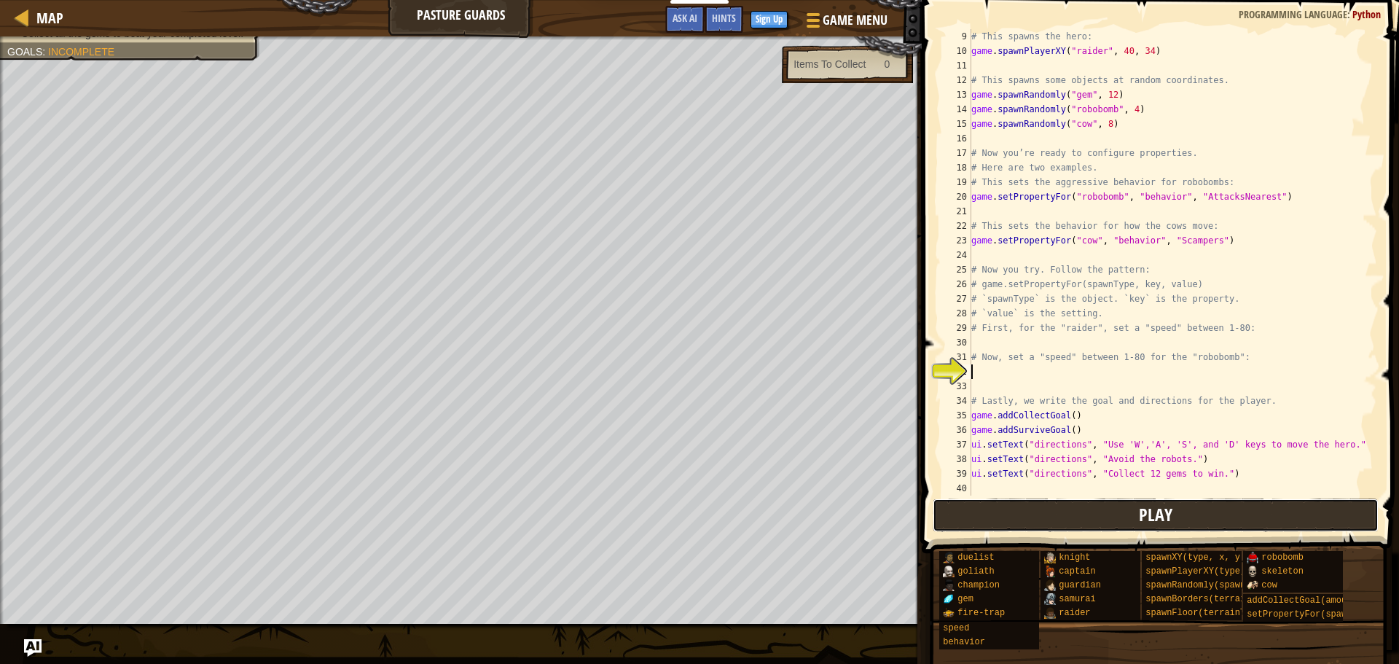
click at [1061, 514] on button "Play" at bounding box center [1156, 516] width 447 height 34
click at [991, 364] on div "# This spawns the hero: game . spawnPlayerXY ( "raider" , 40 , 34 ) # This spaw…" at bounding box center [1168, 277] width 398 height 496
click at [942, 378] on div "32" at bounding box center [956, 371] width 29 height 15
click at [942, 372] on div "32" at bounding box center [956, 371] width 29 height 15
click at [1131, 356] on div "# This spawns the hero: game . spawnPlayerXY ( "raider" , 40 , 34 ) # This spaw…" at bounding box center [1168, 277] width 398 height 496
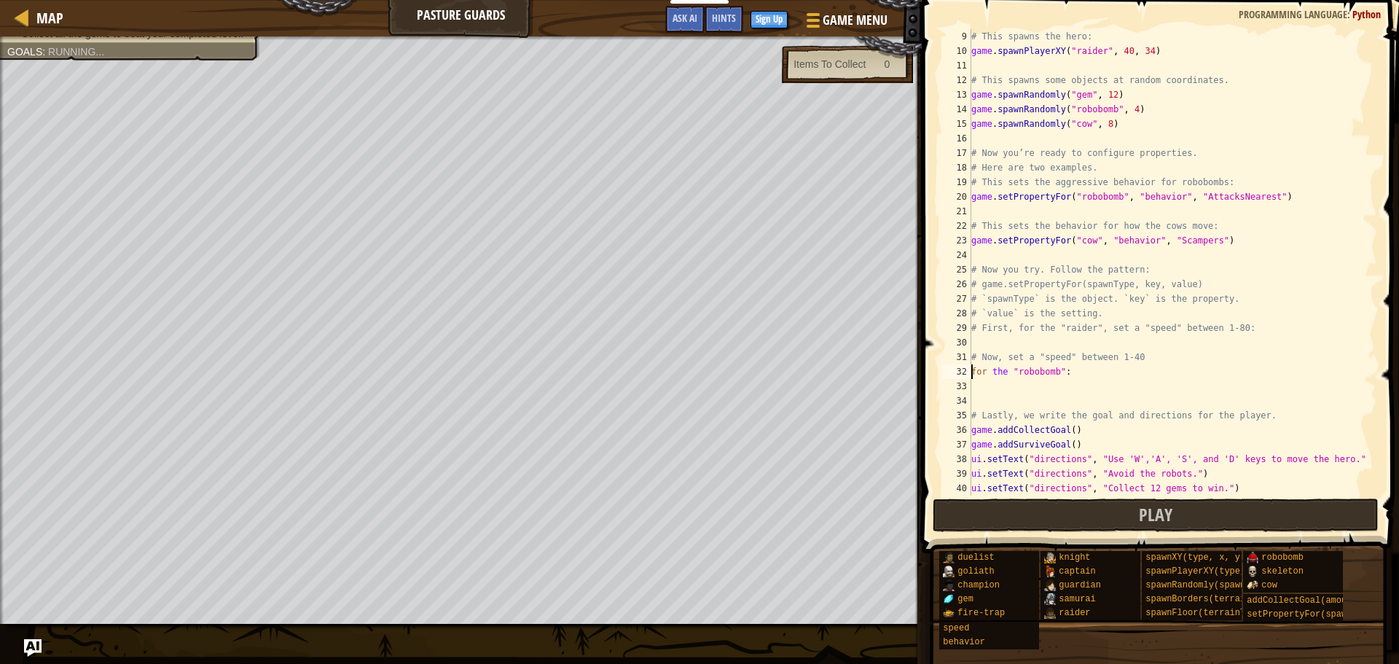
scroll to position [7, 7]
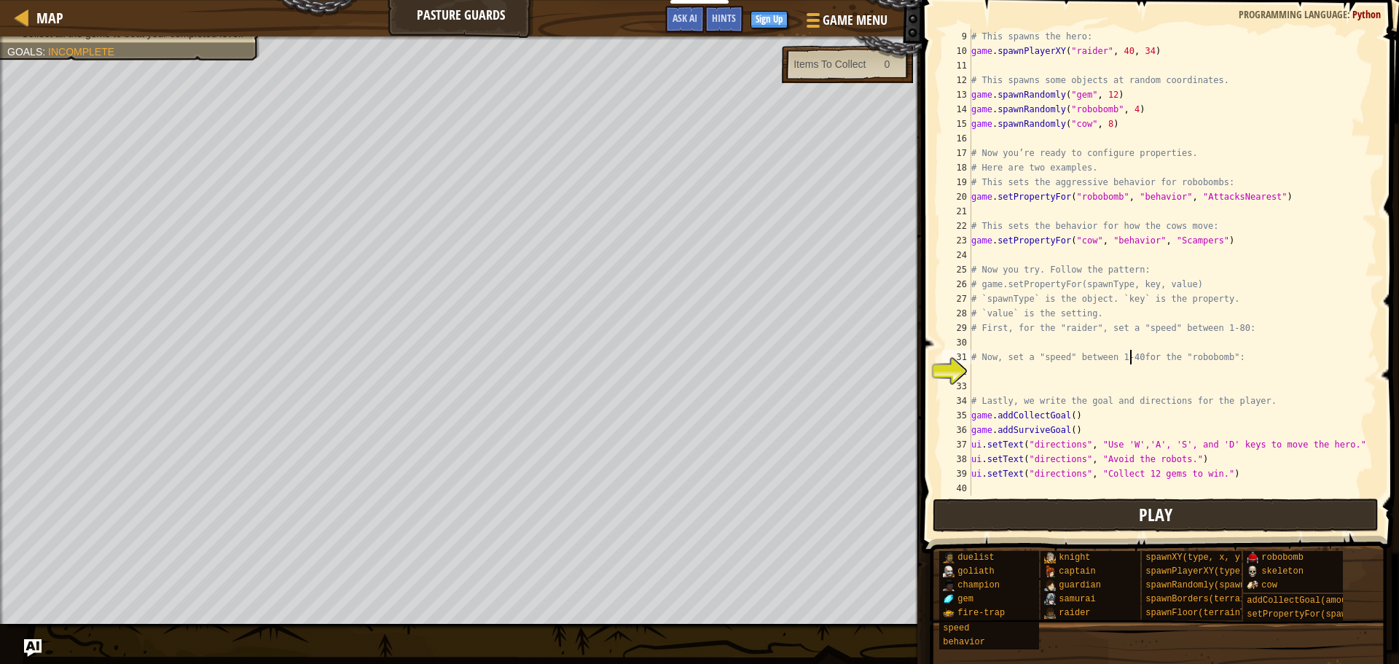
type textarea "# Now, set a "speed" between 1-40for the "robobomb":"
click at [967, 515] on button "Play" at bounding box center [1156, 516] width 447 height 34
click at [1104, 529] on button "Play" at bounding box center [1156, 516] width 447 height 34
click at [1092, 515] on button "Play" at bounding box center [1156, 516] width 447 height 34
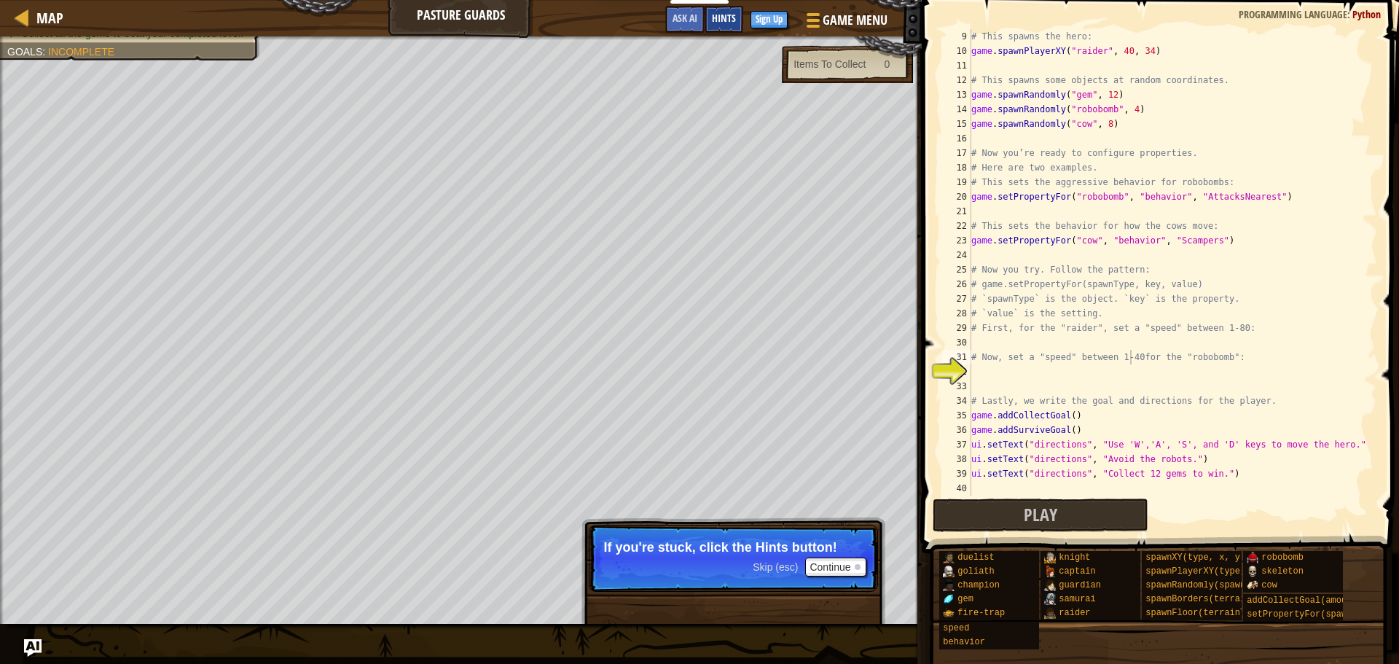
click at [709, 18] on div "Hints" at bounding box center [724, 19] width 39 height 27
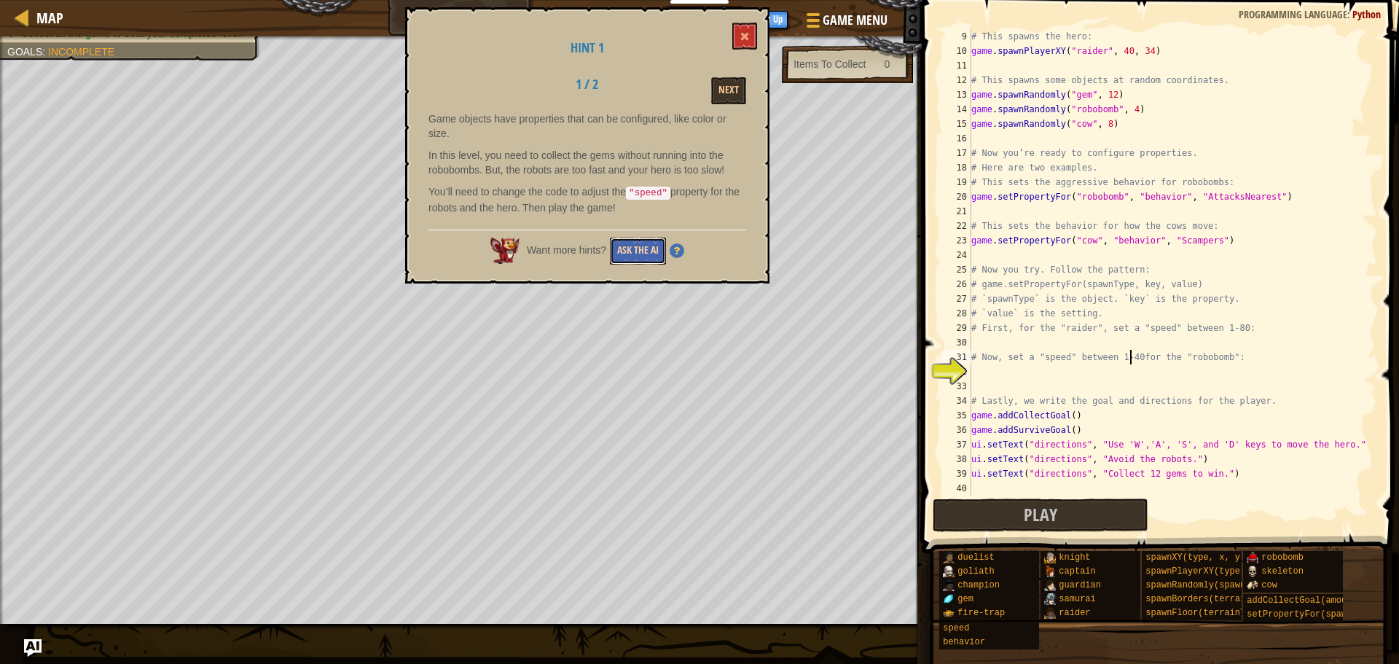
click at [652, 251] on button "Ask the AI" at bounding box center [638, 251] width 56 height 27
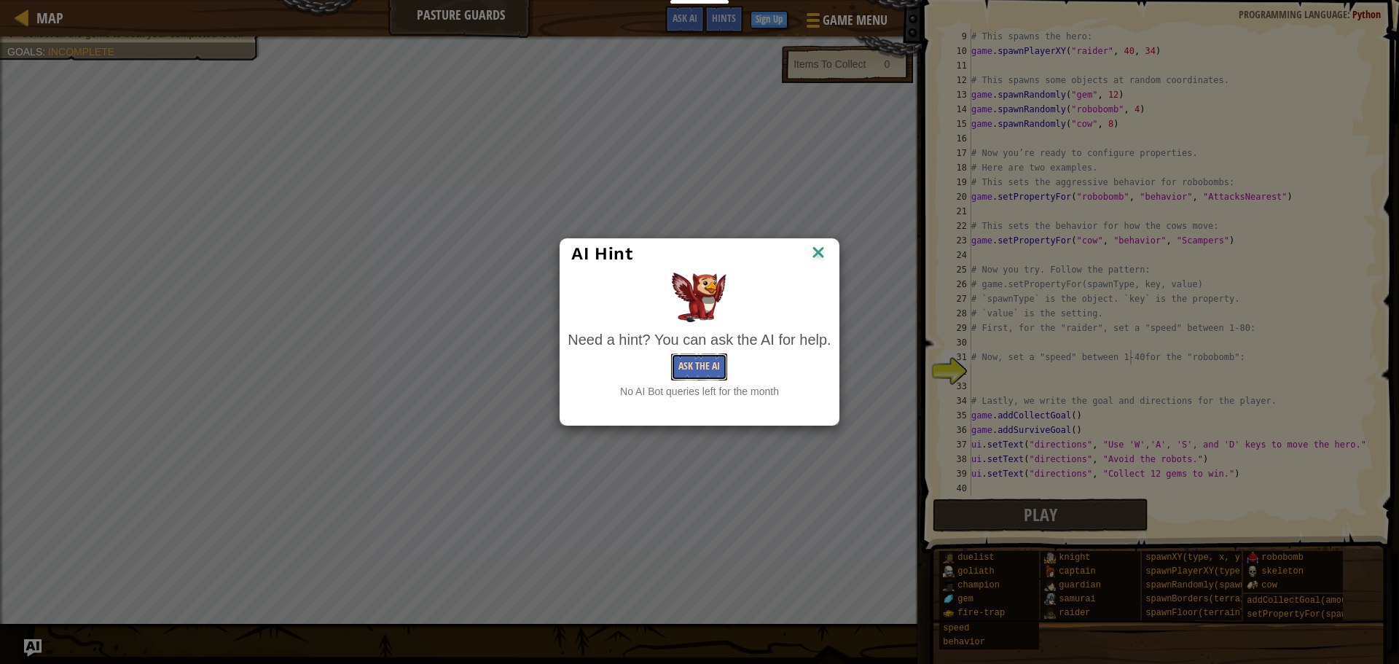
click at [705, 370] on button "Ask the AI" at bounding box center [699, 366] width 56 height 27
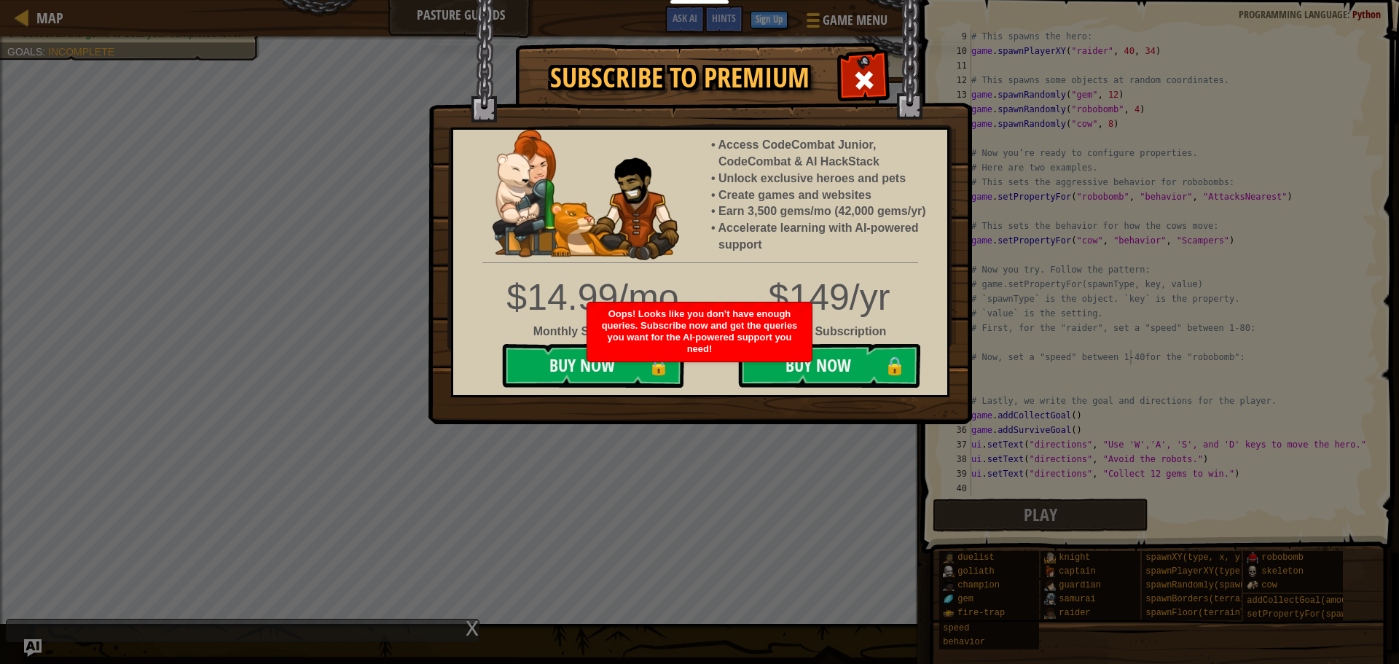
click at [867, 70] on span at bounding box center [864, 80] width 23 height 23
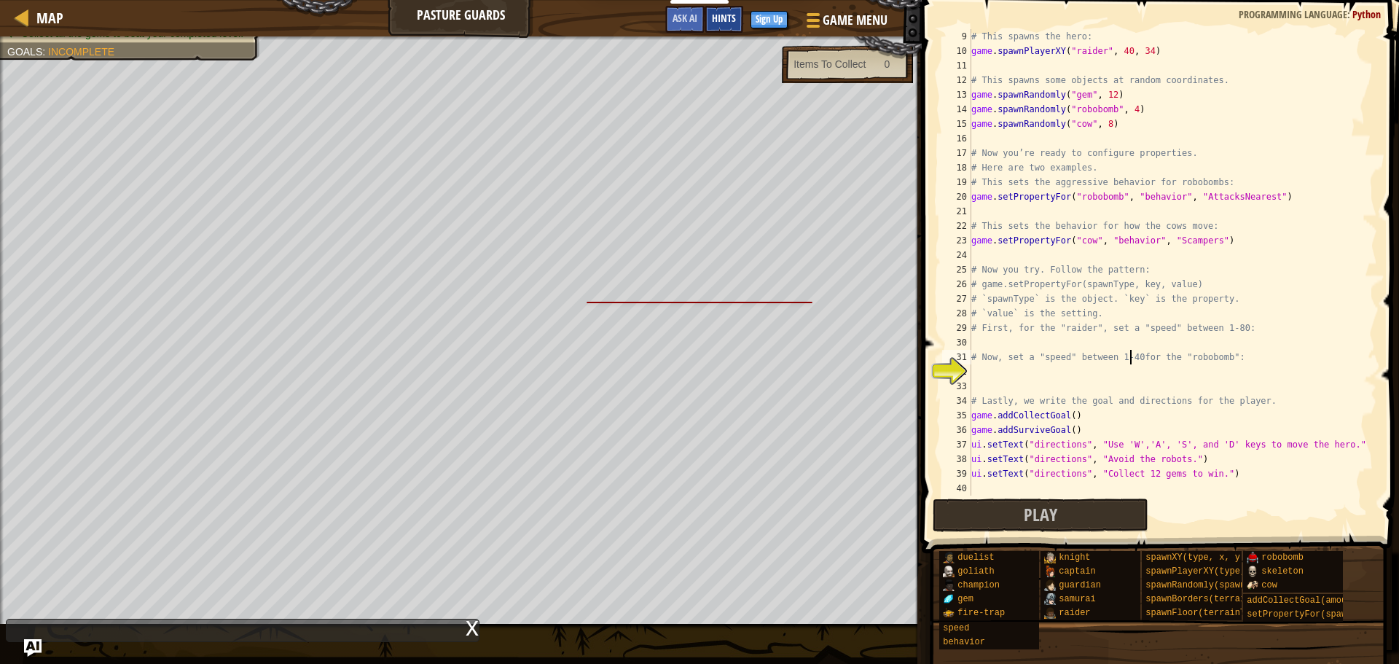
click at [727, 21] on span "Hints" at bounding box center [724, 18] width 24 height 14
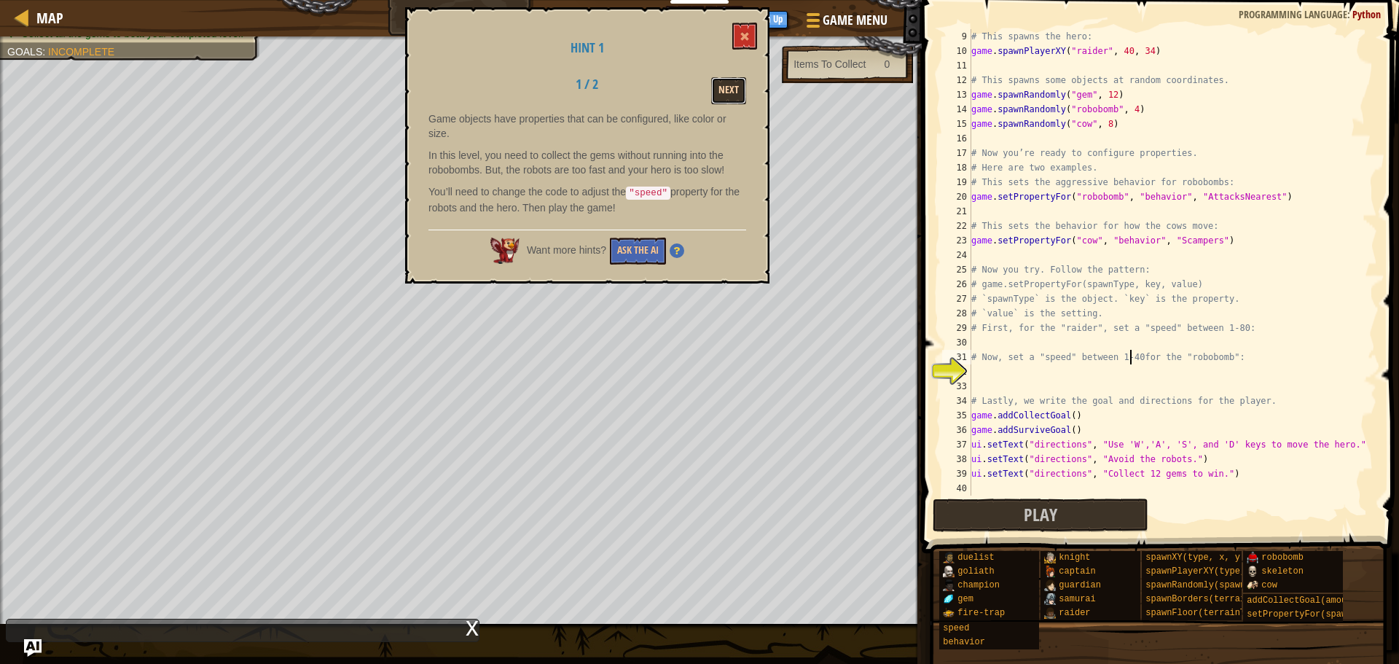
click at [731, 94] on button "Next" at bounding box center [728, 90] width 35 height 27
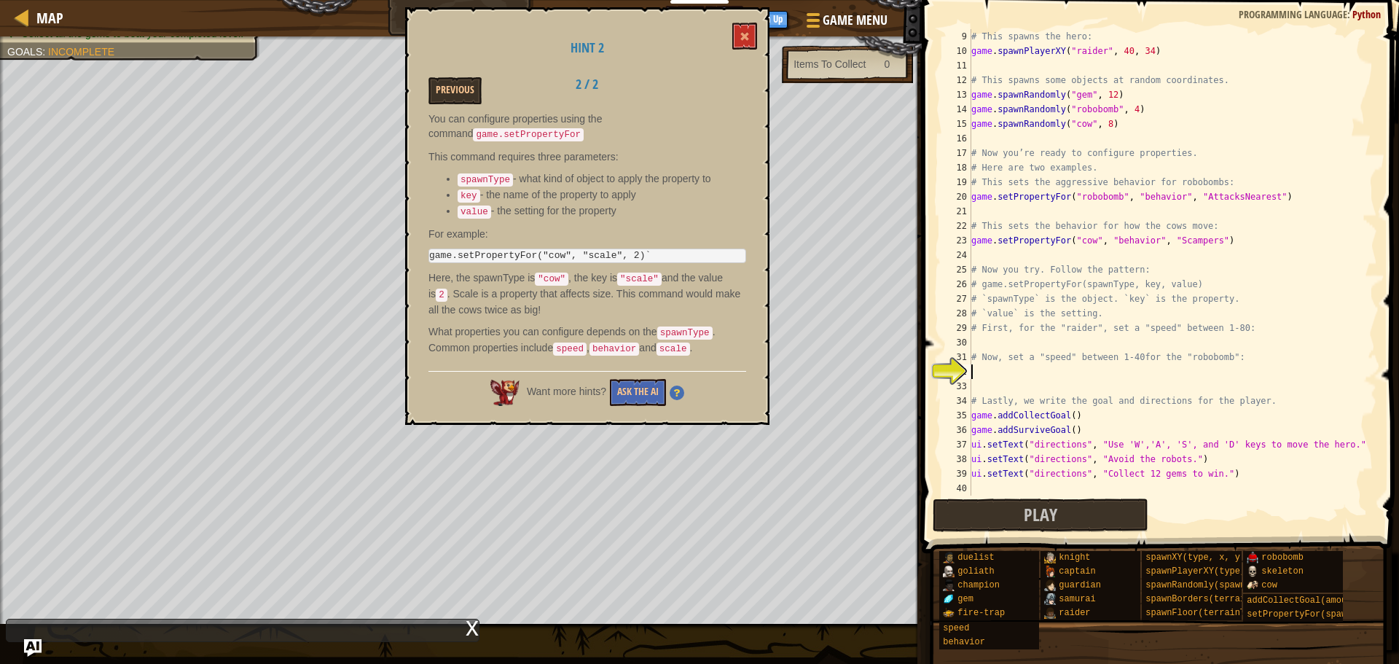
click at [977, 378] on div "# This spawns the hero: game . spawnPlayerXY ( "raider" , 40 , 34 ) # This spaw…" at bounding box center [1168, 277] width 398 height 496
drag, startPoint x: 641, startPoint y: 252, endPoint x: 558, endPoint y: 254, distance: 83.8
click at [547, 256] on pre "game.setPropertyFor("cow", "scale", 2)`" at bounding box center [588, 256] width 318 height 15
click at [999, 369] on div "# This spawns the hero: game . spawnPlayerXY ( "raider" , 40 , 34 ) # This spaw…" at bounding box center [1168, 277] width 398 height 496
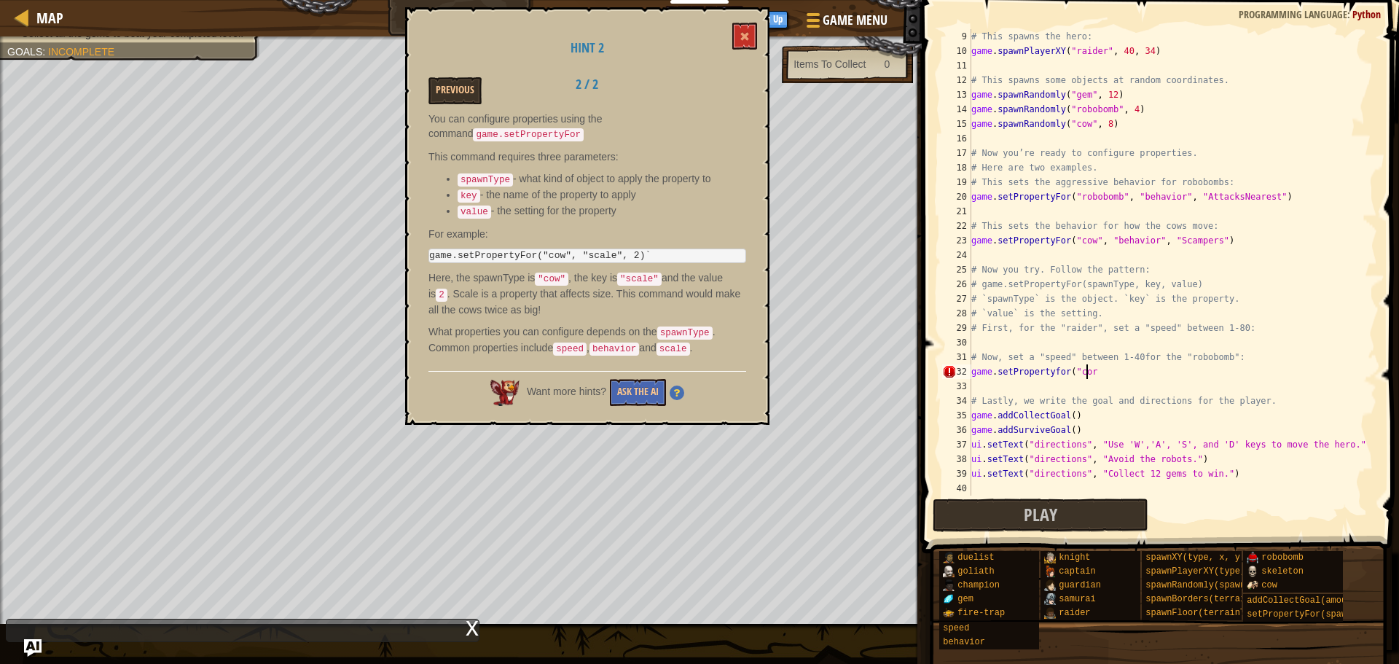
scroll to position [7, 9]
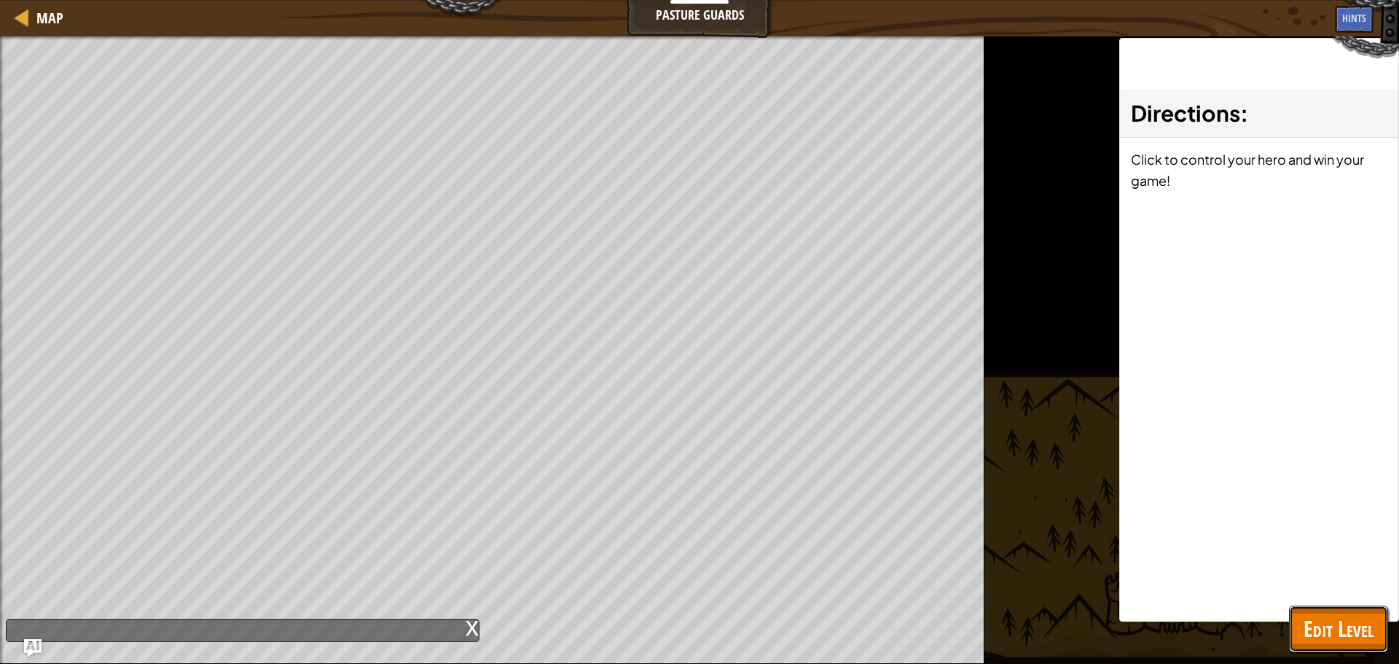
click at [1321, 622] on span "Edit Level" at bounding box center [1339, 629] width 70 height 30
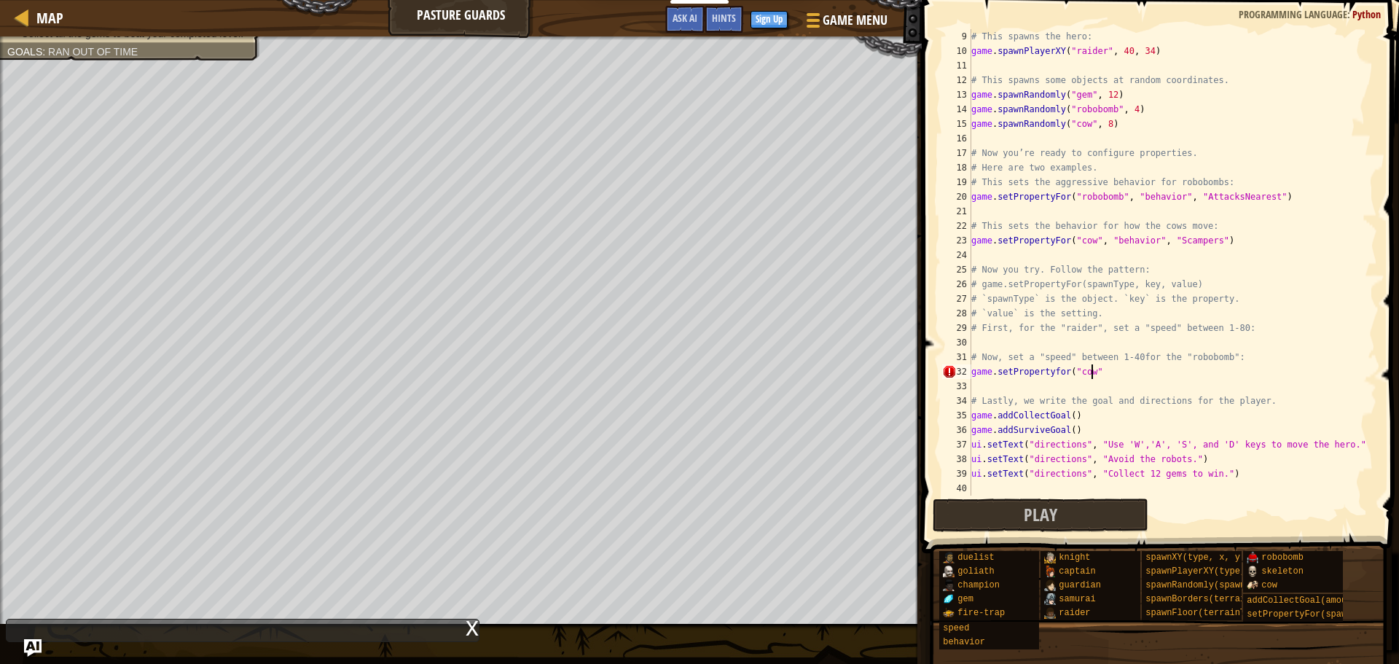
click at [1114, 370] on div "# This spawns the hero: game . spawnPlayerXY ( "raider" , 40 , 34 ) # This spaw…" at bounding box center [1168, 277] width 398 height 496
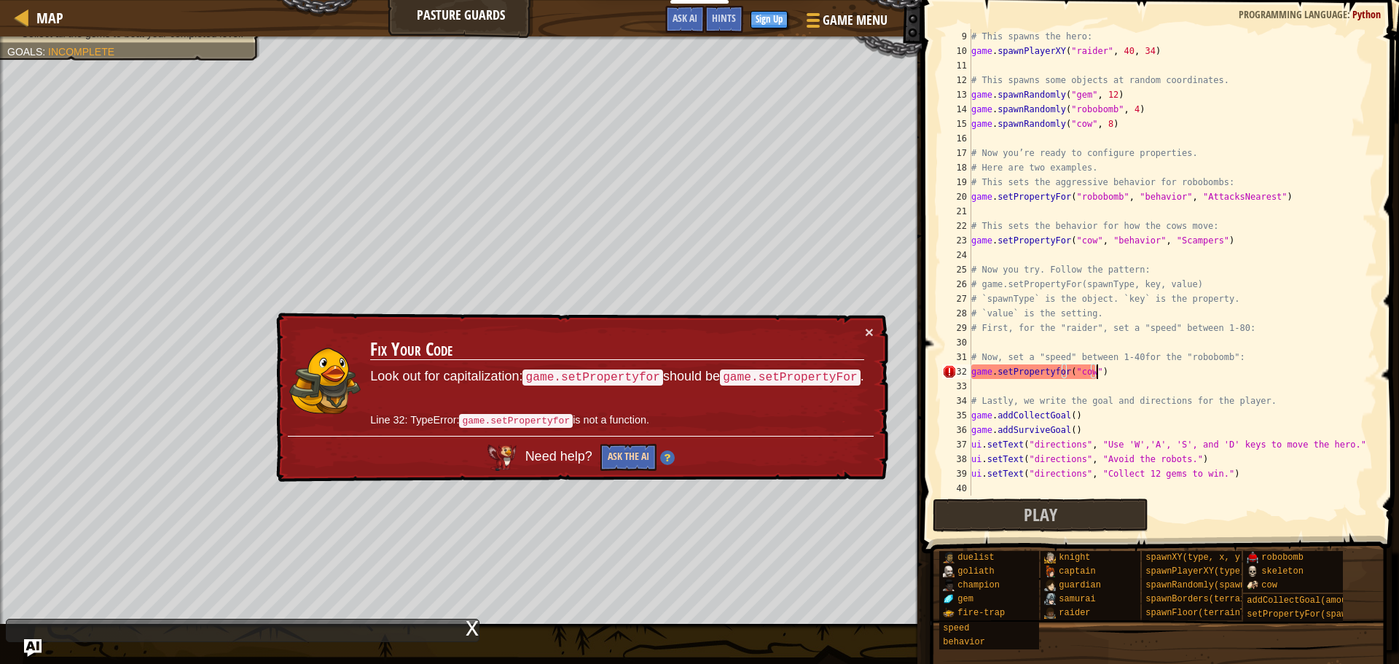
type textarea "game.setPropertyfor("cow")"
click at [623, 455] on button "Ask the AI" at bounding box center [629, 457] width 56 height 27
